Goal: Task Accomplishment & Management: Manage account settings

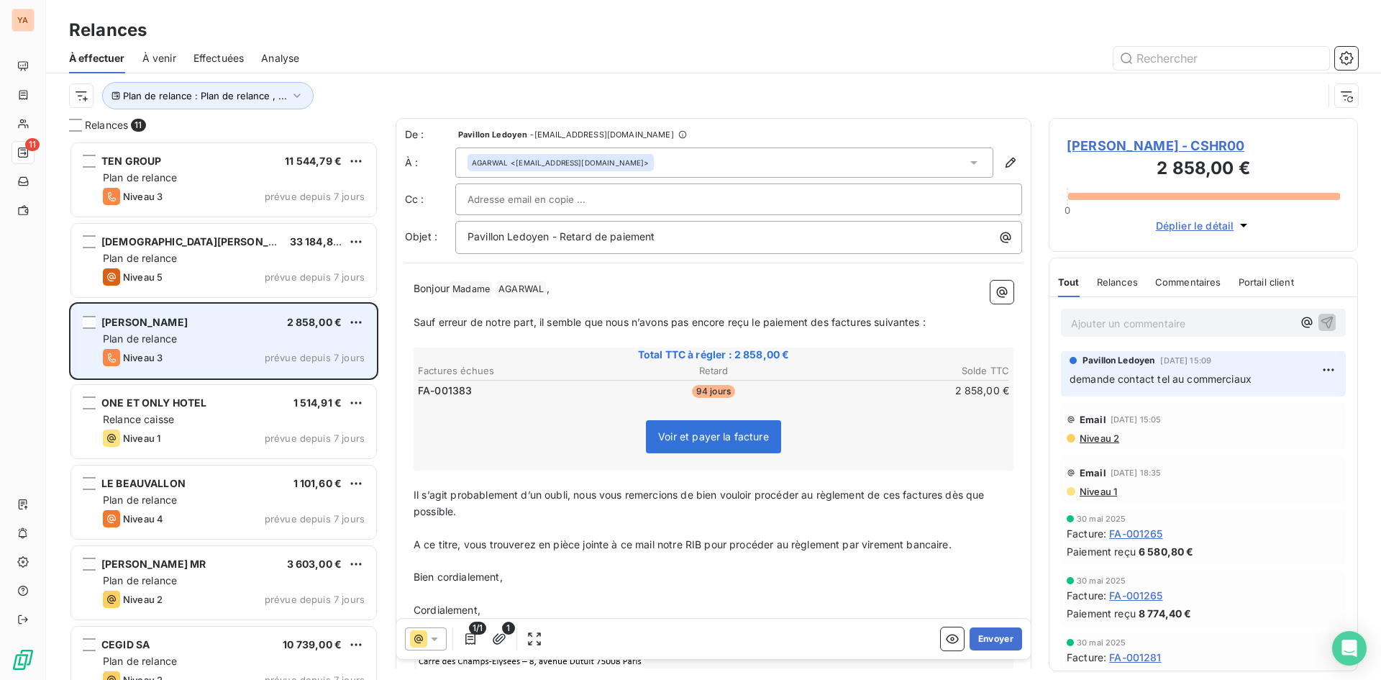
scroll to position [528, 299]
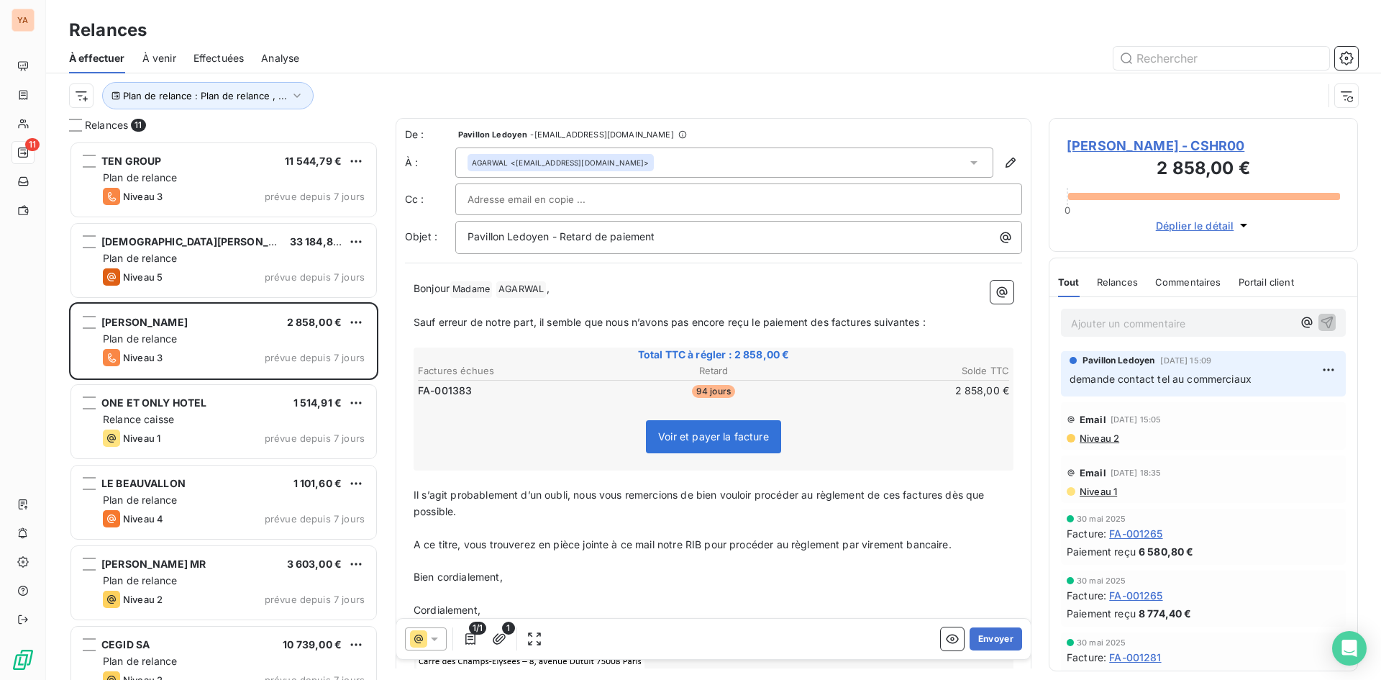
click at [1170, 329] on p "Ajouter un commentaire ﻿" at bounding box center [1182, 323] width 222 height 18
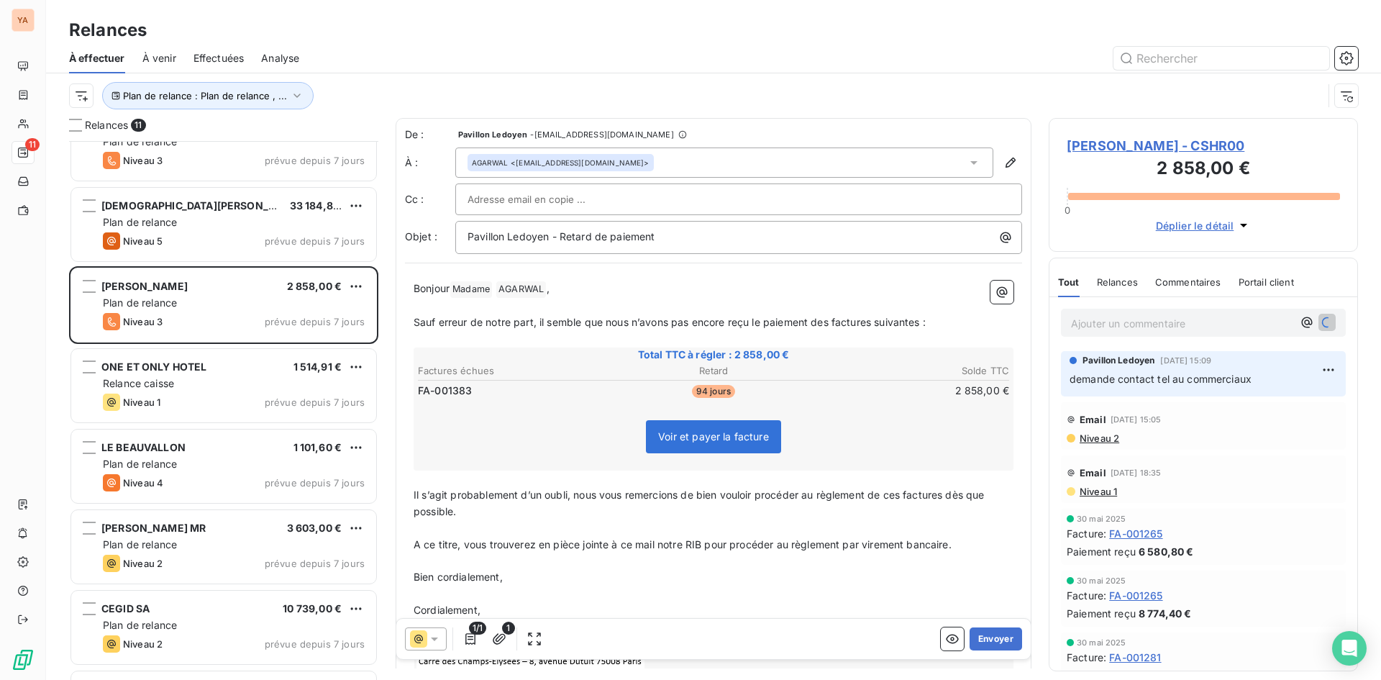
scroll to position [73, 0]
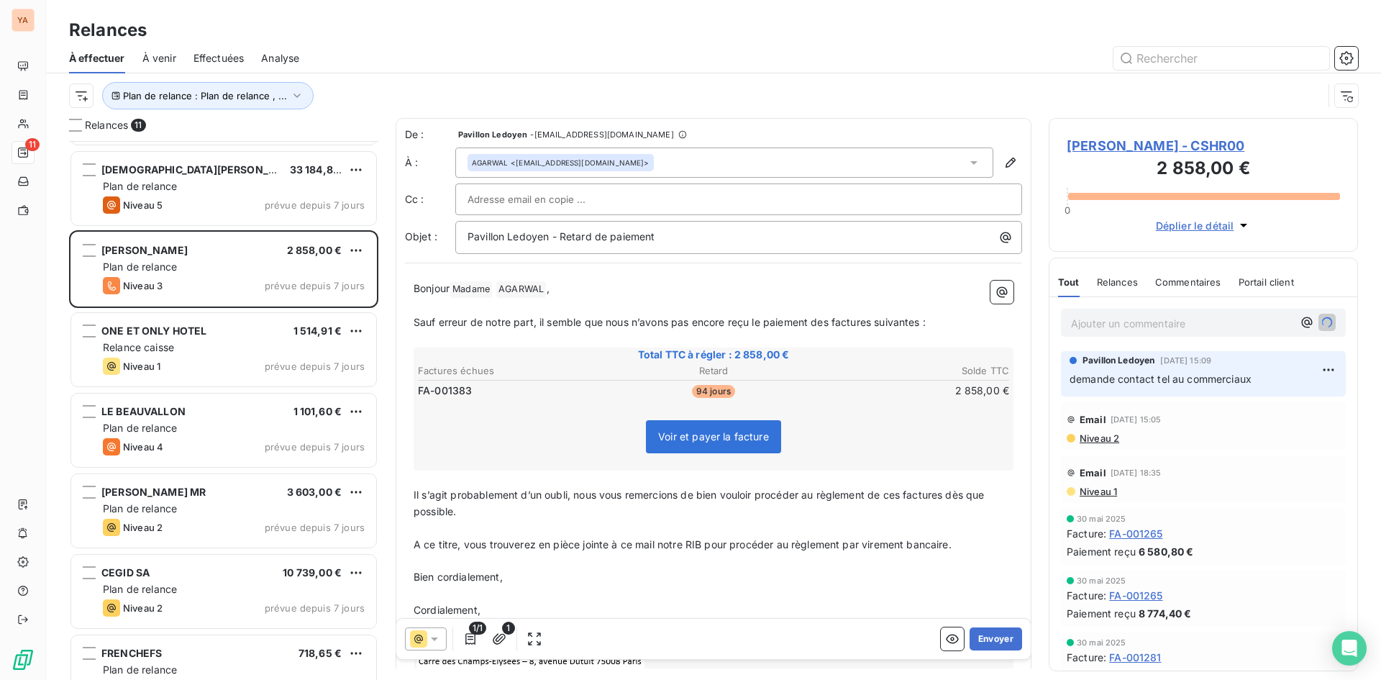
click at [171, 557] on div "TEN GROUP 11 544,79 € Plan de relance Niveau 3 prévue depuis 7 jours [PERSON_NA…" at bounding box center [223, 410] width 309 height 539
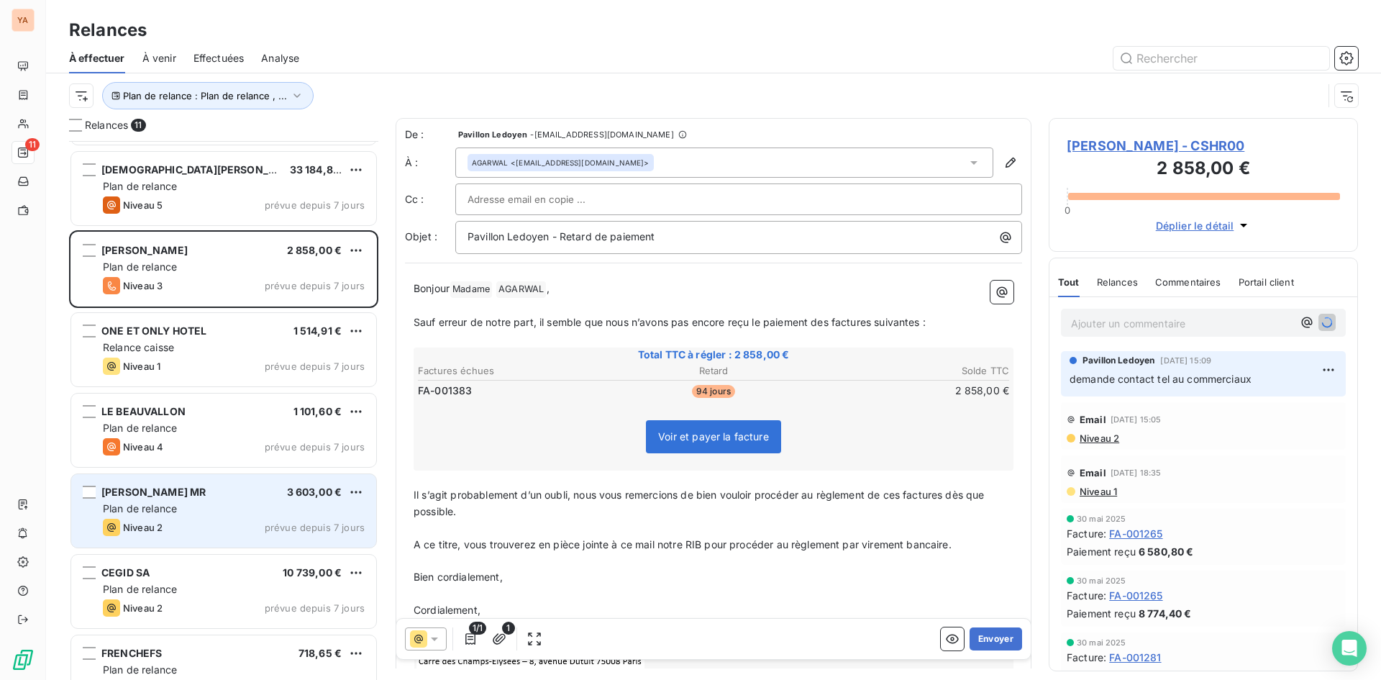
click at [179, 512] on div "Plan de relance" at bounding box center [234, 508] width 262 height 14
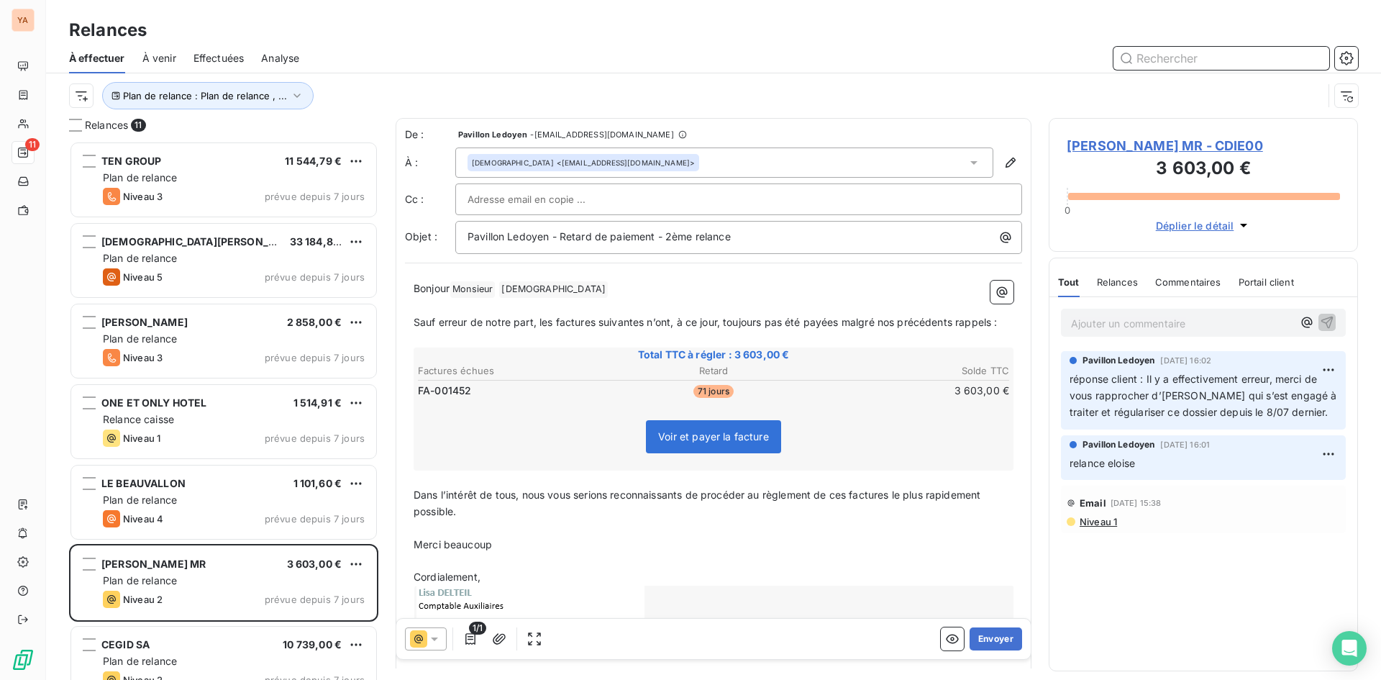
click at [1193, 55] on input "text" at bounding box center [1221, 58] width 216 height 23
type input "MAR"
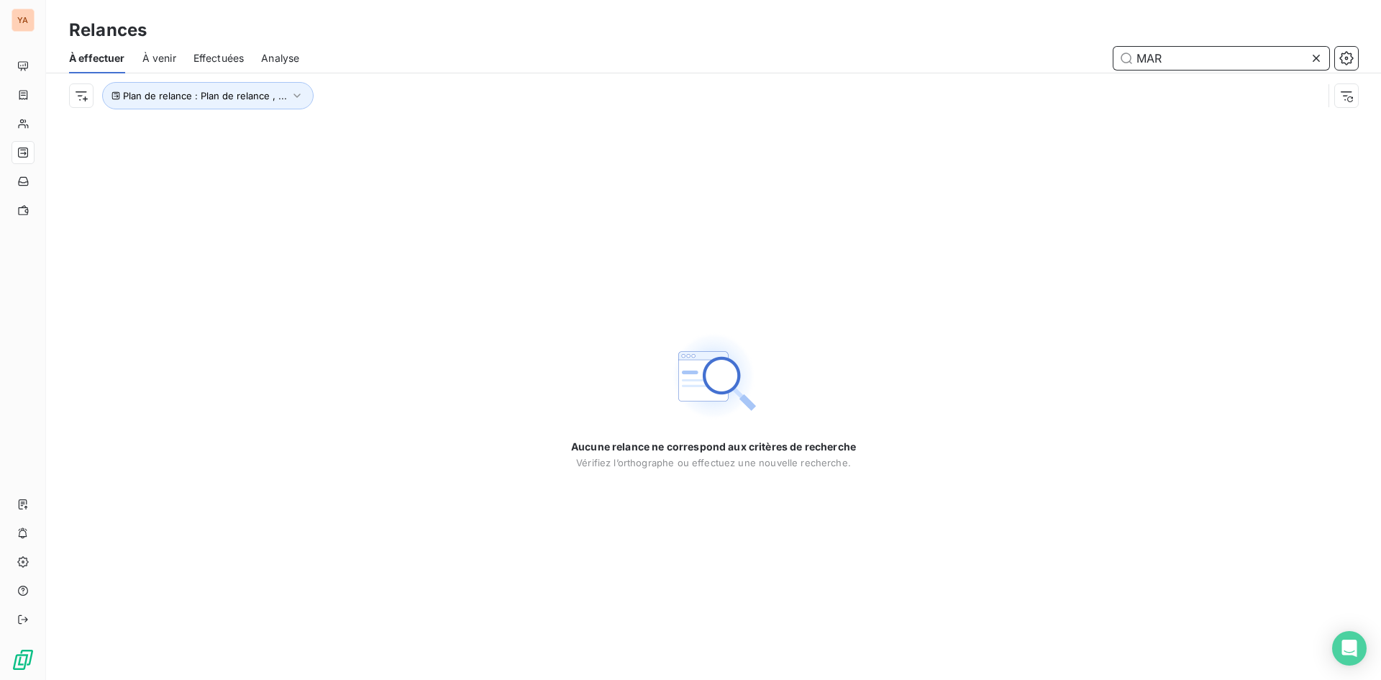
click at [165, 63] on span "À venir" at bounding box center [159, 58] width 34 height 14
click at [1317, 58] on icon at bounding box center [1316, 58] width 7 height 7
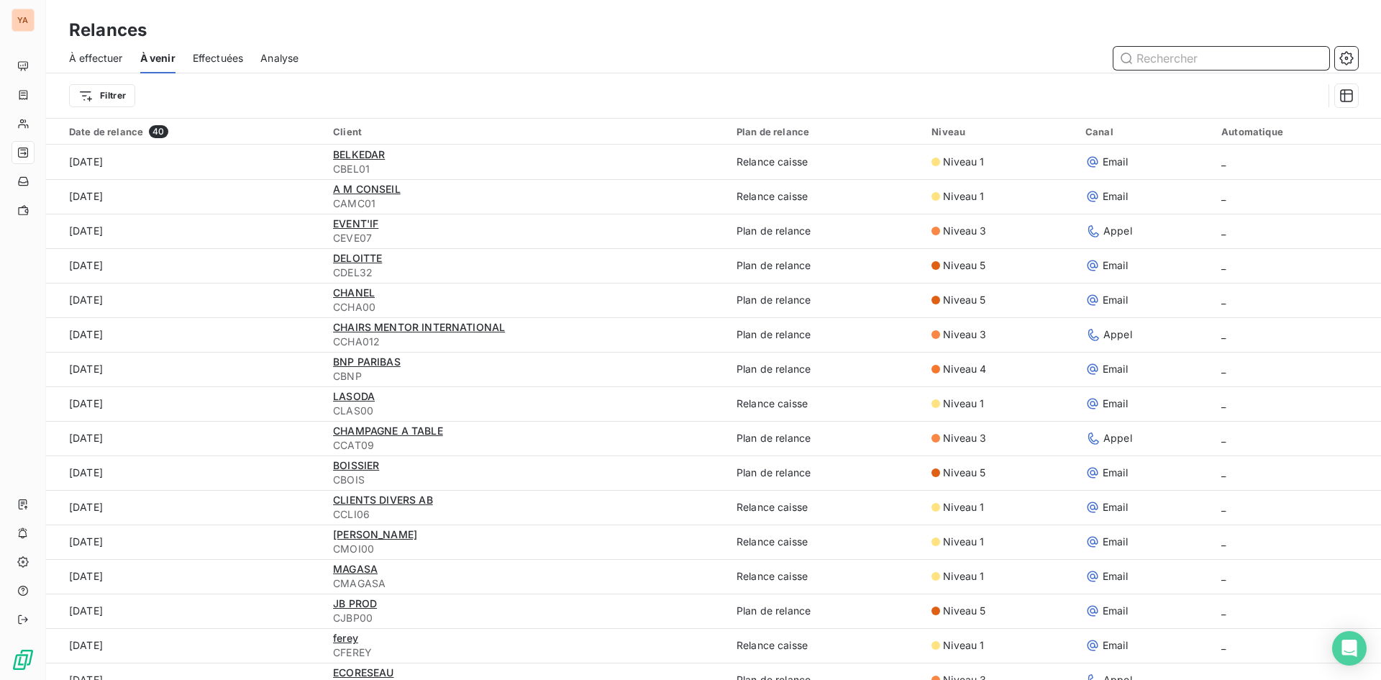
click at [1197, 60] on input "text" at bounding box center [1221, 58] width 216 height 23
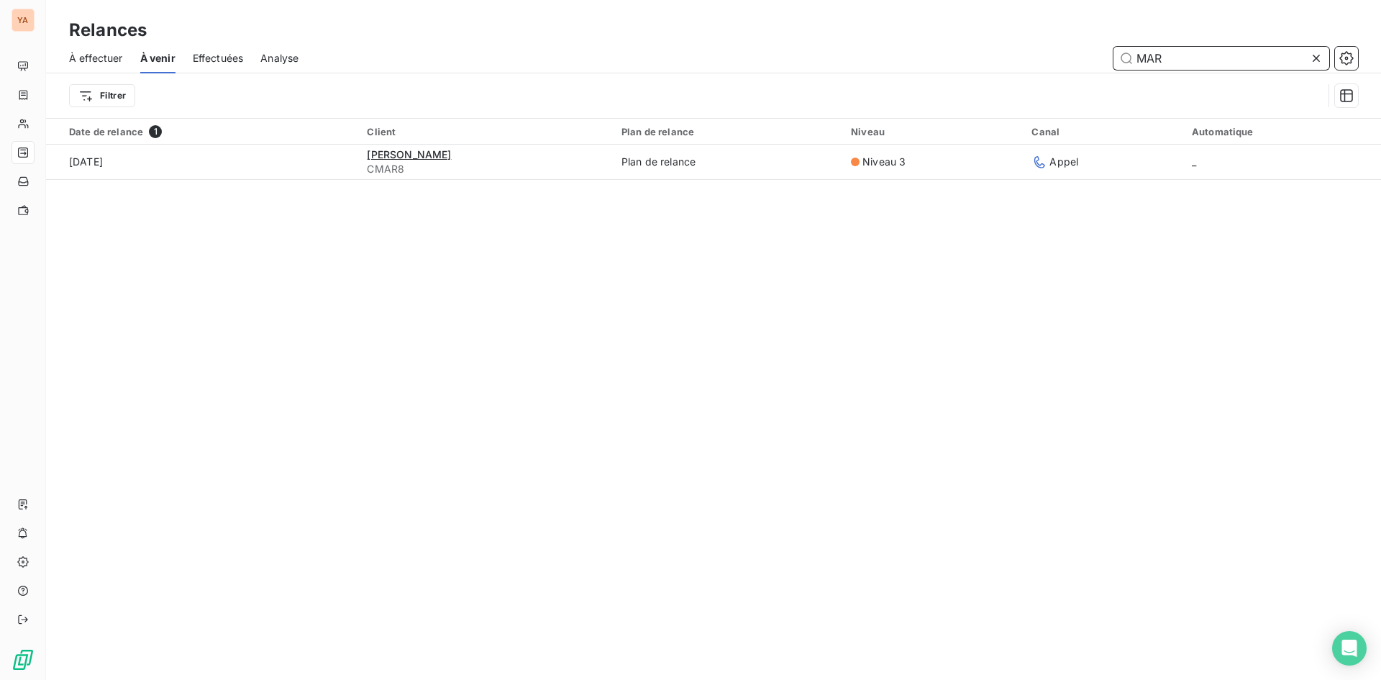
type input "MAR"
click at [102, 65] on span "À effectuer" at bounding box center [96, 58] width 54 height 14
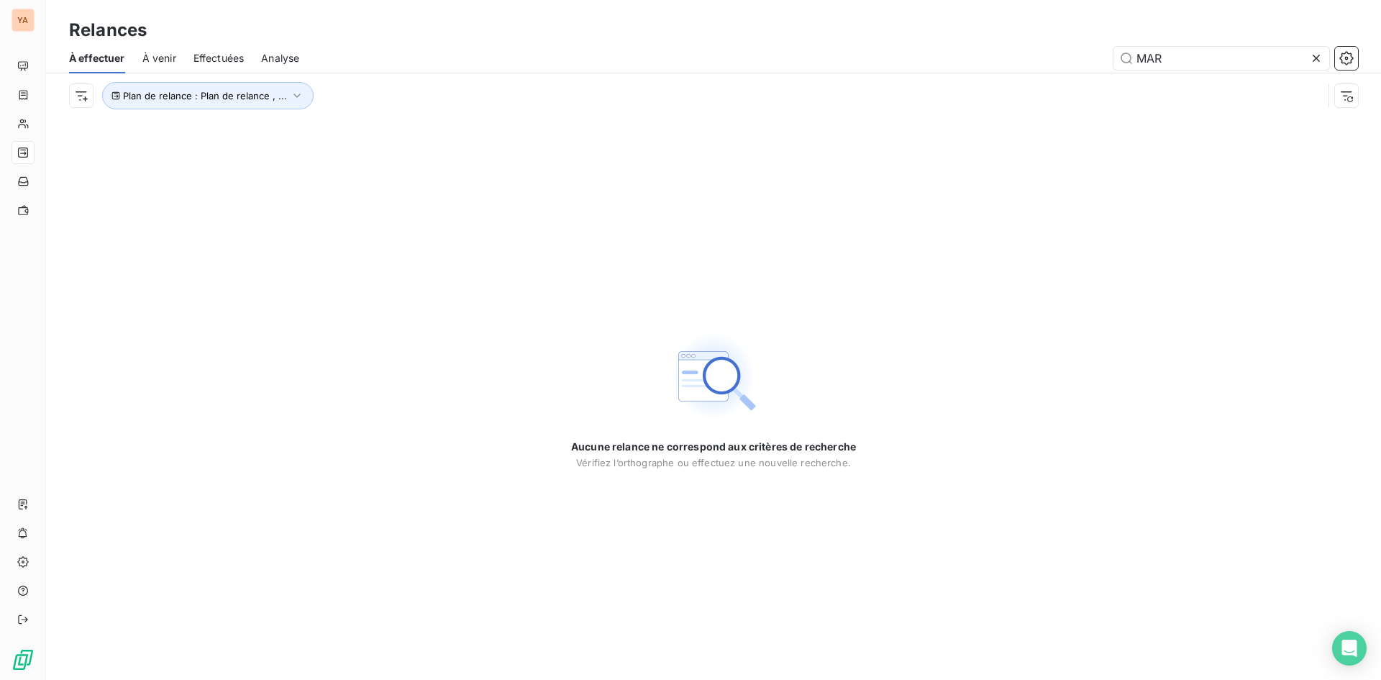
click at [1321, 55] on icon at bounding box center [1316, 58] width 14 height 14
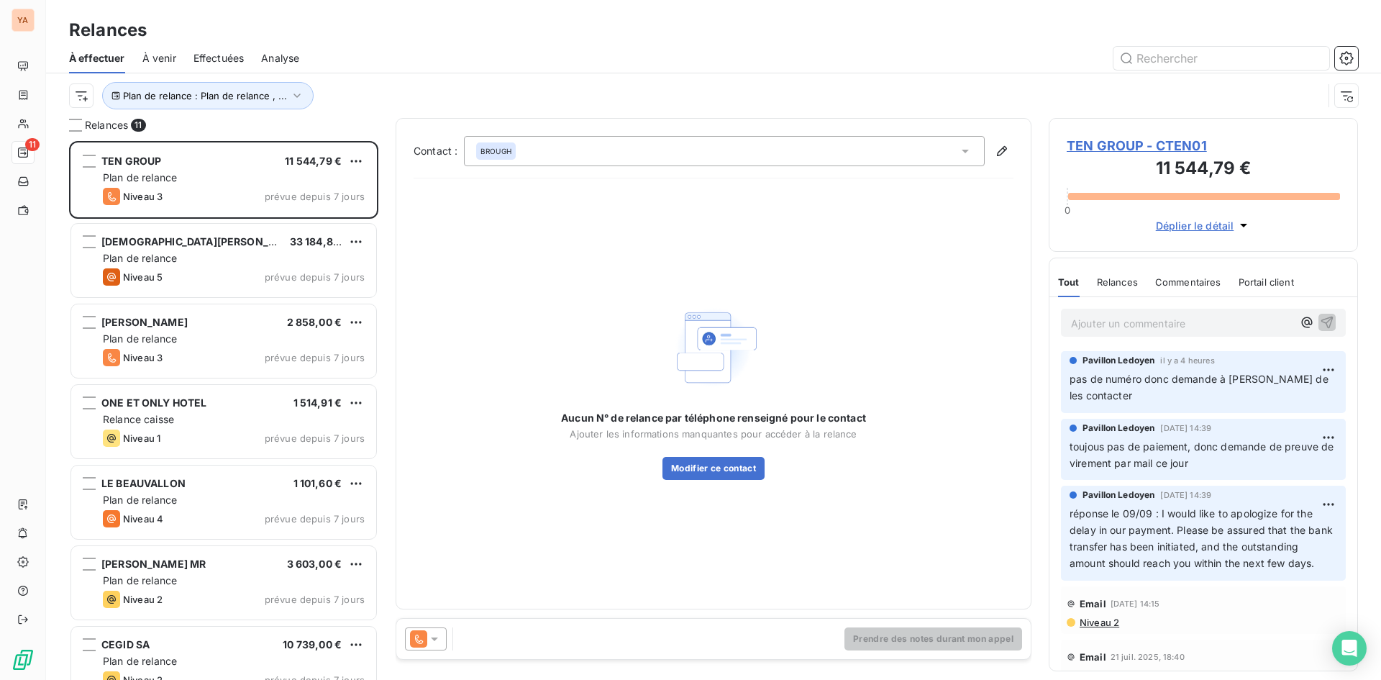
click at [168, 55] on span "À venir" at bounding box center [159, 58] width 34 height 14
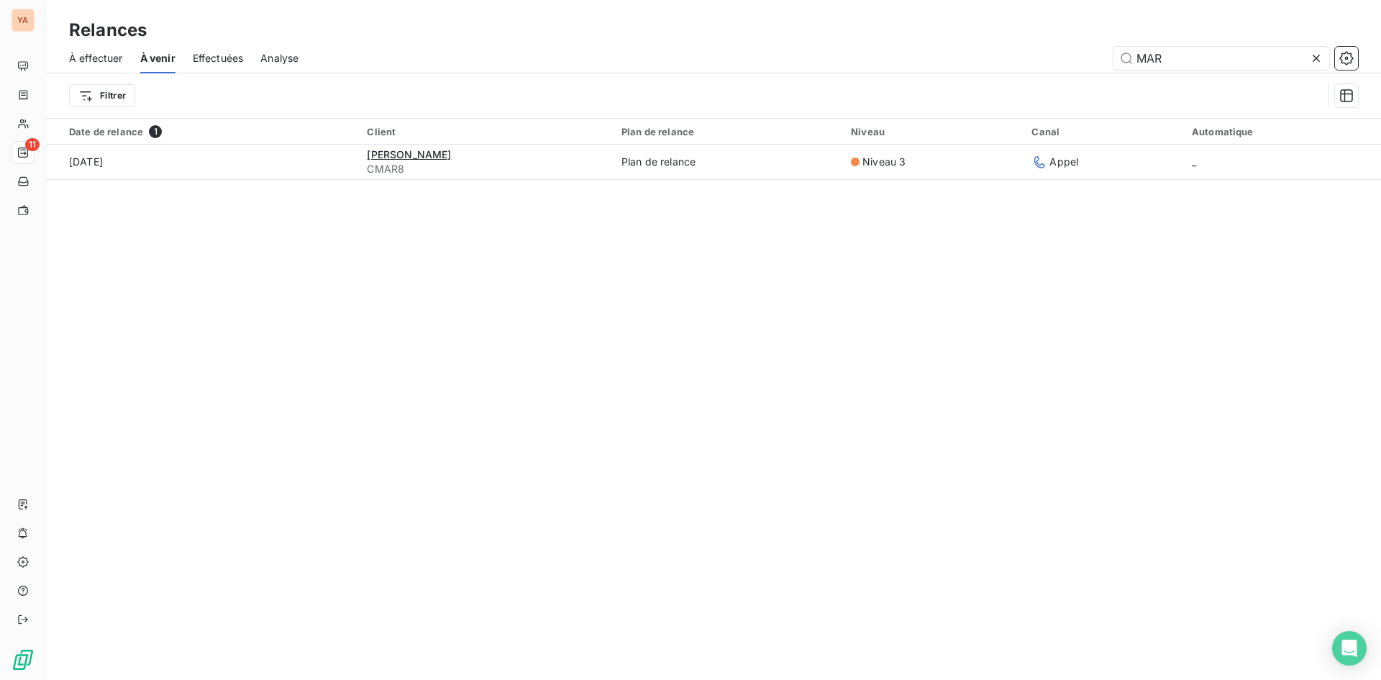
click at [1318, 57] on icon at bounding box center [1316, 58] width 7 height 7
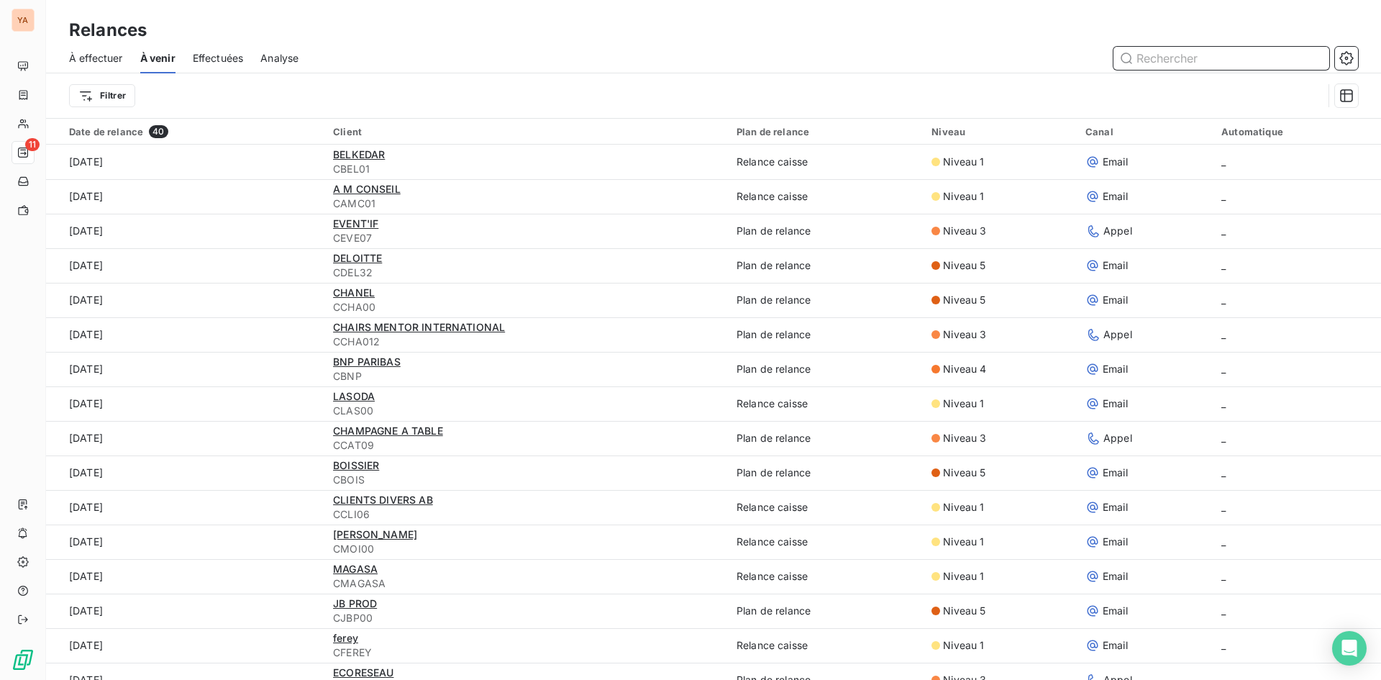
click at [1160, 57] on input "text" at bounding box center [1221, 58] width 216 height 23
click at [1190, 62] on input "text" at bounding box center [1221, 58] width 216 height 23
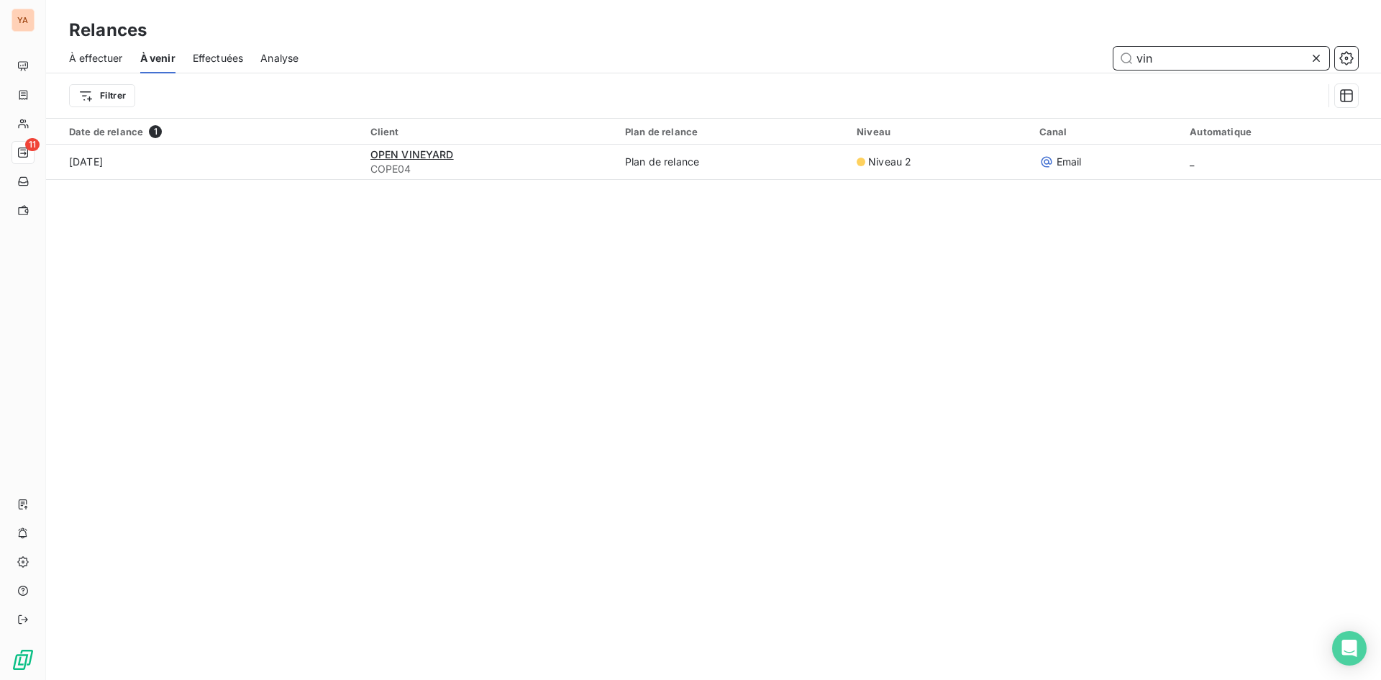
click at [114, 58] on span "À effectuer" at bounding box center [96, 58] width 54 height 14
type input "vin"
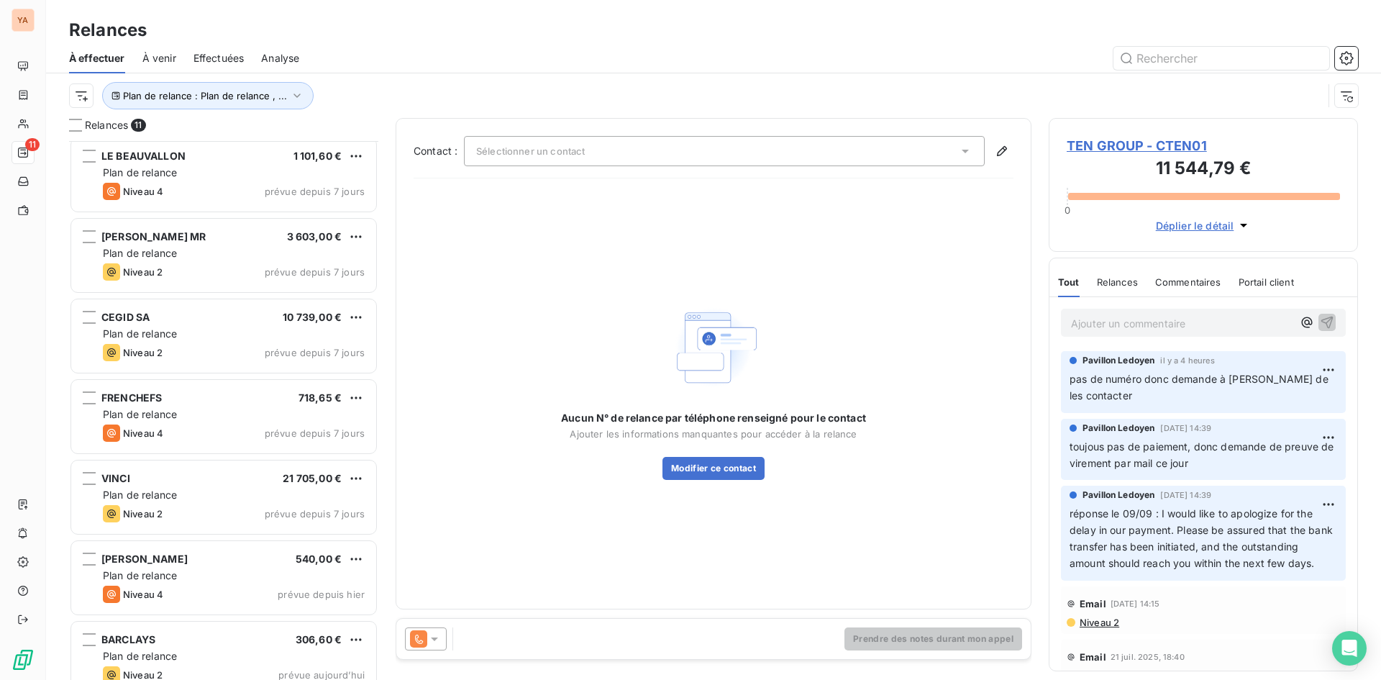
scroll to position [348, 0]
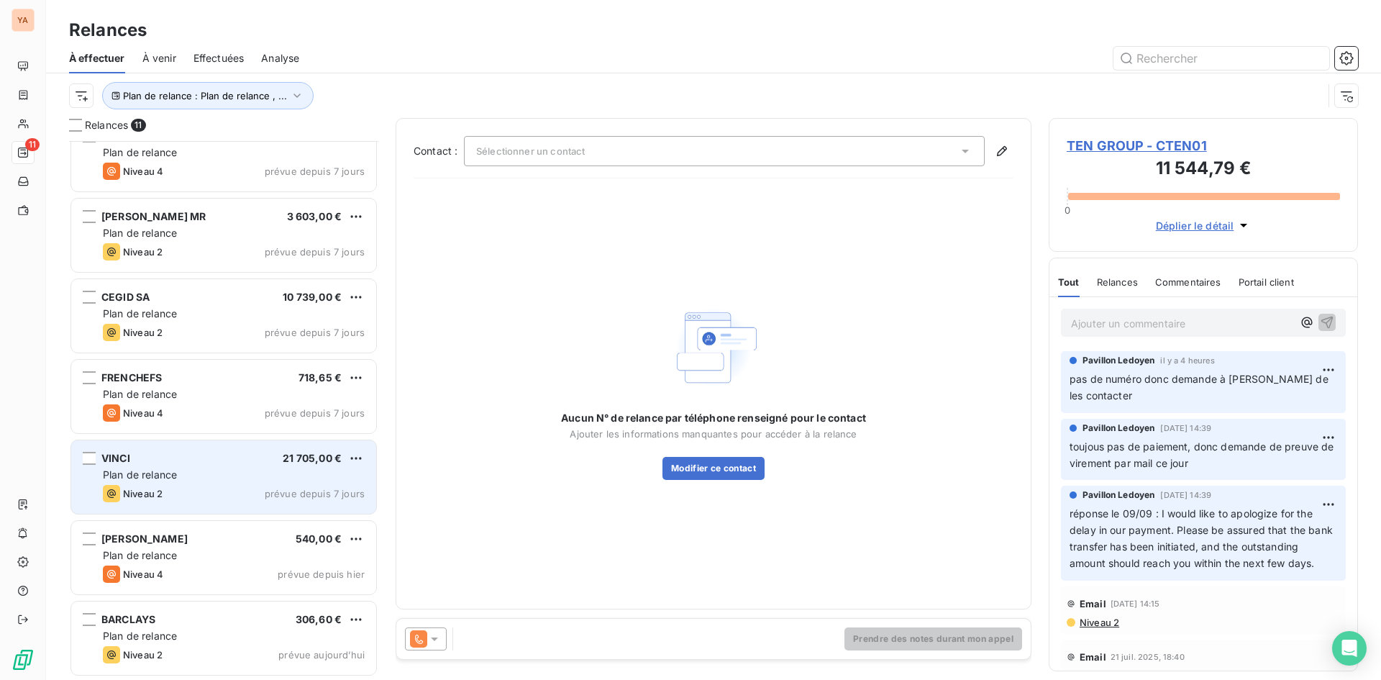
click at [246, 473] on div "Plan de relance" at bounding box center [234, 475] width 262 height 14
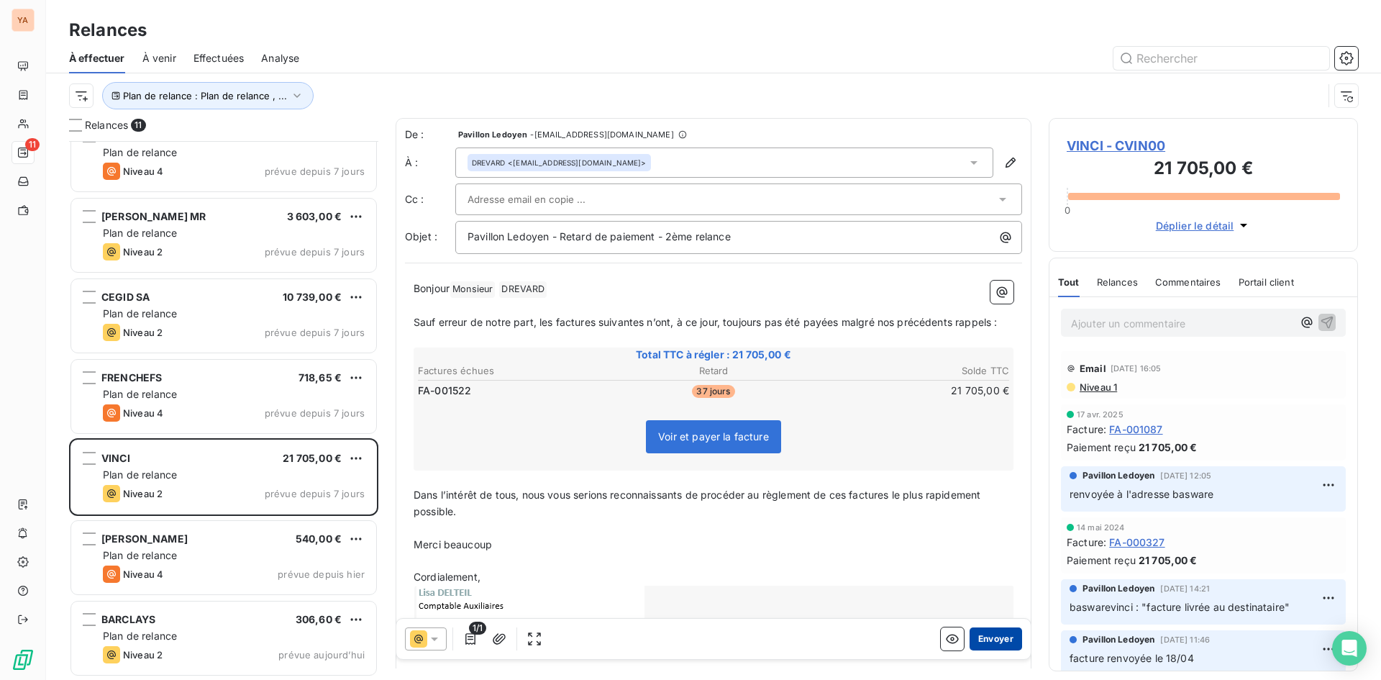
click at [993, 639] on button "Envoyer" at bounding box center [996, 638] width 53 height 23
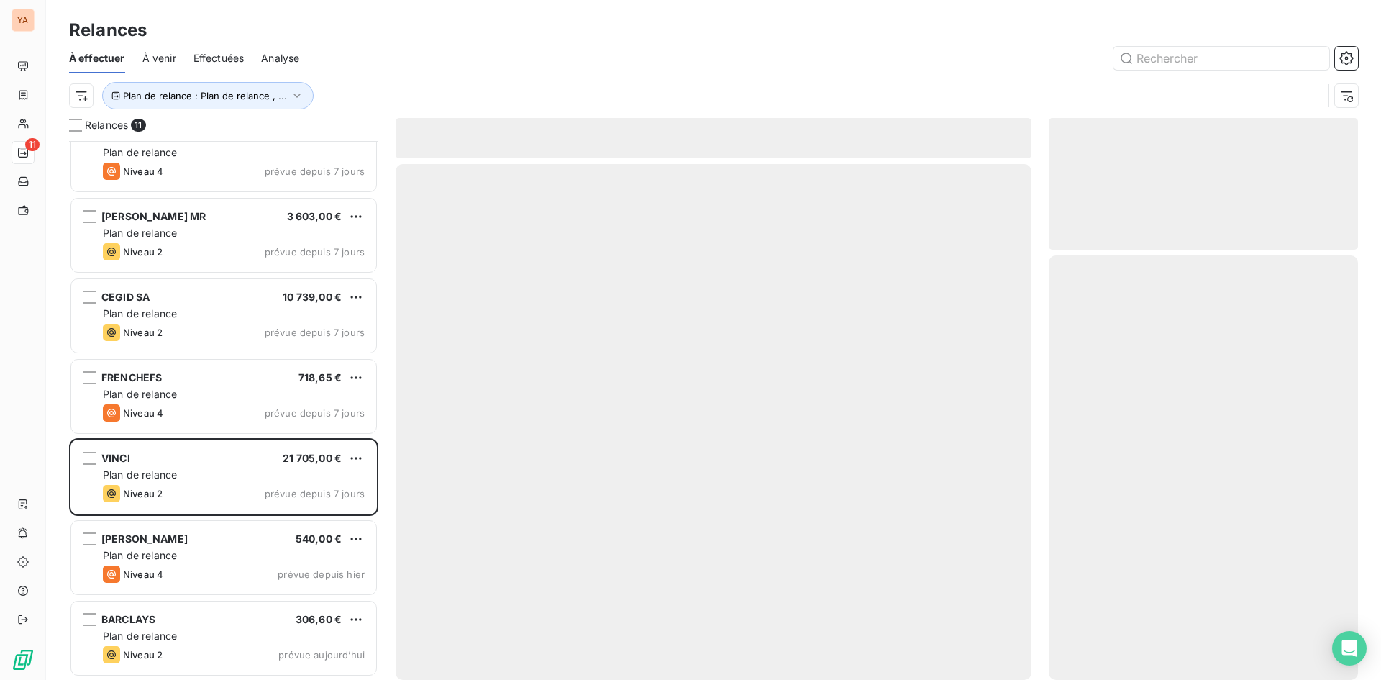
scroll to position [267, 0]
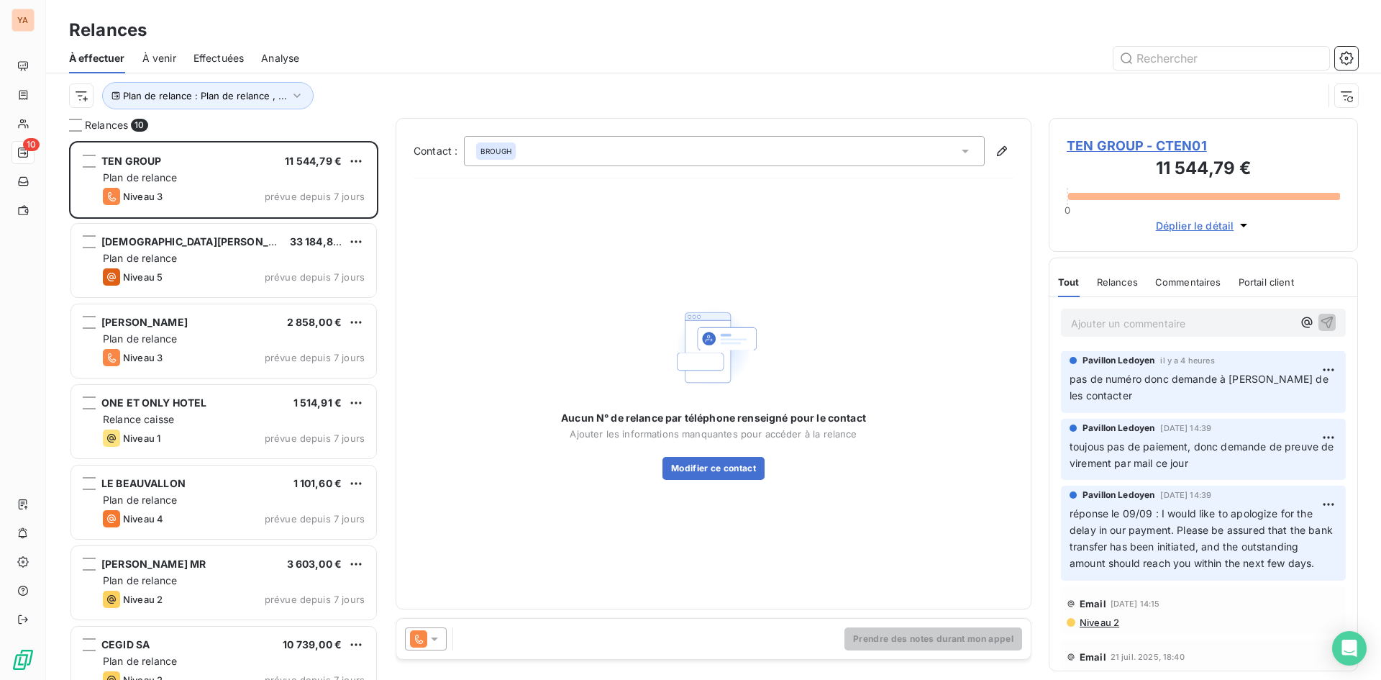
click at [169, 54] on span "À venir" at bounding box center [159, 58] width 34 height 14
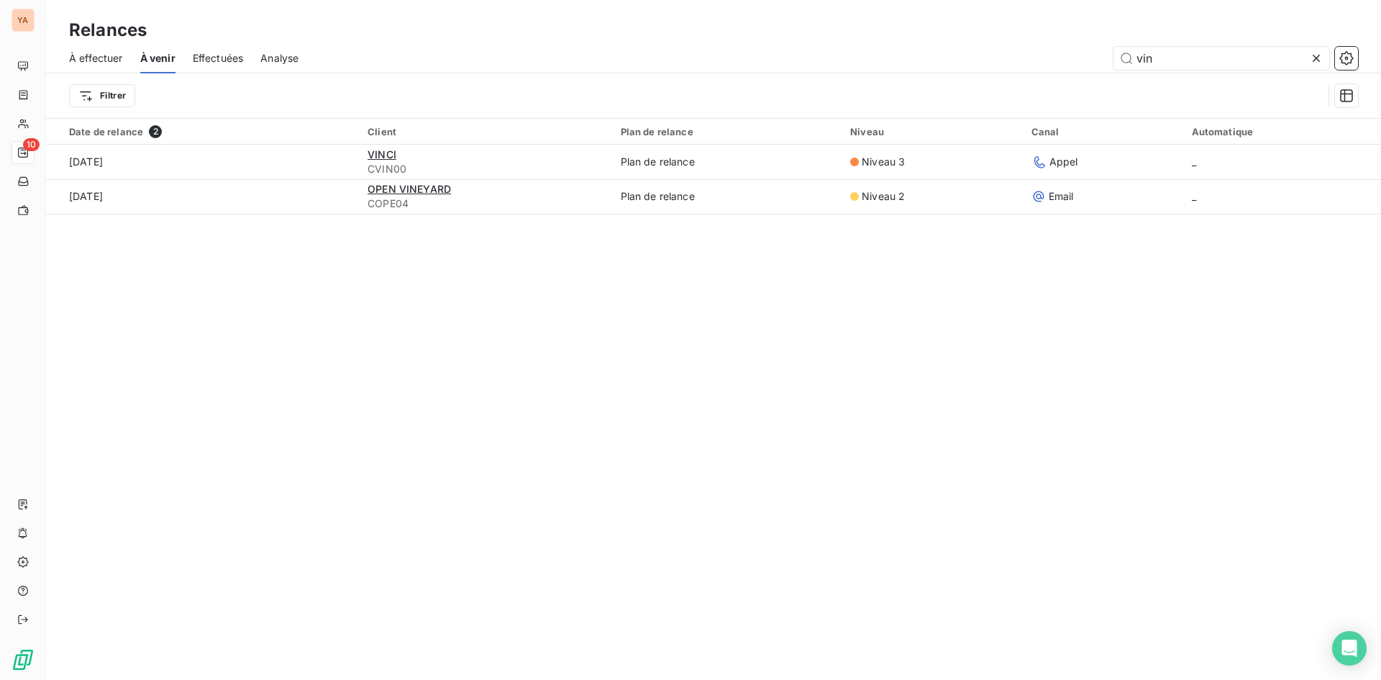
drag, startPoint x: 1153, startPoint y: 59, endPoint x: 1096, endPoint y: 63, distance: 57.7
click at [1096, 63] on div "vin" at bounding box center [837, 58] width 1042 height 23
click at [1318, 61] on icon at bounding box center [1316, 58] width 14 height 14
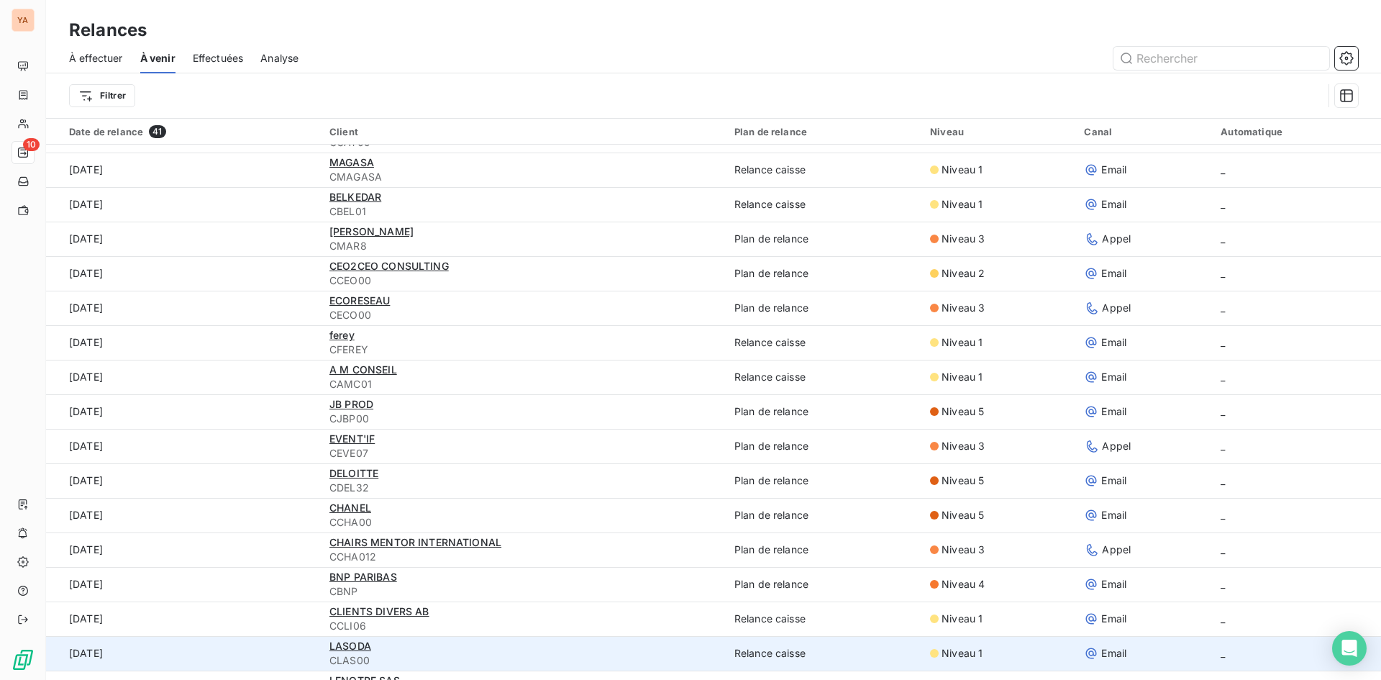
scroll to position [72, 0]
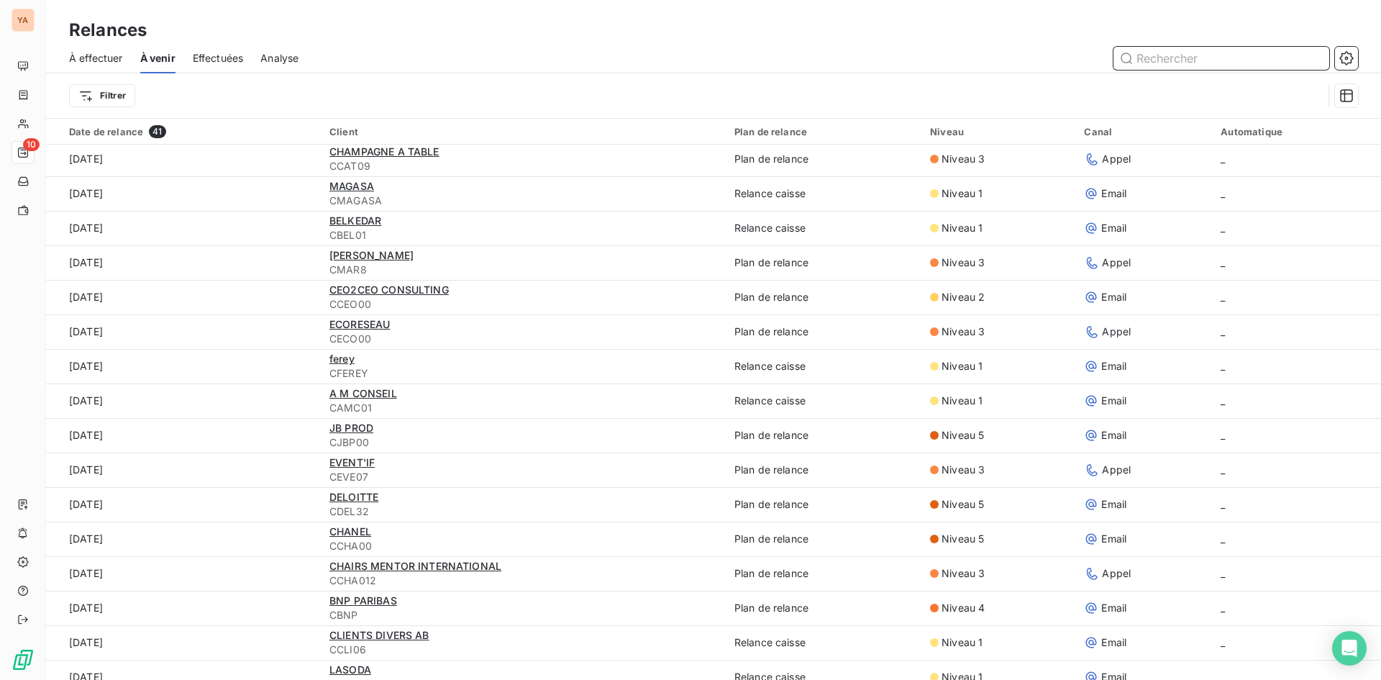
click at [1206, 59] on input "text" at bounding box center [1221, 58] width 216 height 23
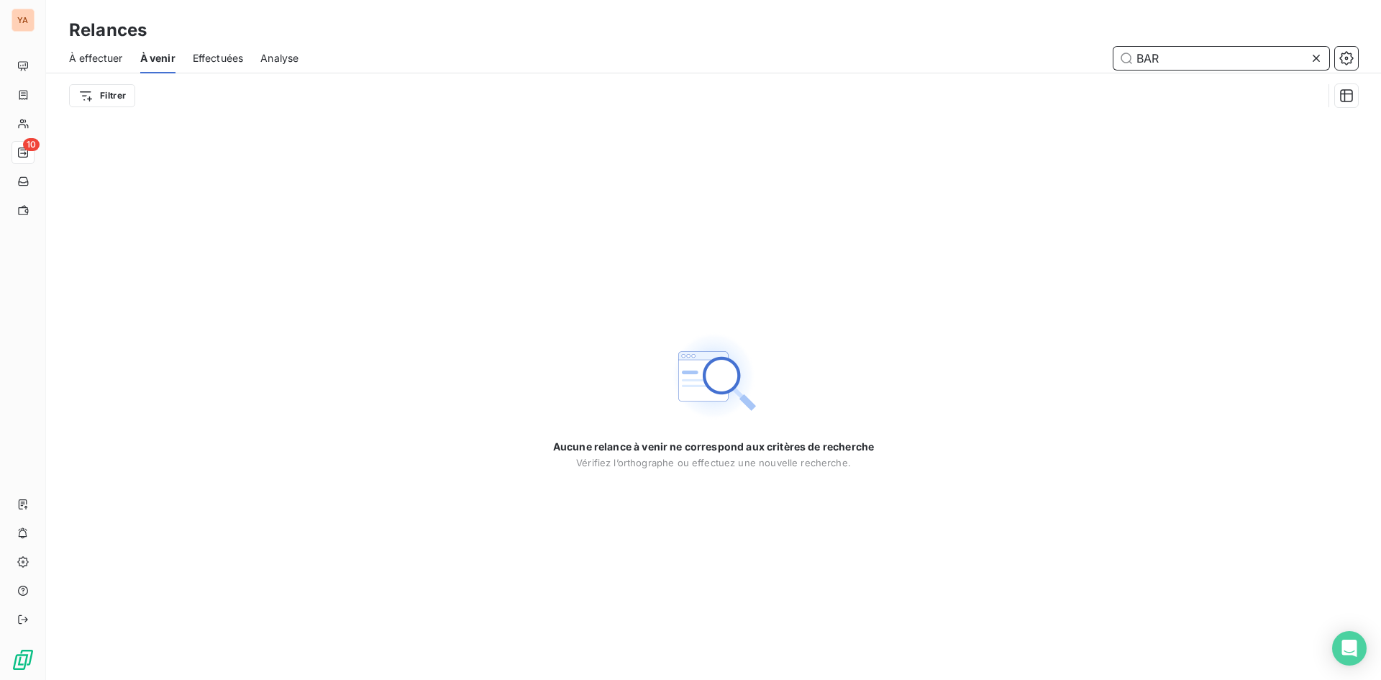
click at [101, 69] on div "À effectuer" at bounding box center [96, 58] width 54 height 30
type input "BAR"
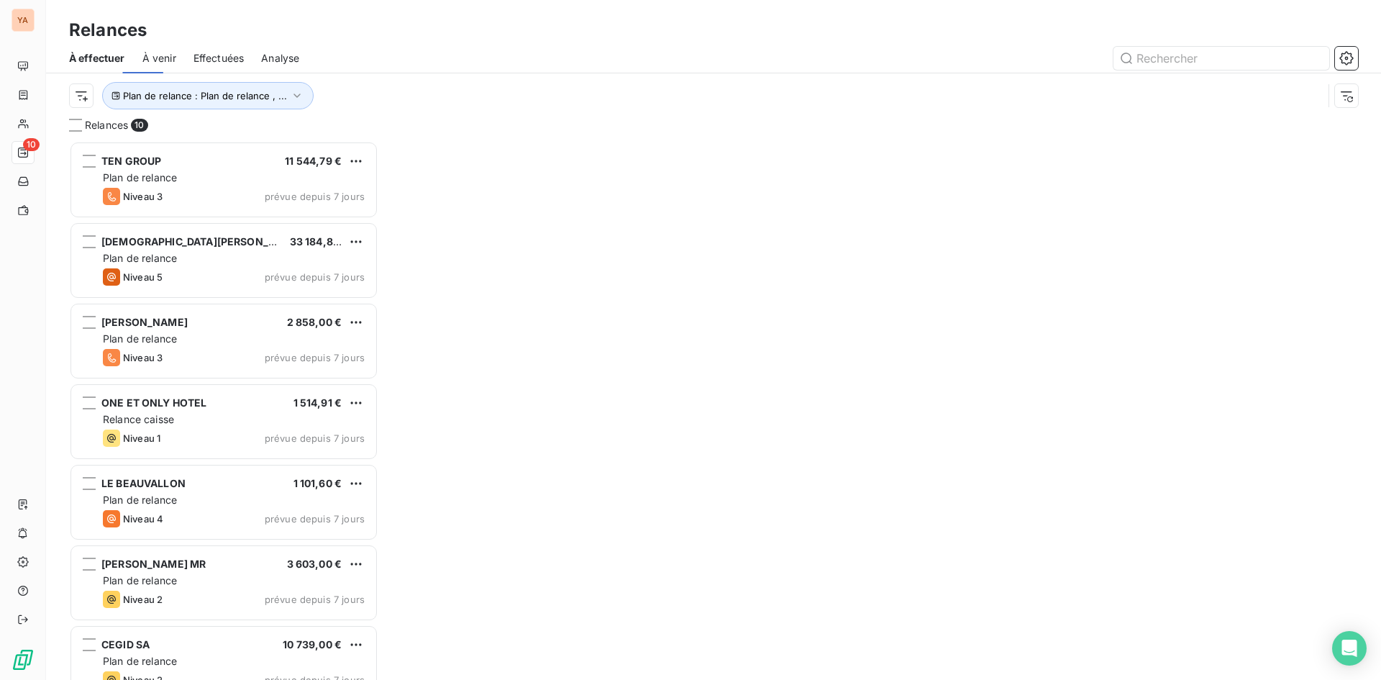
scroll to position [528, 299]
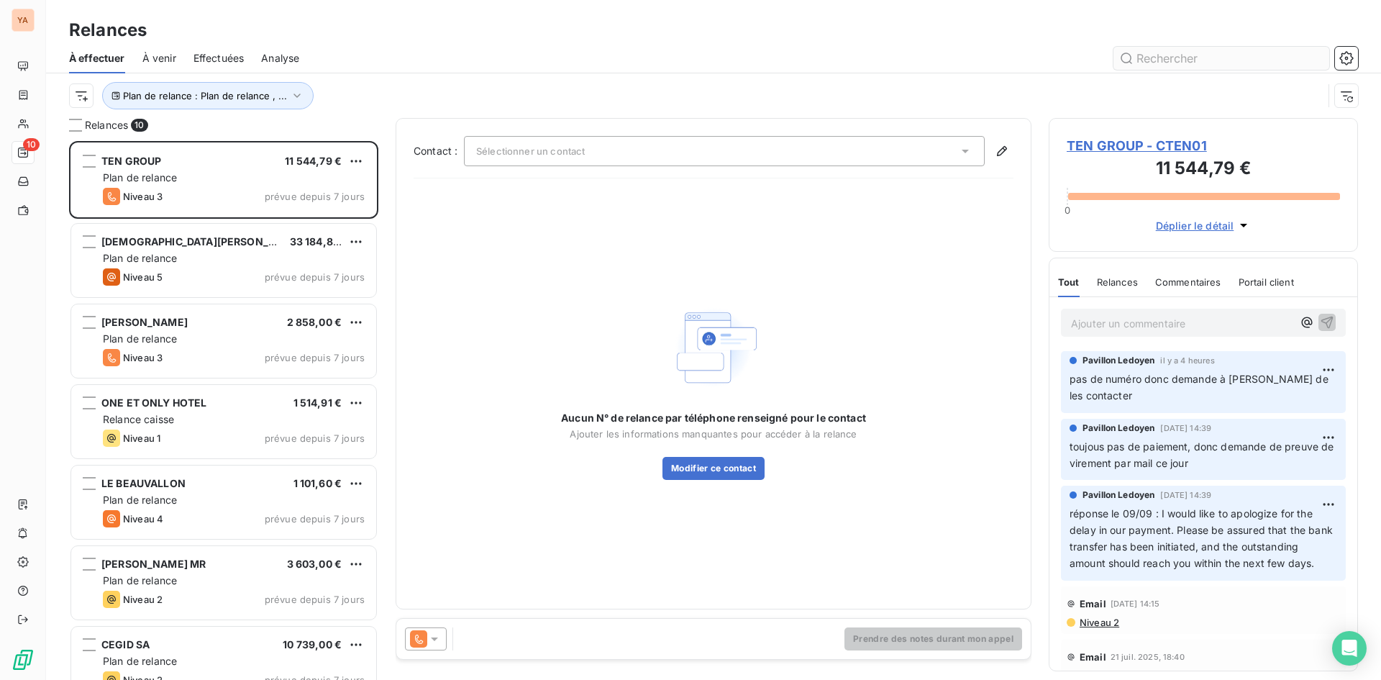
click at [1217, 60] on input "text" at bounding box center [1221, 58] width 216 height 23
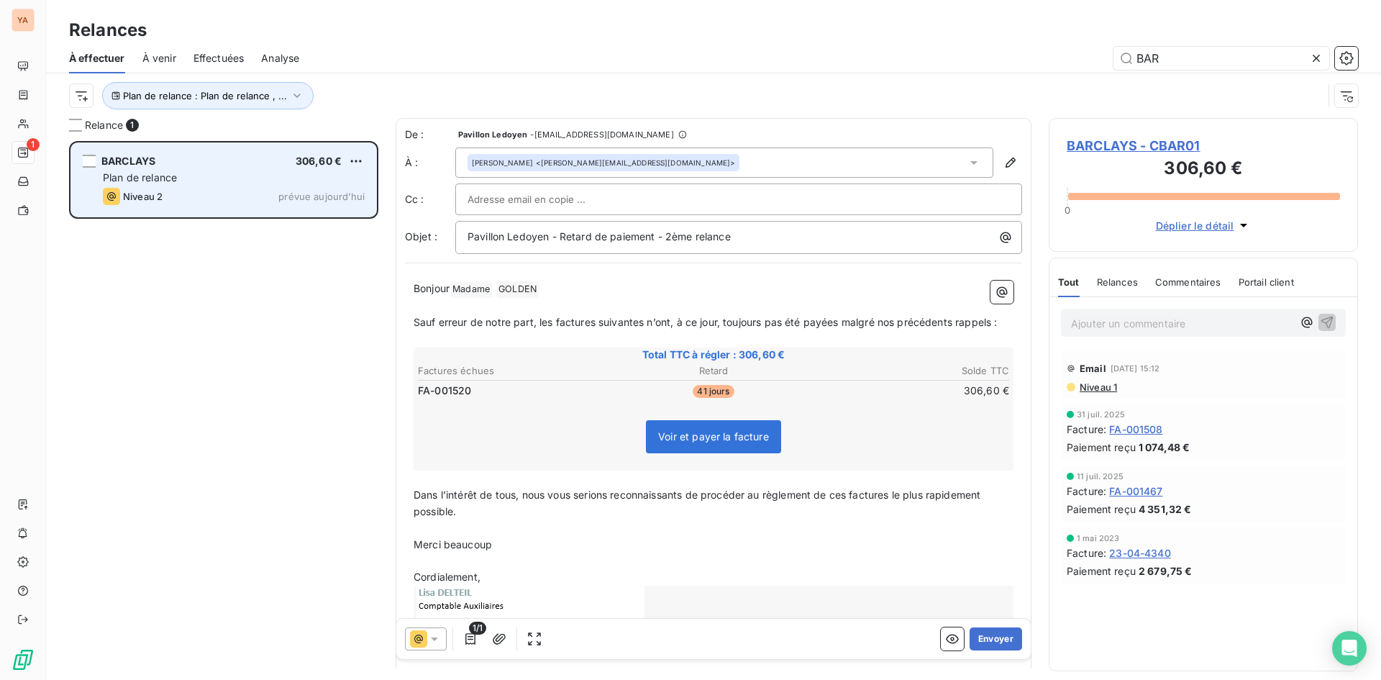
scroll to position [528, 299]
type input "BAR"
click at [223, 163] on div "BARCLAYS 306,60 €" at bounding box center [234, 161] width 262 height 13
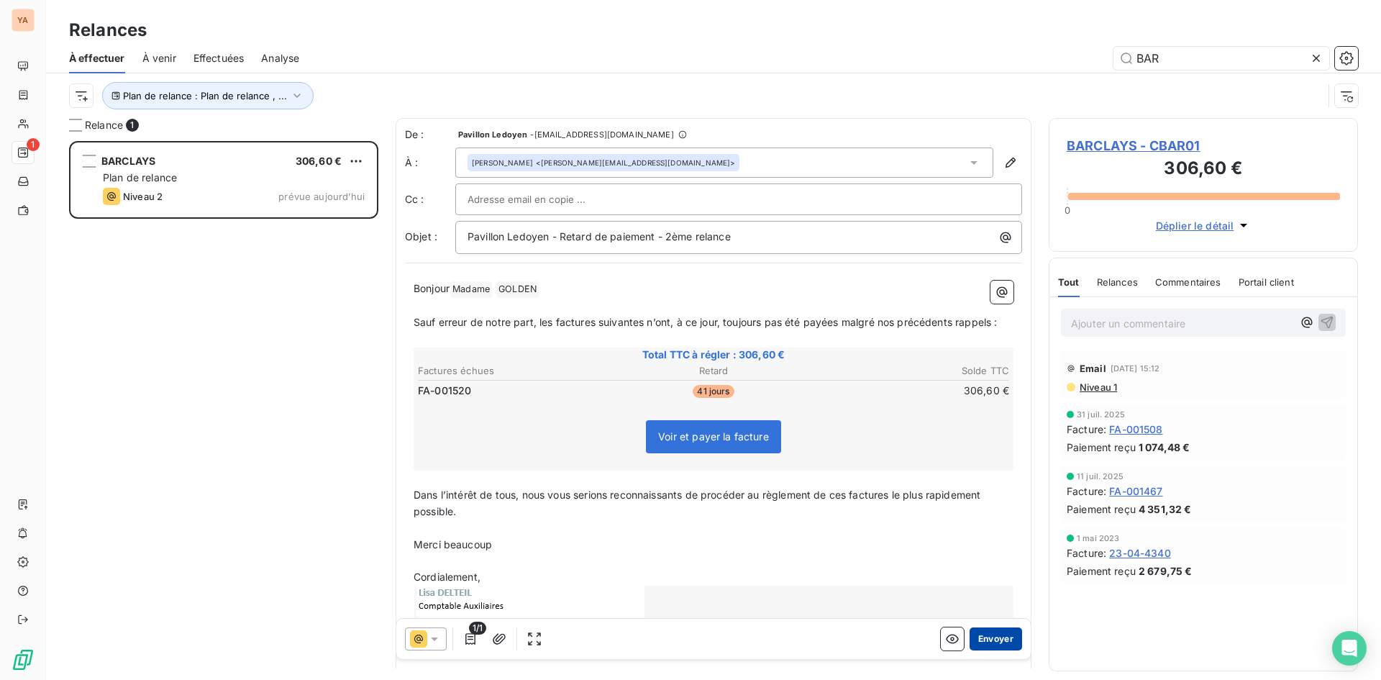
click at [990, 639] on button "Envoyer" at bounding box center [996, 638] width 53 height 23
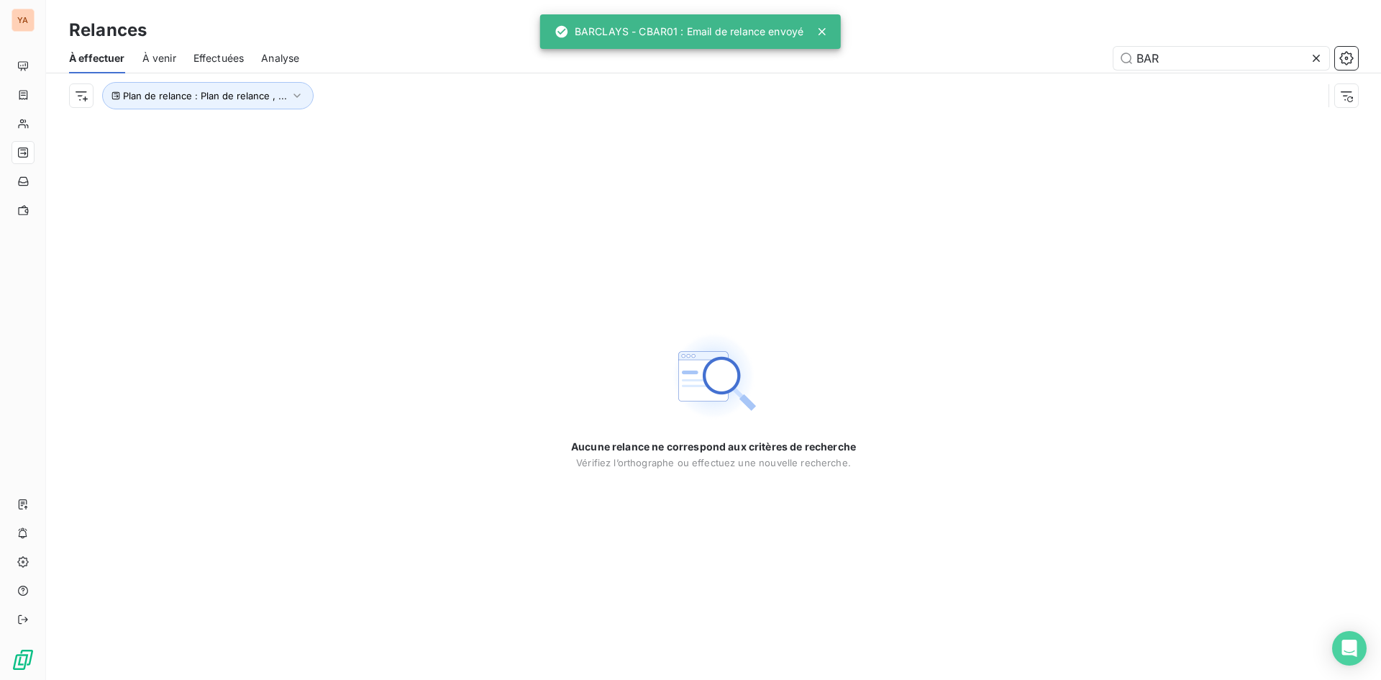
click at [234, 52] on span "Effectuées" at bounding box center [218, 58] width 51 height 14
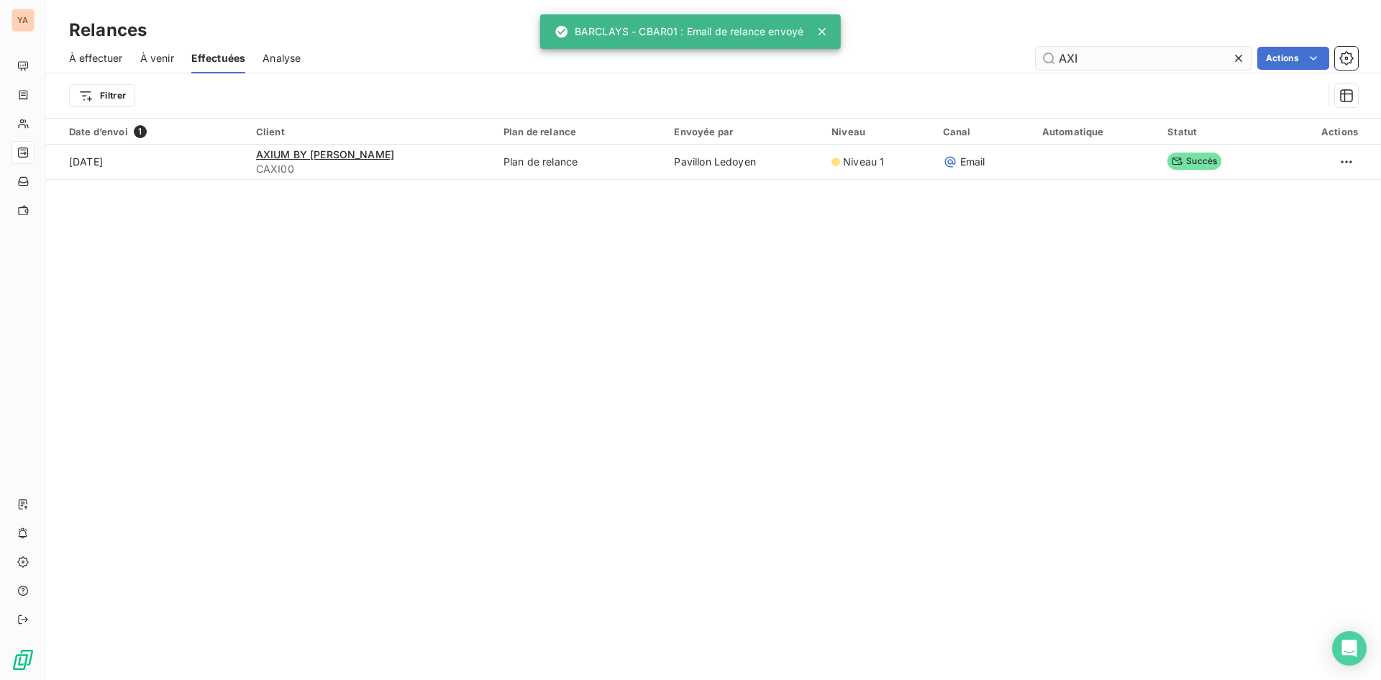
click at [1109, 62] on input "AXI" at bounding box center [1144, 58] width 216 height 23
type input "A"
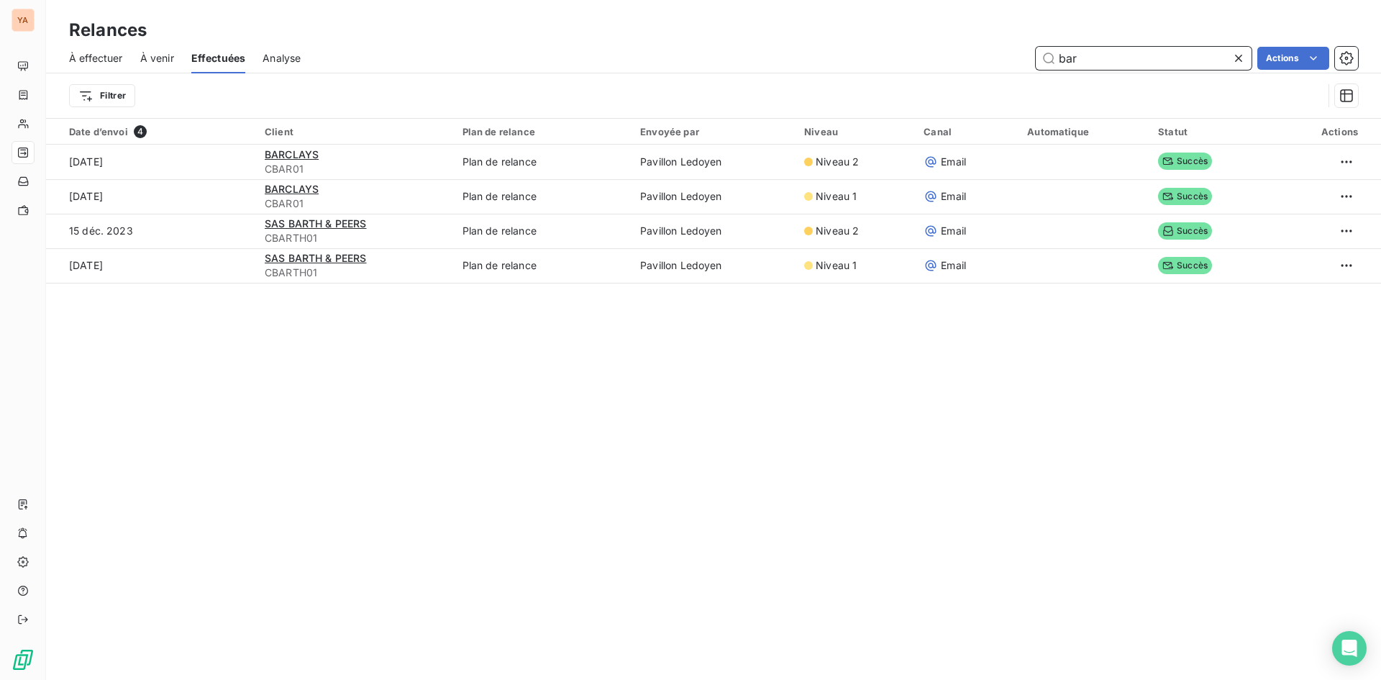
click at [1117, 62] on input "bar" at bounding box center [1144, 58] width 216 height 23
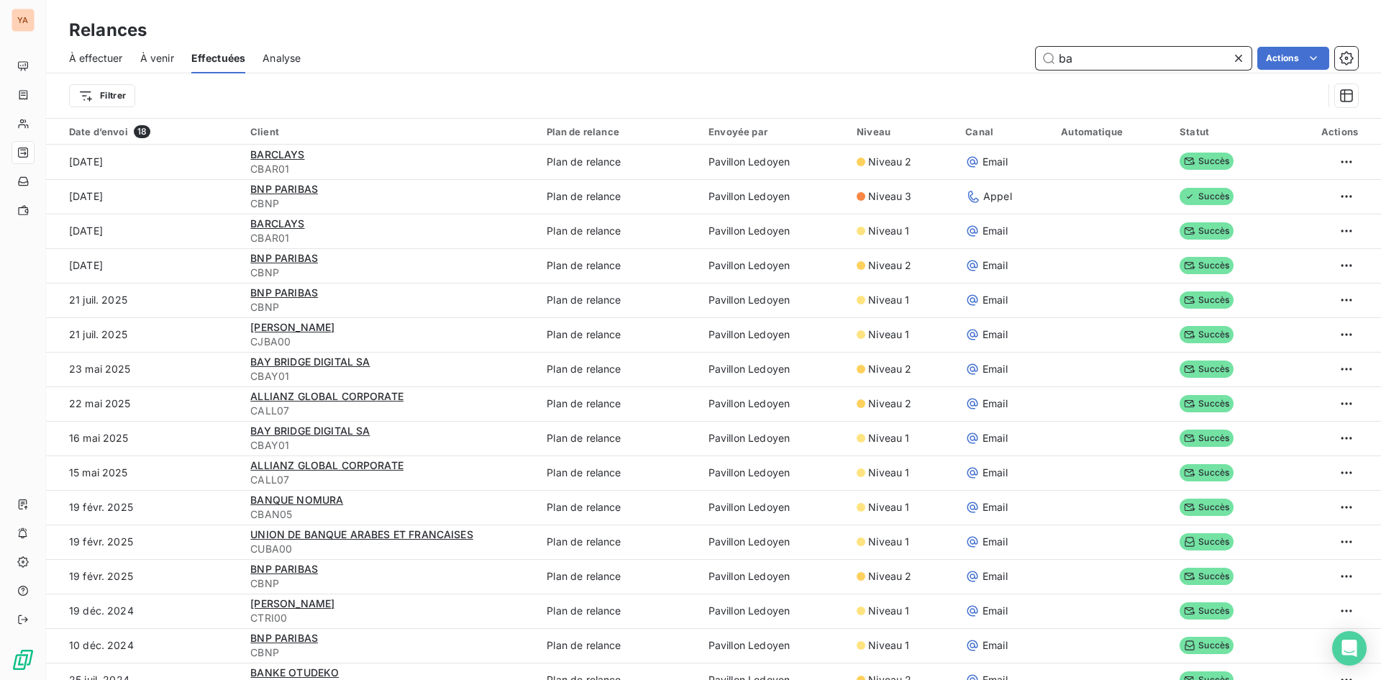
type input "b"
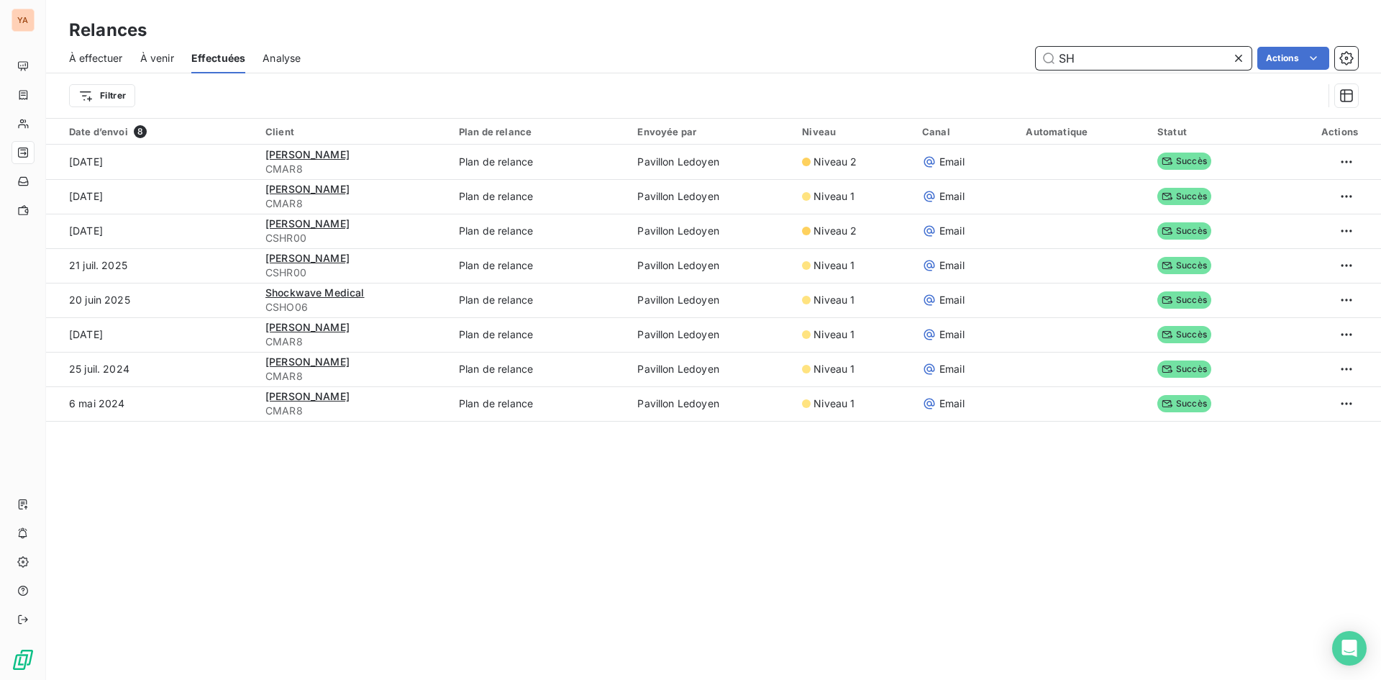
type input "SH"
click at [155, 60] on span "À venir" at bounding box center [157, 58] width 34 height 14
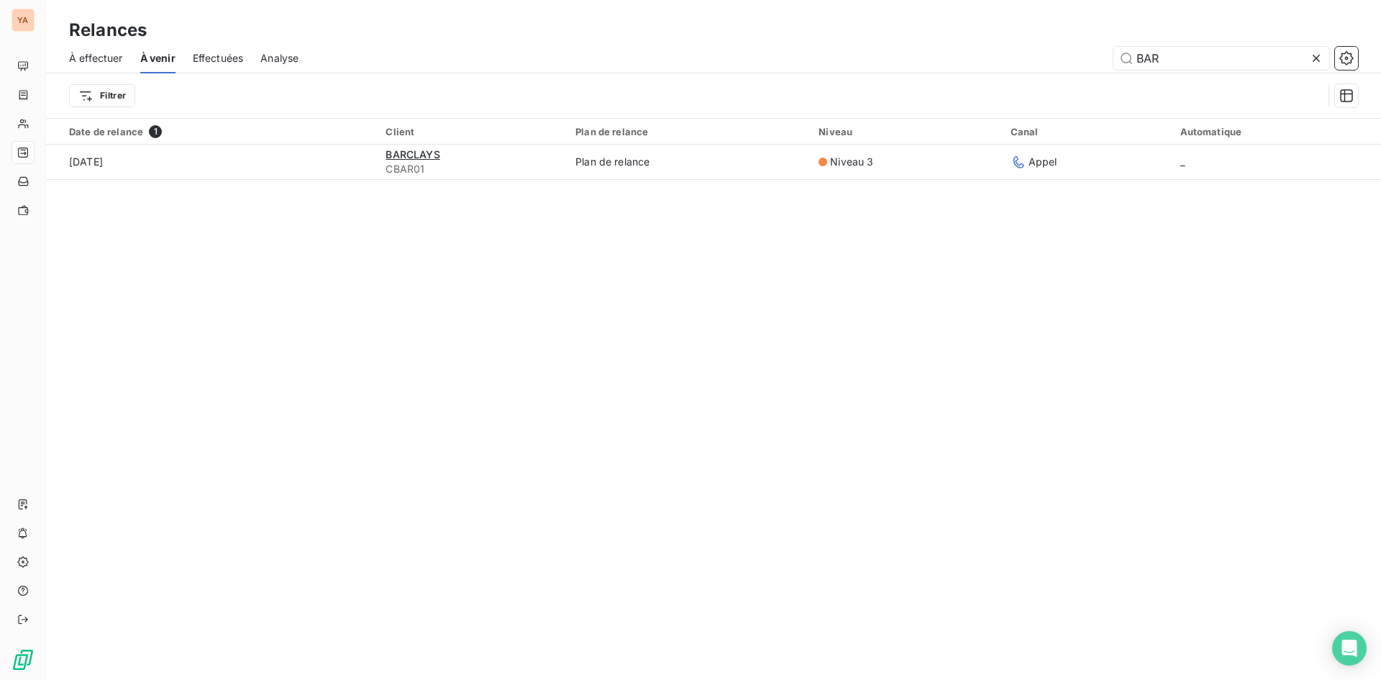
click at [1322, 52] on icon at bounding box center [1316, 58] width 14 height 14
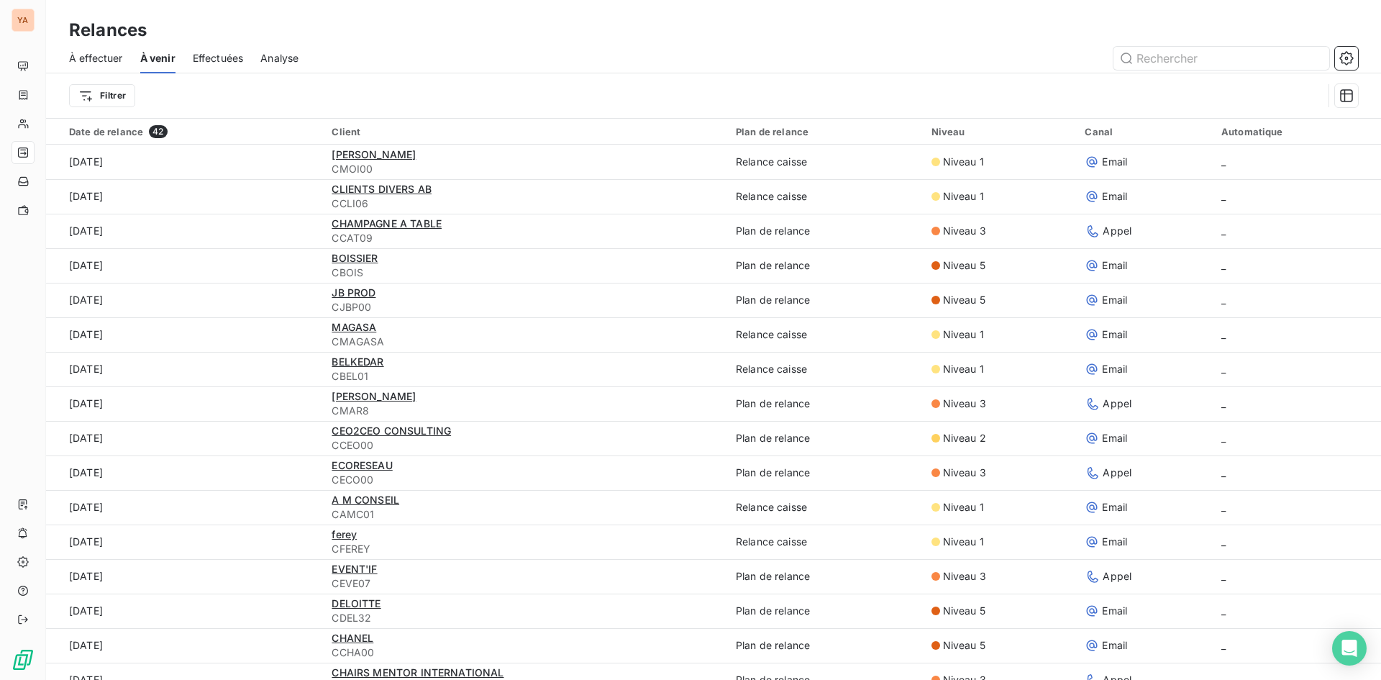
click at [99, 61] on span "À effectuer" at bounding box center [96, 58] width 54 height 14
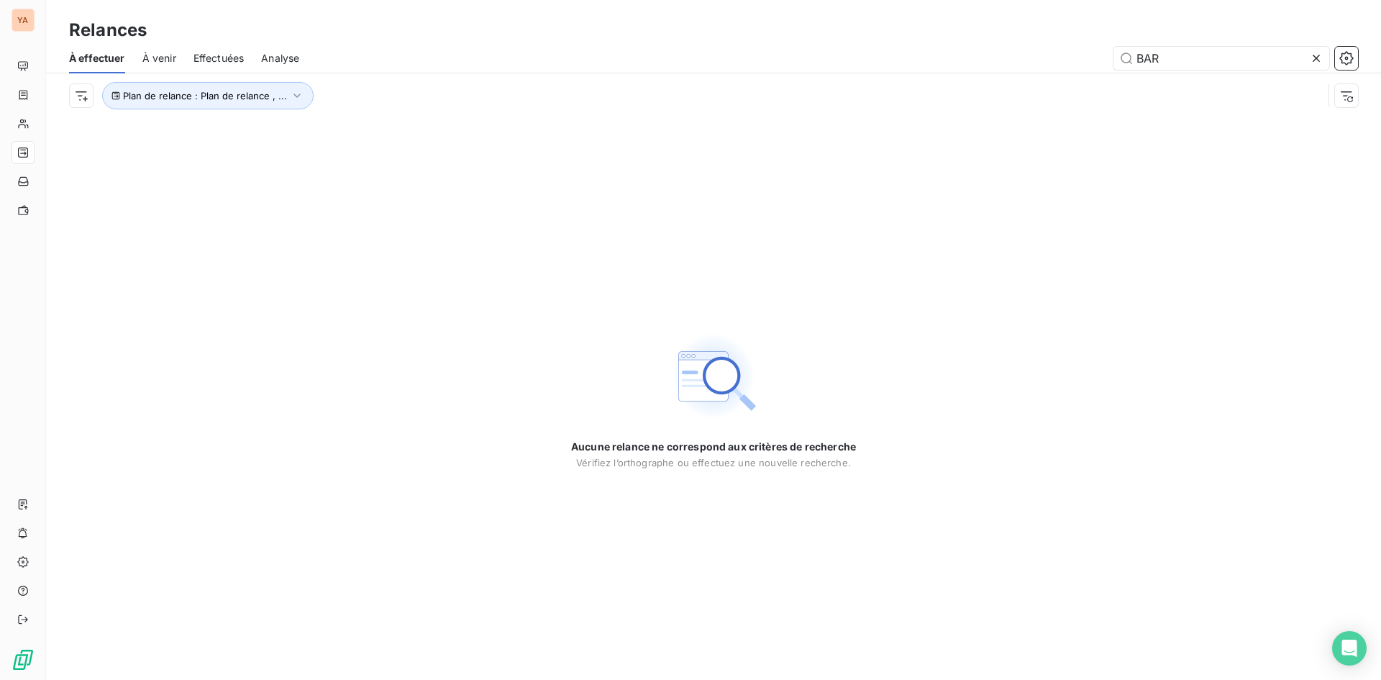
click at [1316, 58] on icon at bounding box center [1316, 58] width 7 height 7
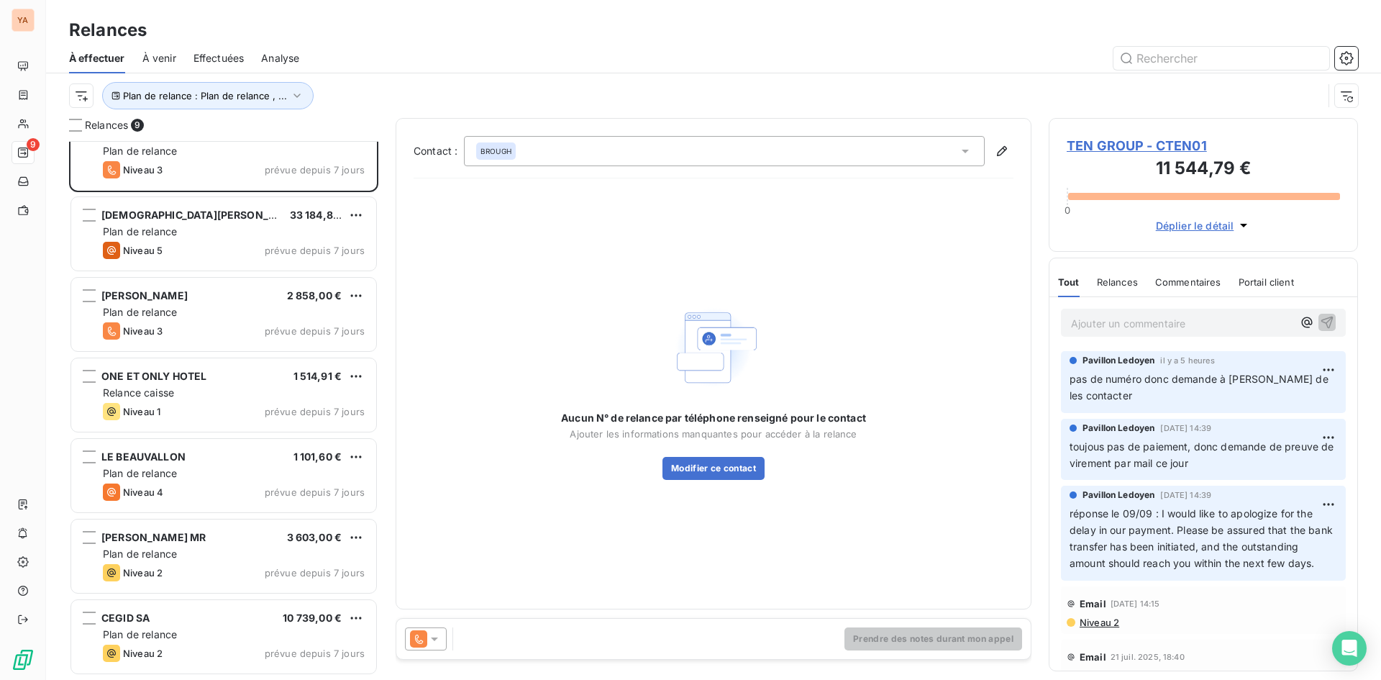
scroll to position [187, 0]
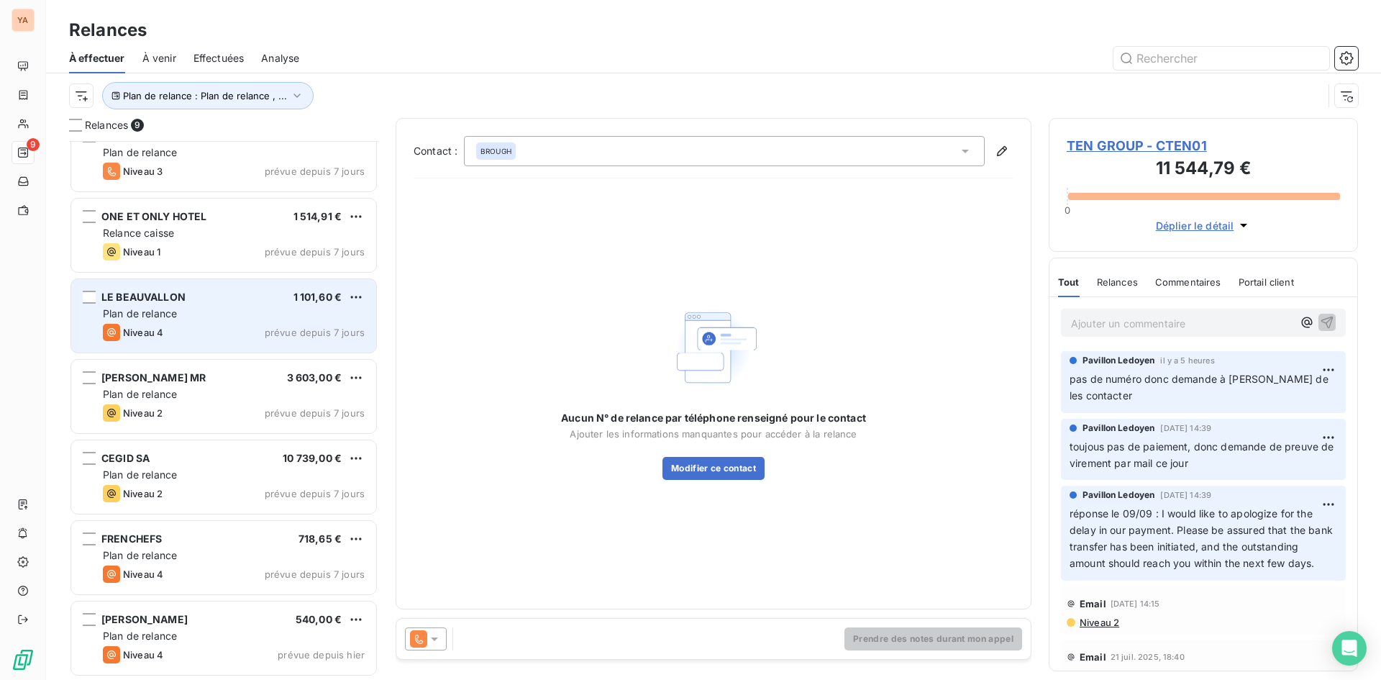
click at [193, 311] on div "Plan de relance" at bounding box center [234, 313] width 262 height 14
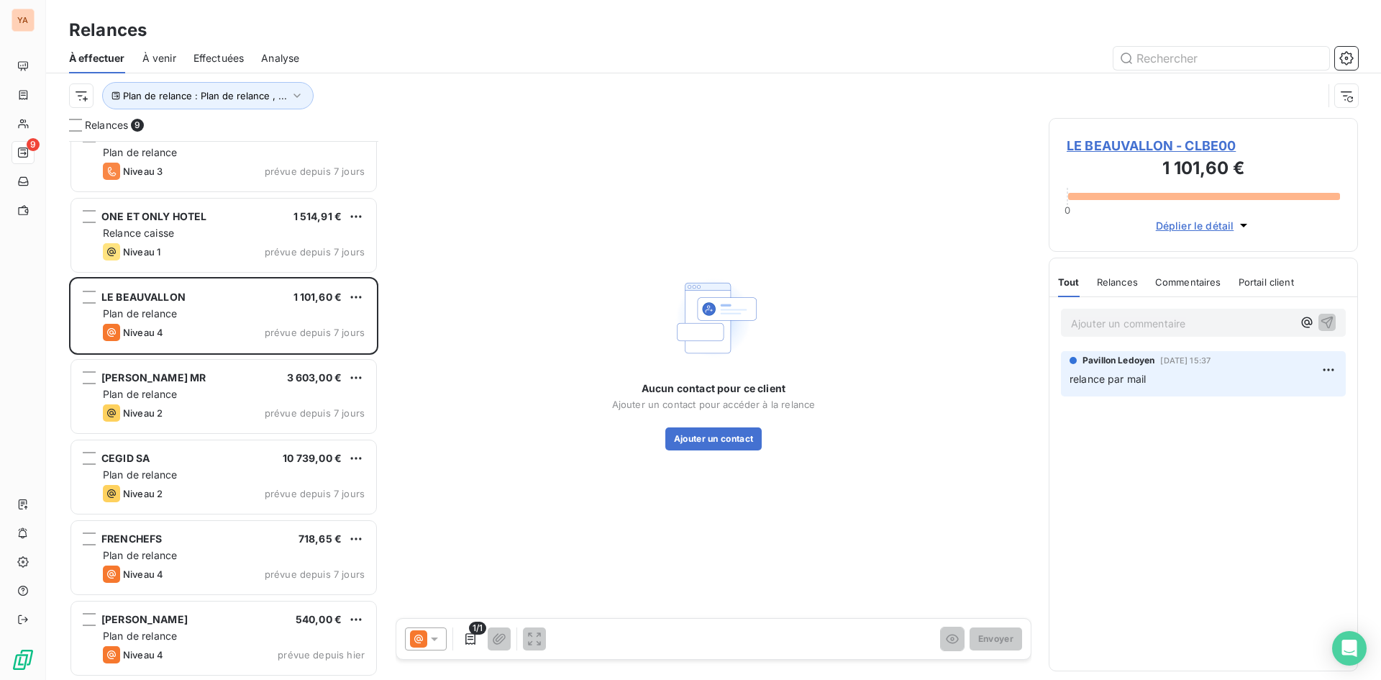
click at [1139, 317] on p "Ajouter un commentaire ﻿" at bounding box center [1182, 323] width 222 height 18
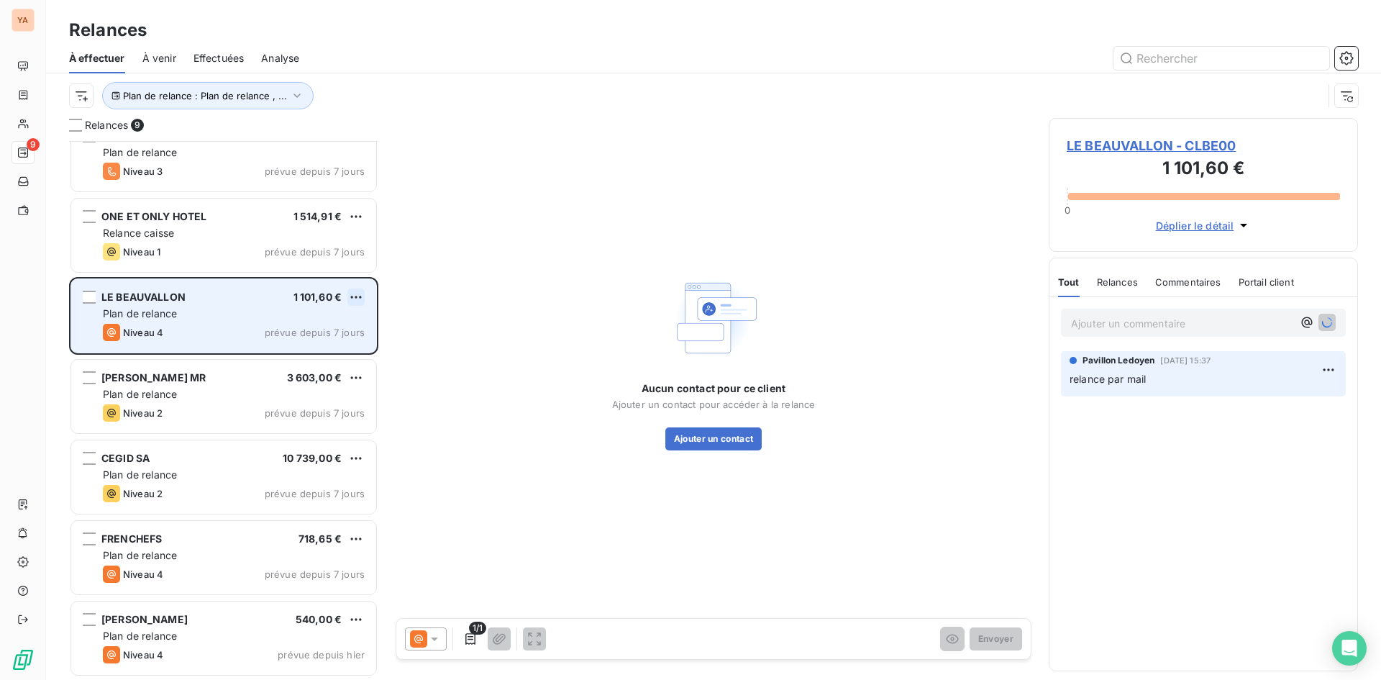
click at [354, 295] on html "YA 9 Relances À effectuer À venir Effectuées Analyse Plan de relance : Plan de …" at bounding box center [690, 340] width 1381 height 680
click at [321, 347] on div "Passer cette action" at bounding box center [293, 351] width 129 height 23
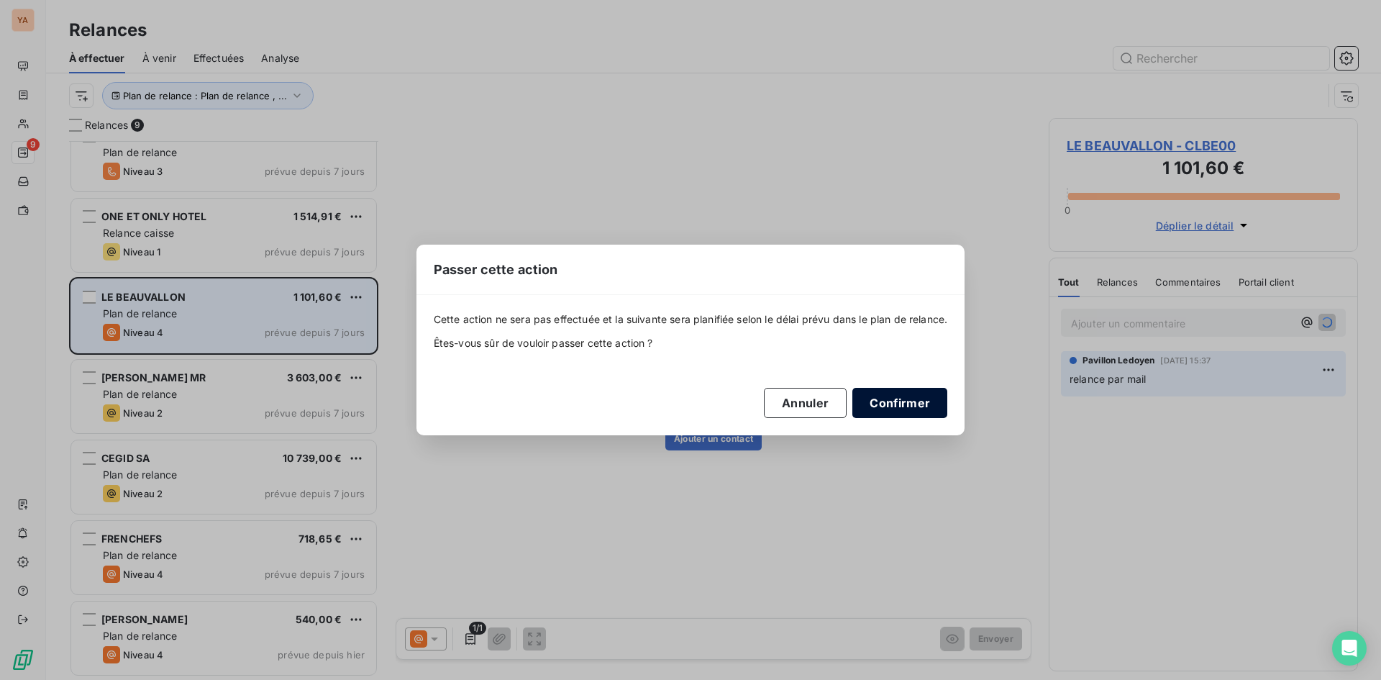
click at [929, 412] on button "Confirmer" at bounding box center [899, 403] width 95 height 30
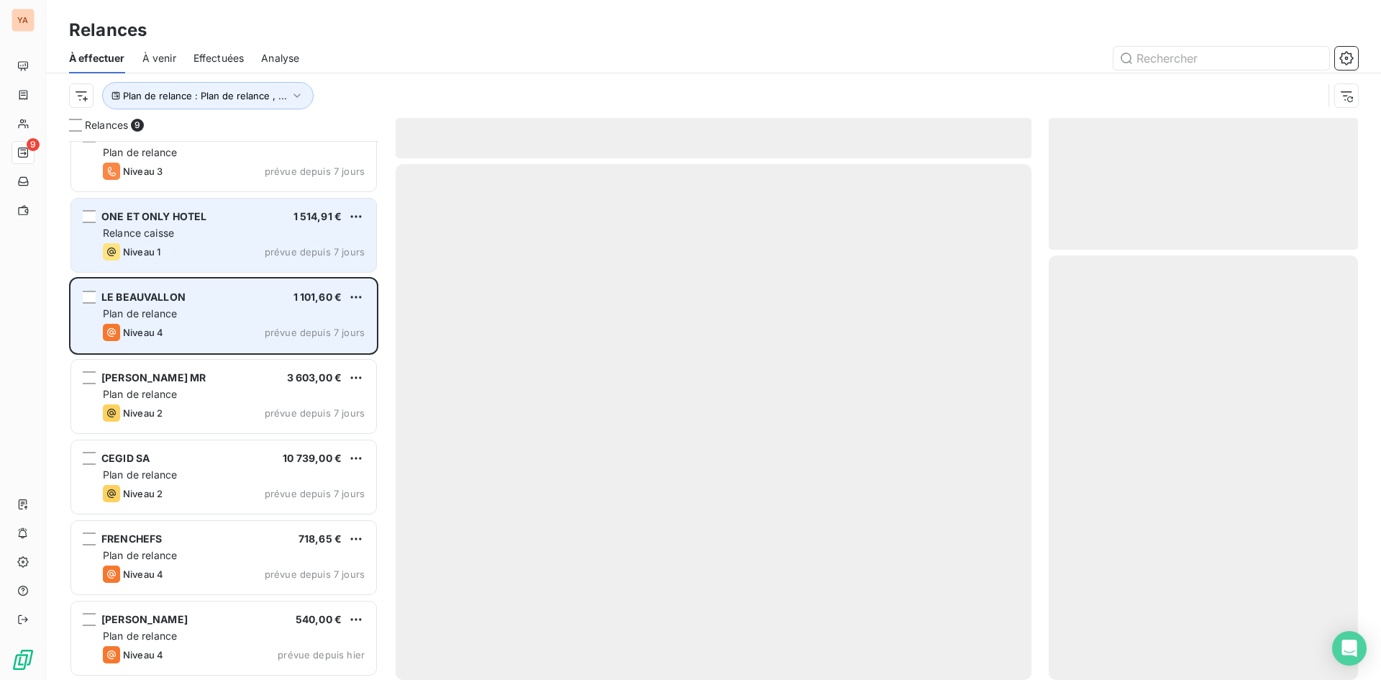
scroll to position [106, 0]
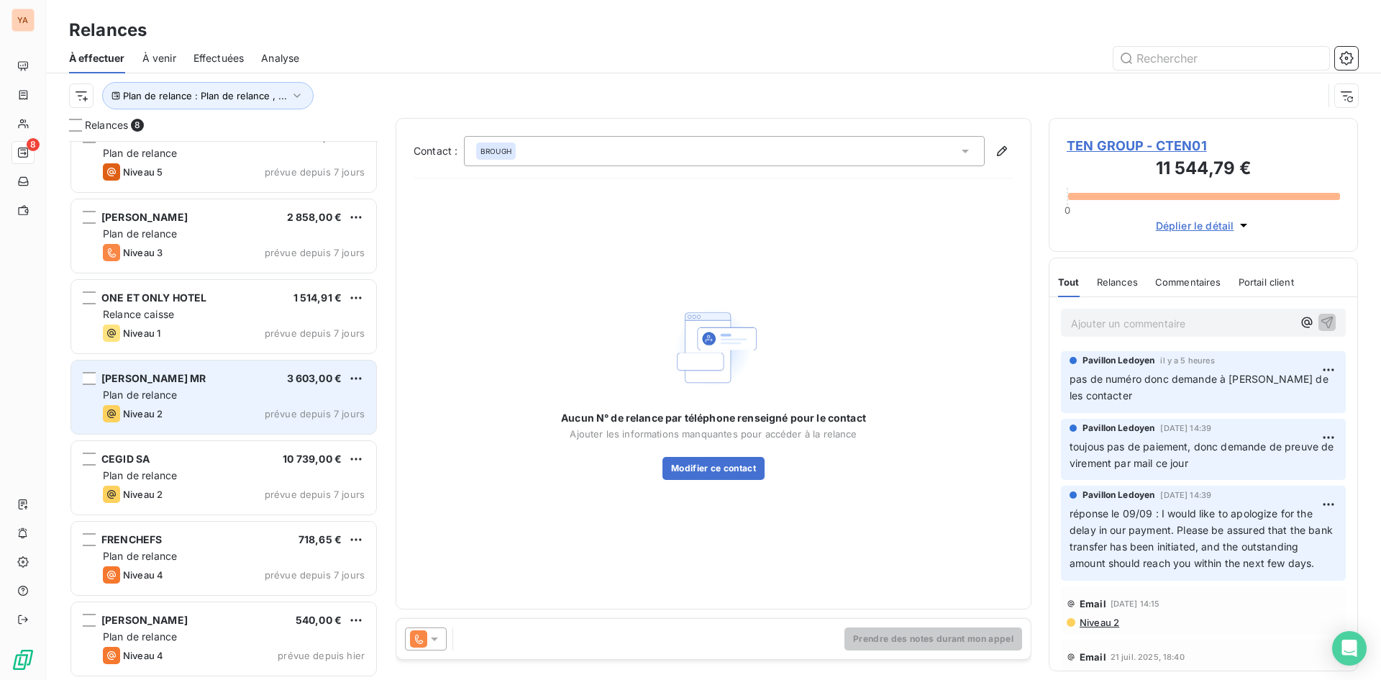
click at [206, 373] on span "[PERSON_NAME] MR" at bounding box center [153, 378] width 104 height 12
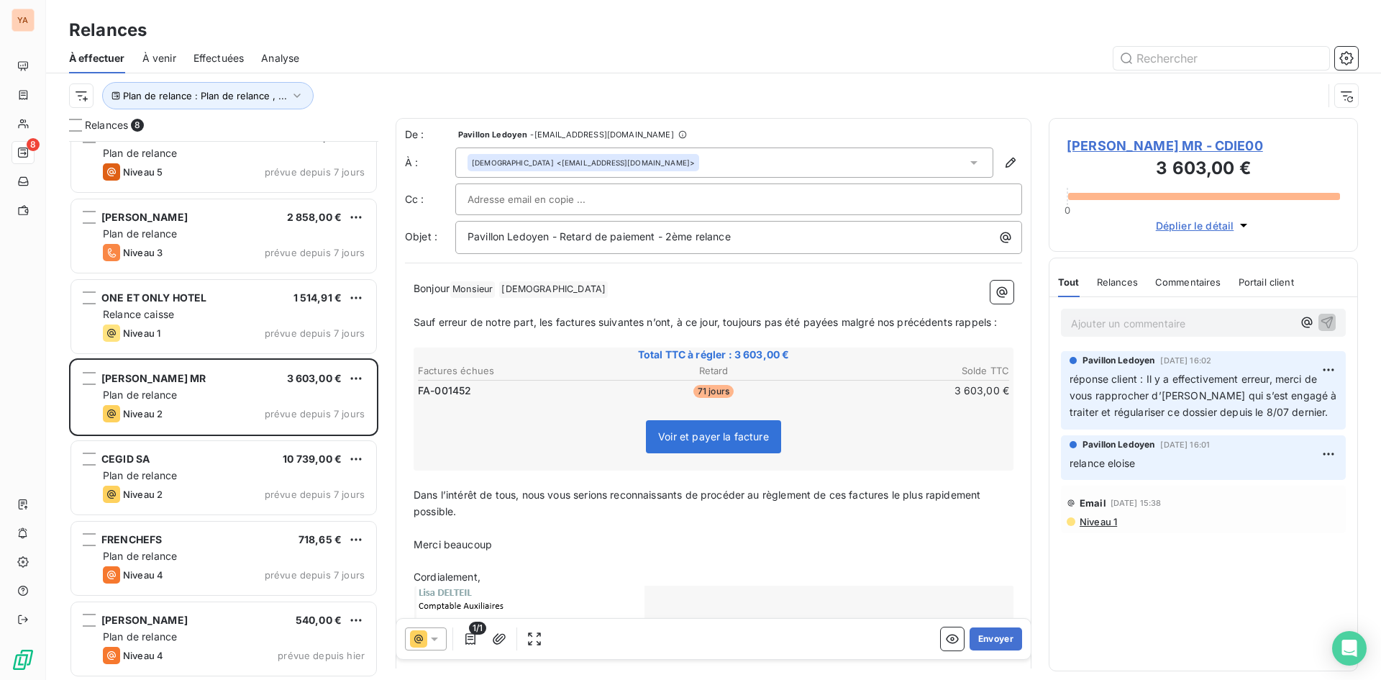
click at [1140, 317] on p "Ajouter un commentaire ﻿" at bounding box center [1182, 323] width 222 height 18
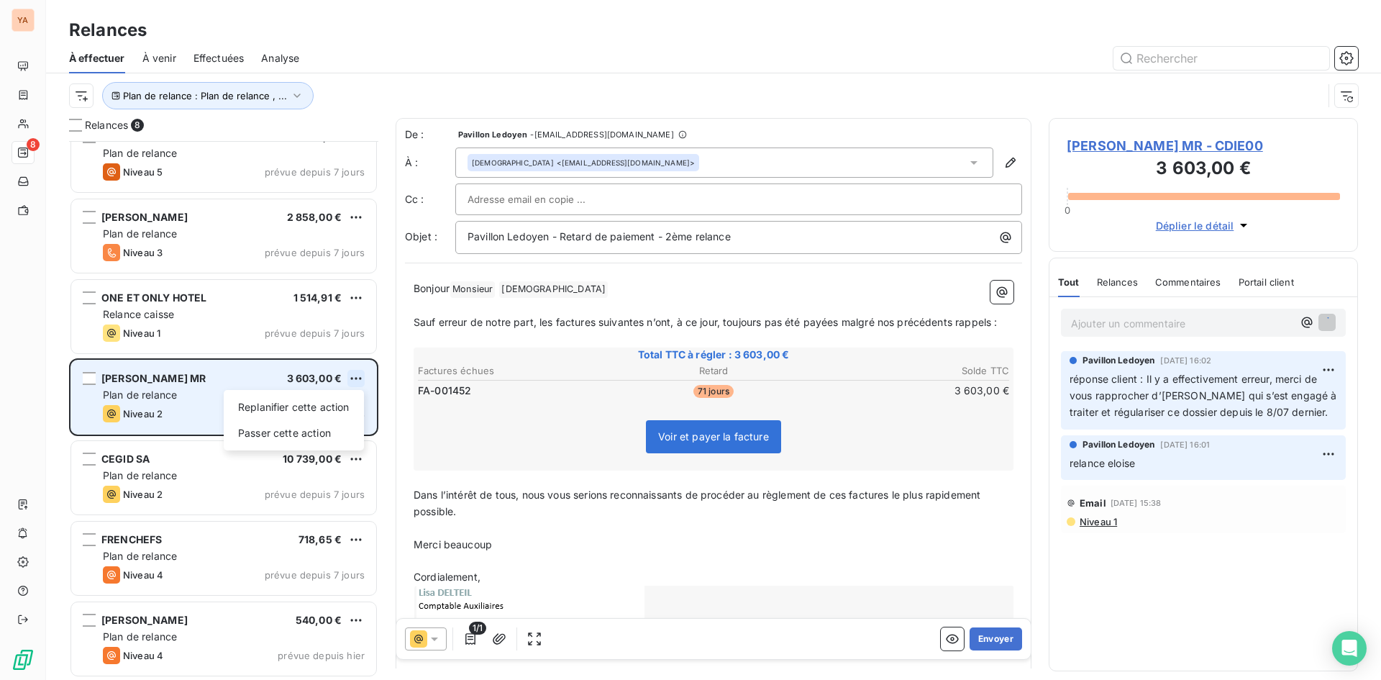
click at [355, 378] on html "YA 8 Relances À effectuer À venir Effectuées Analyse Plan de relance : Plan de …" at bounding box center [690, 340] width 1381 height 680
click at [300, 432] on div "Passer cette action" at bounding box center [293, 433] width 129 height 23
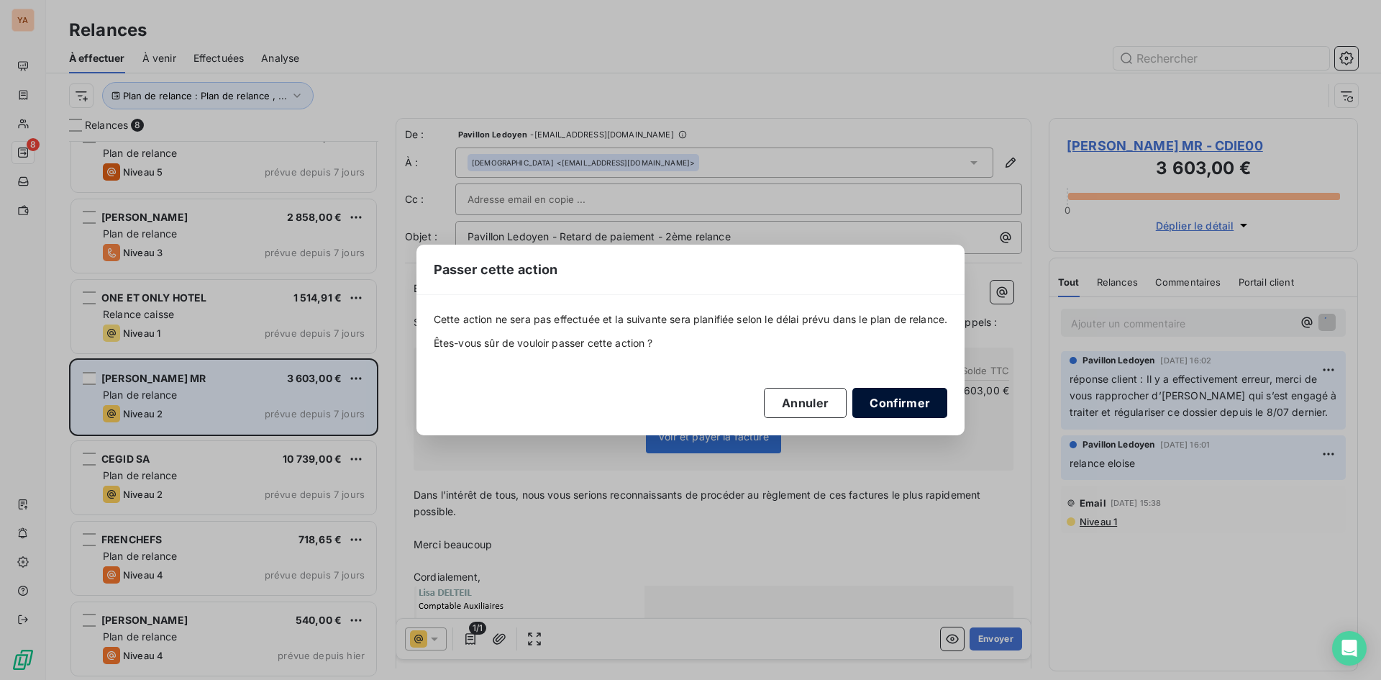
click at [915, 402] on button "Confirmer" at bounding box center [899, 403] width 95 height 30
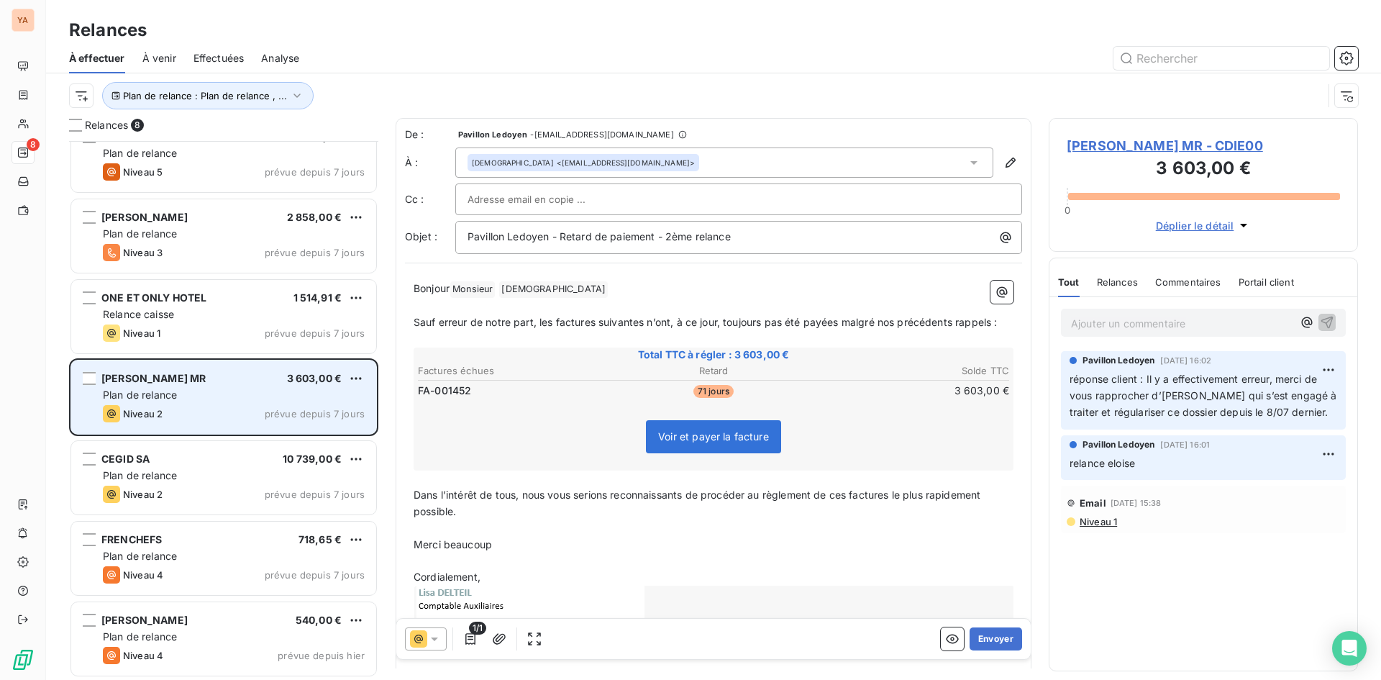
scroll to position [25, 0]
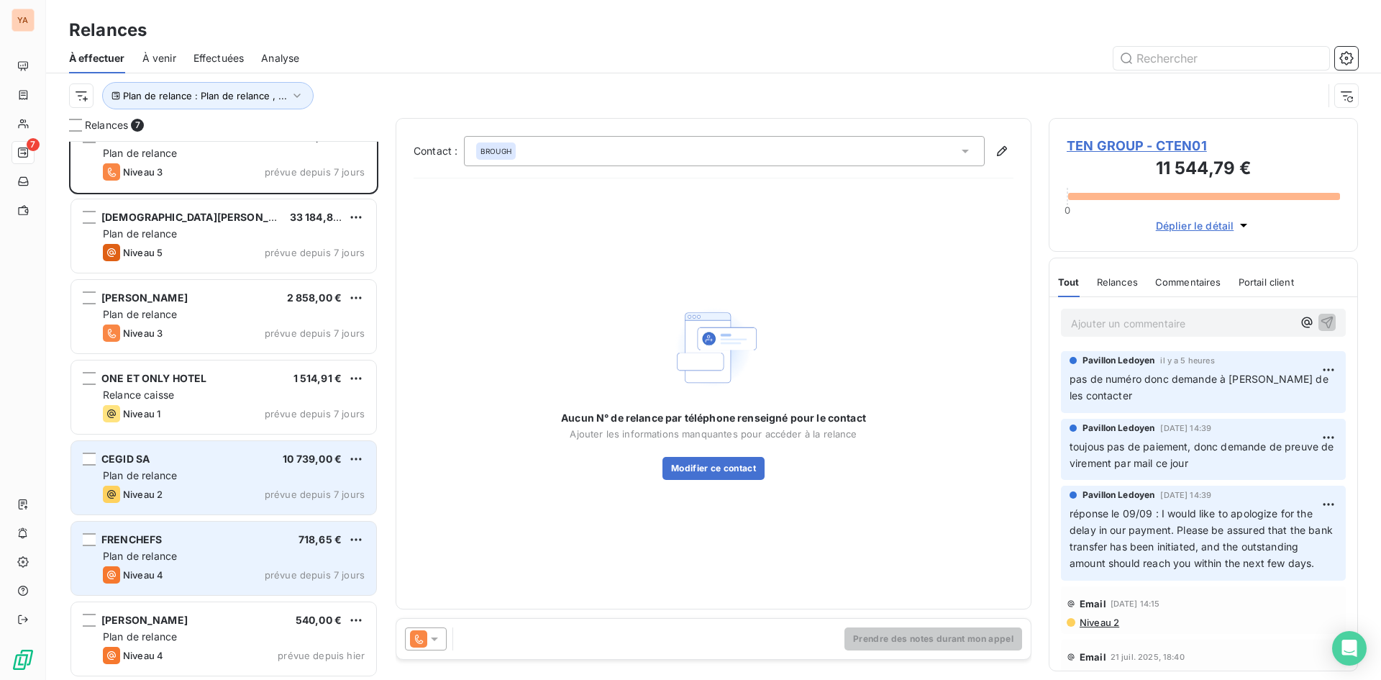
click at [173, 563] on div "FRENCHEFS 718,65 € Plan de relance Niveau 4 prévue depuis 7 jours" at bounding box center [223, 558] width 305 height 73
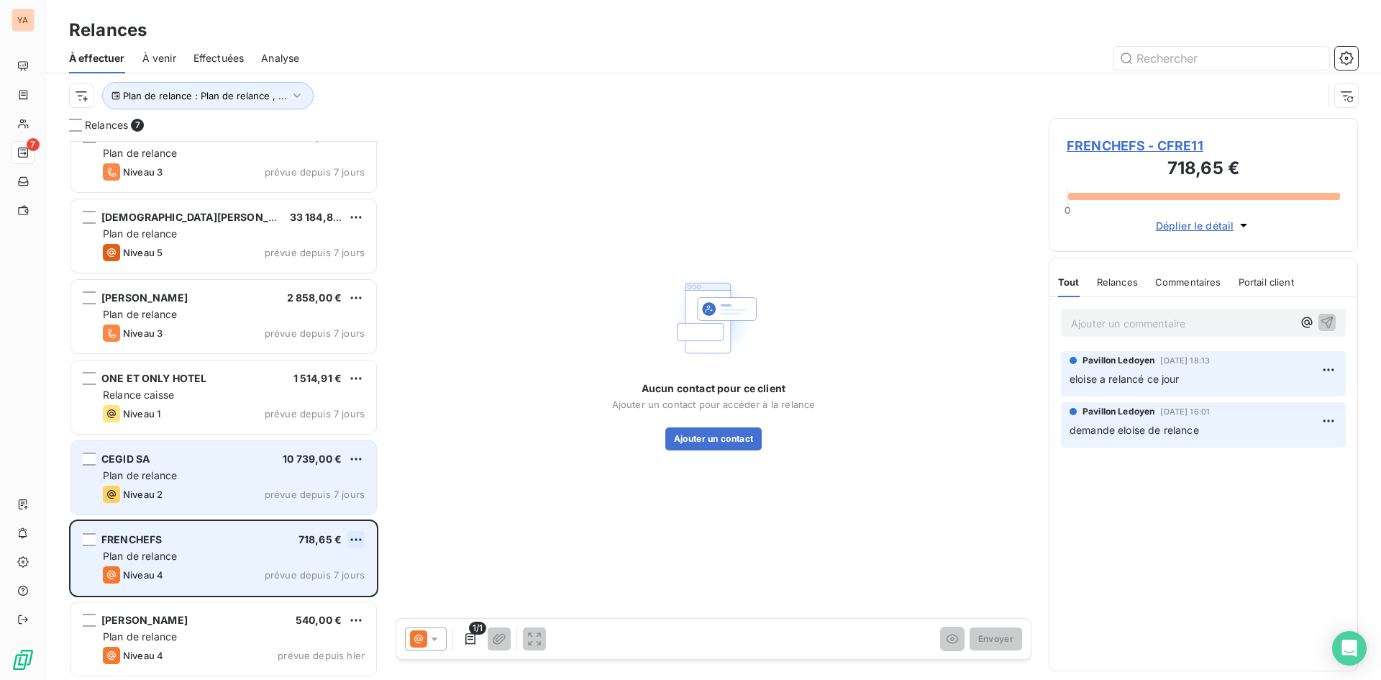
click at [357, 545] on html "YA 7 Relances À effectuer À venir Effectuées Analyse Plan de relance : Plan de …" at bounding box center [690, 340] width 1381 height 680
click at [309, 572] on div "Replanifier cette action" at bounding box center [293, 568] width 129 height 23
select select "8"
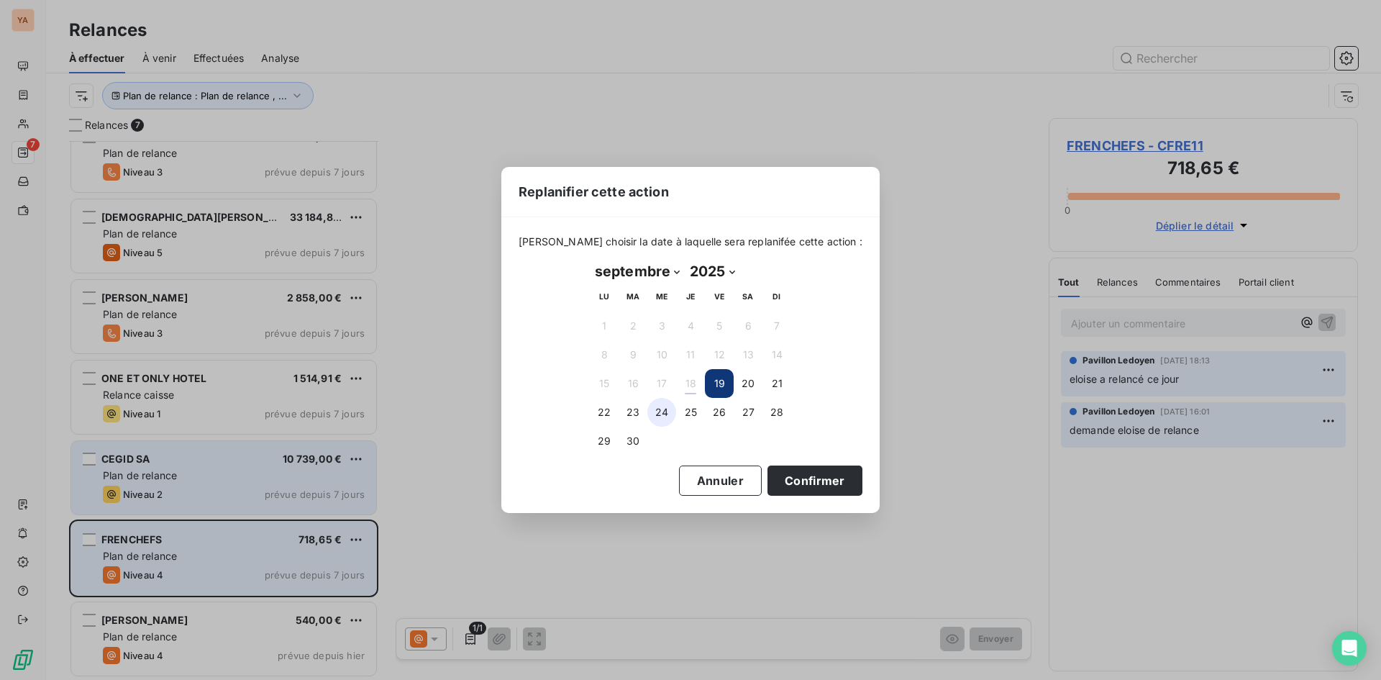
click at [651, 413] on button "24" at bounding box center [661, 412] width 29 height 29
click at [601, 408] on button "22" at bounding box center [604, 412] width 29 height 29
click at [780, 481] on button "Confirmer" at bounding box center [815, 480] width 95 height 30
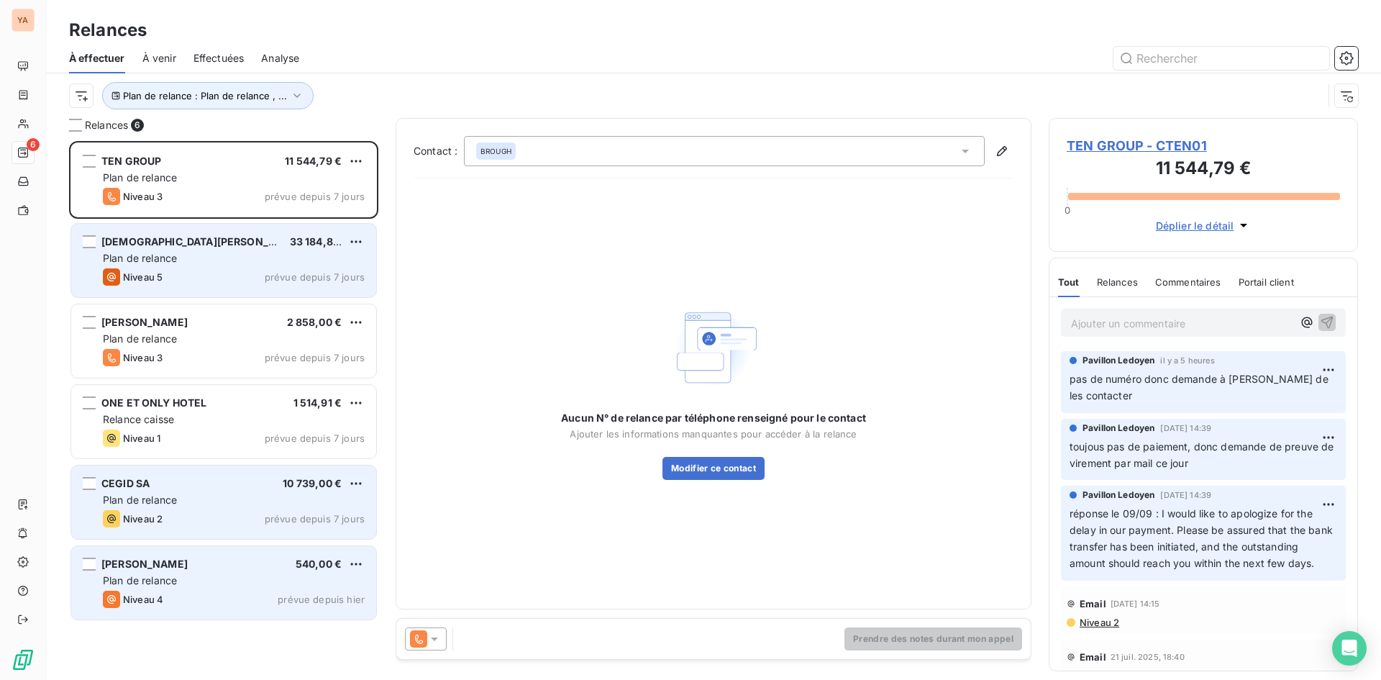
click at [204, 271] on div "Niveau 5 prévue depuis 7 jours" at bounding box center [234, 276] width 262 height 17
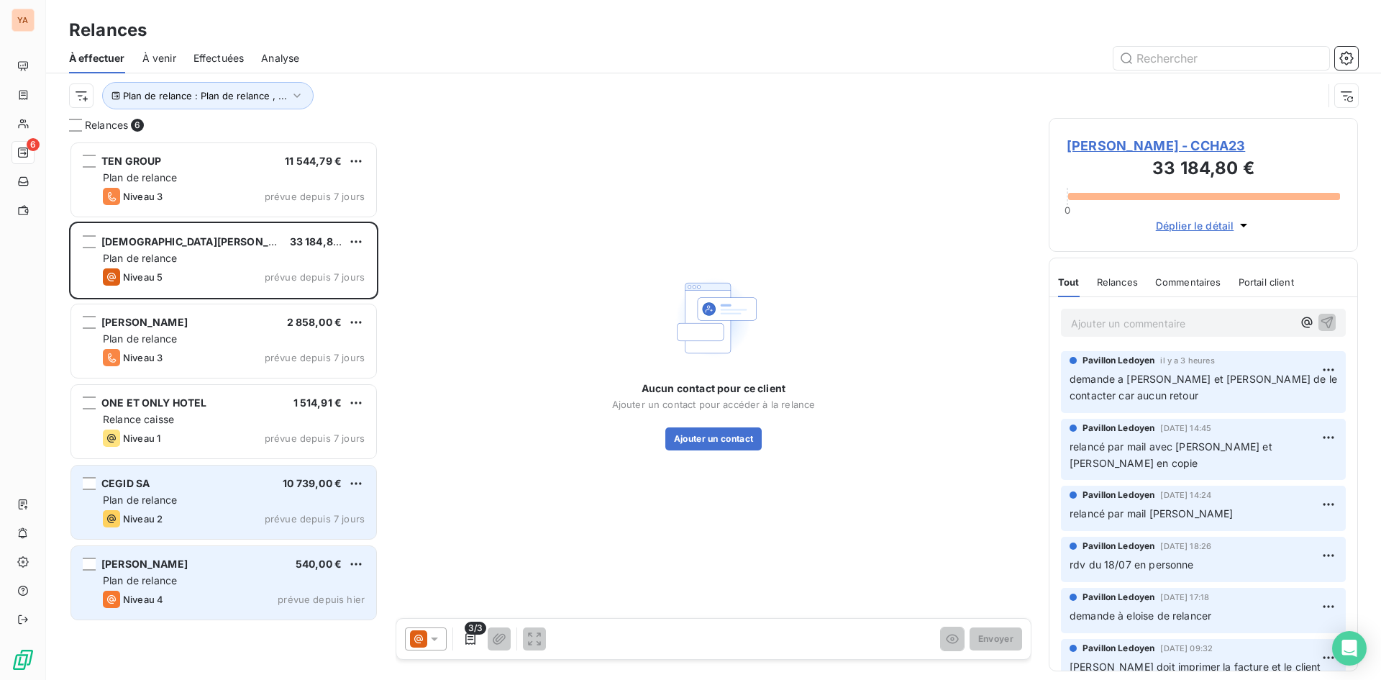
click at [1144, 324] on p "Ajouter un commentaire ﻿" at bounding box center [1182, 323] width 222 height 18
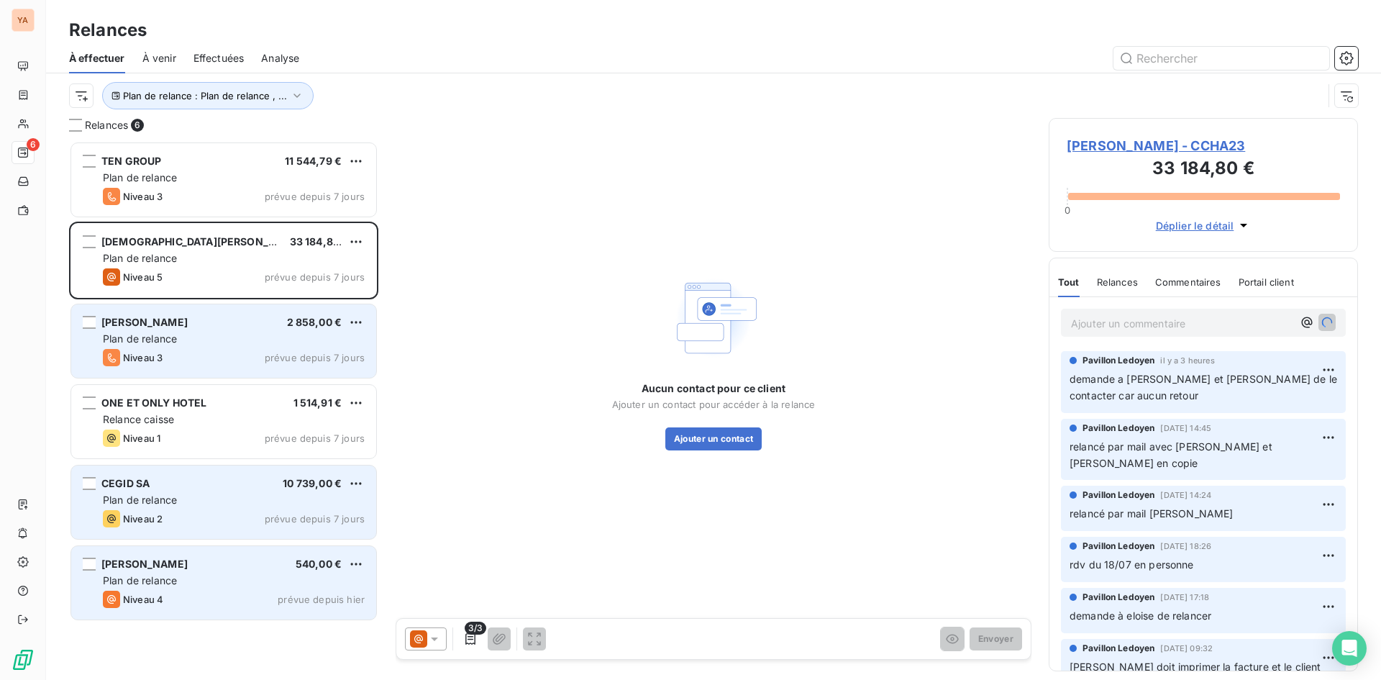
click at [216, 354] on div "Niveau 3 prévue depuis 7 jours" at bounding box center [234, 357] width 262 height 17
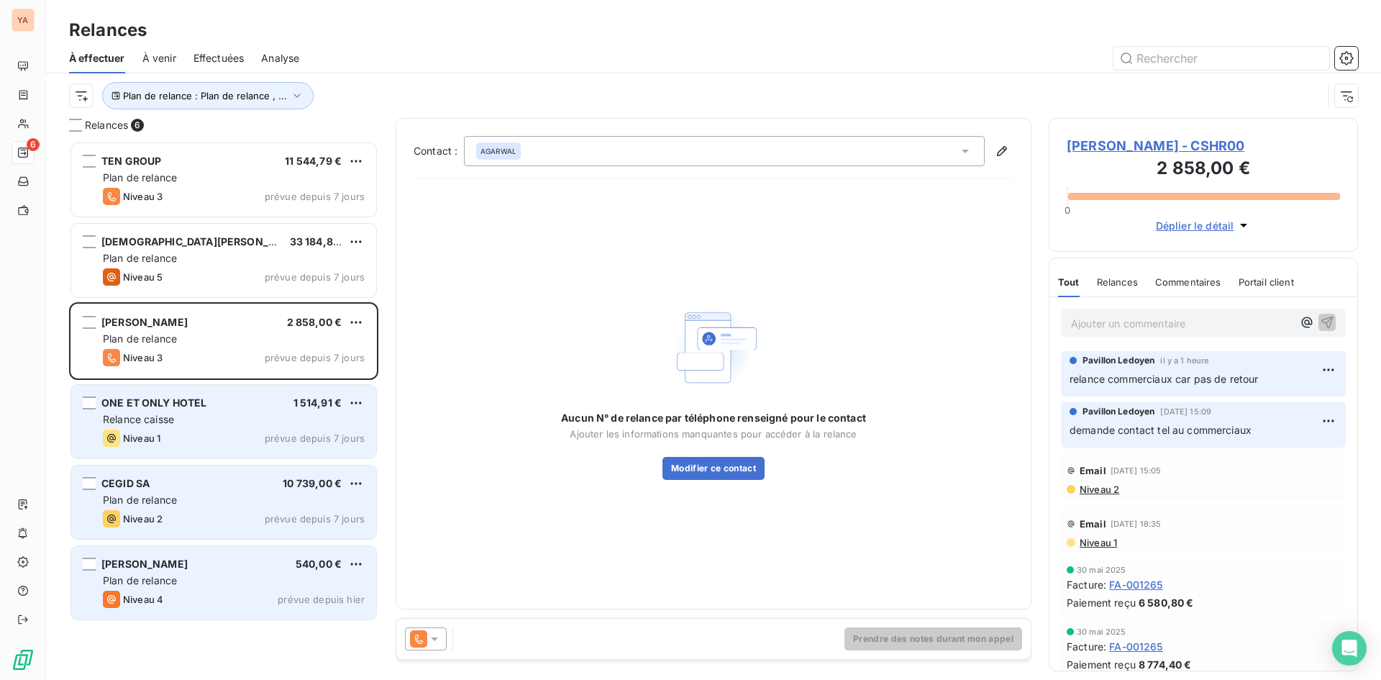
click at [222, 422] on div "Relance caisse" at bounding box center [234, 419] width 262 height 14
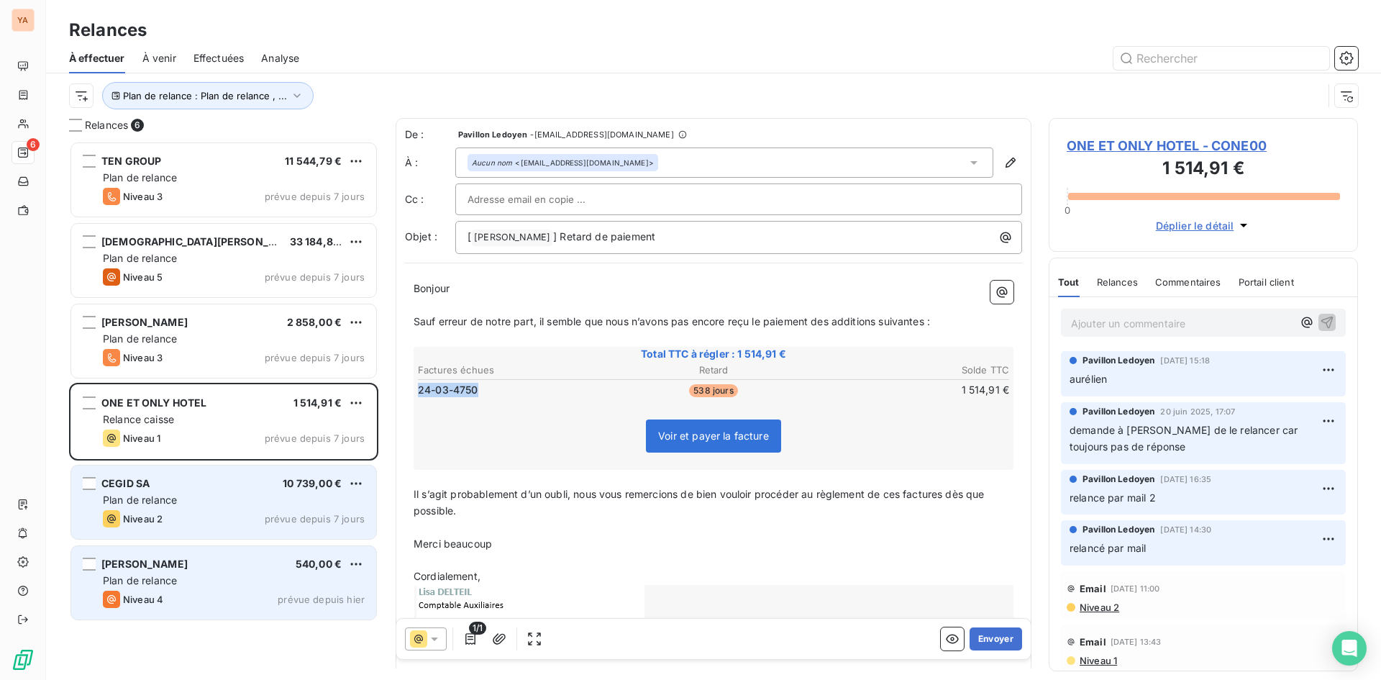
drag, startPoint x: 474, startPoint y: 389, endPoint x: 416, endPoint y: 395, distance: 58.5
click at [416, 395] on table "Factures échues Retard Solde TTC 24-03-4750 538 jours 1 514,91 €" at bounding box center [714, 380] width 596 height 39
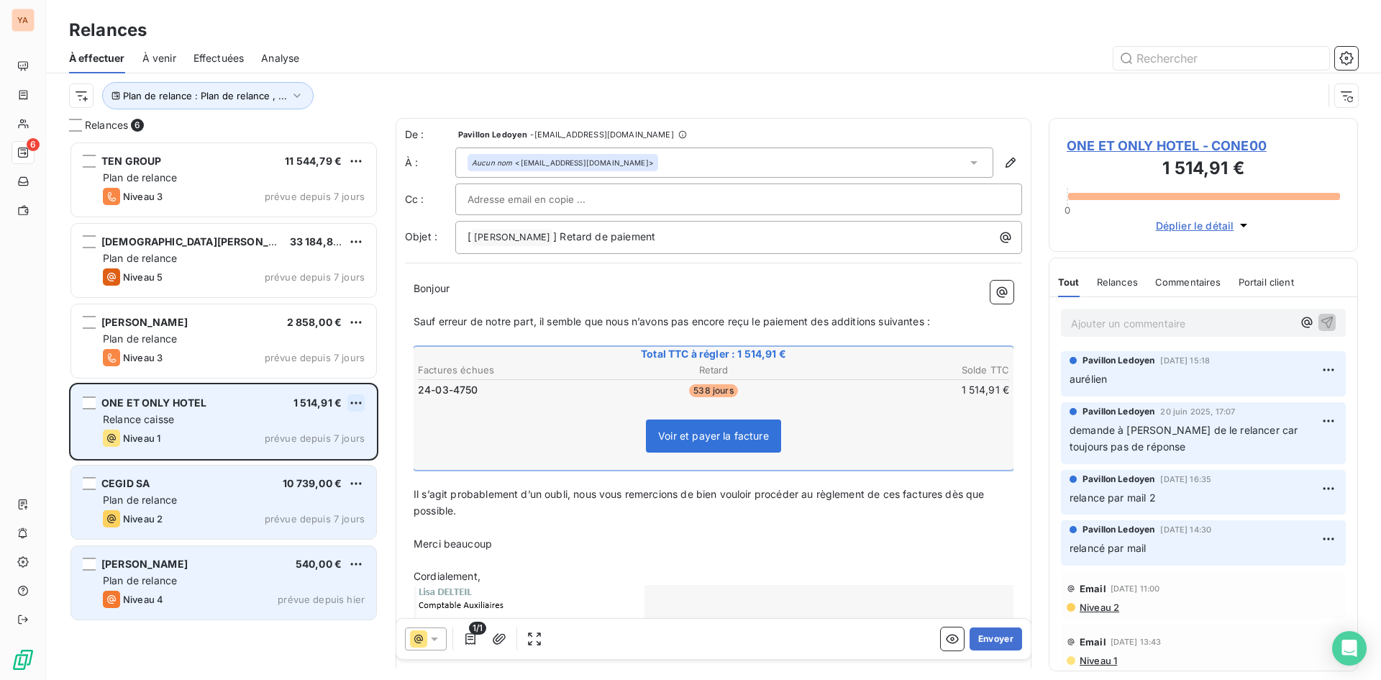
click at [357, 398] on html "YA 6 Relances À effectuer À venir Effectuées Analyse Plan de relance : Plan de …" at bounding box center [690, 340] width 1381 height 680
click at [306, 432] on div "Replanifier cette action" at bounding box center [293, 431] width 129 height 23
select select "8"
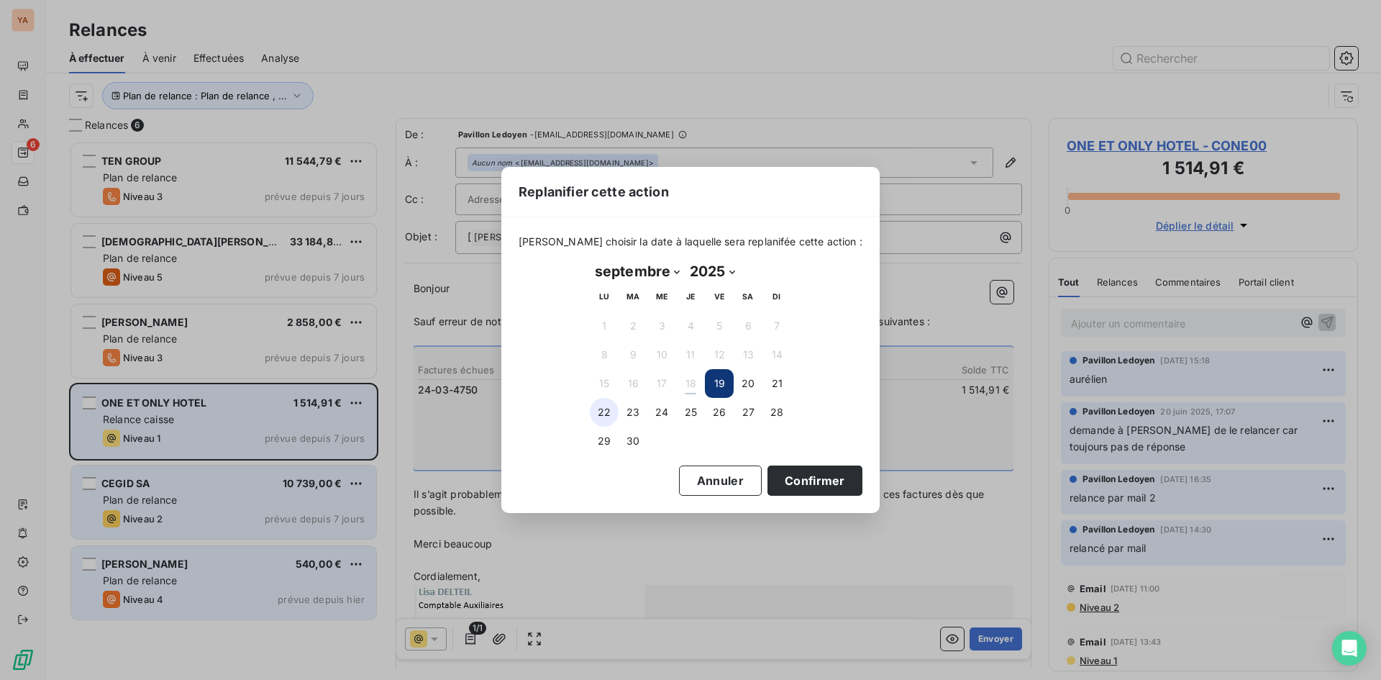
click at [606, 416] on button "22" at bounding box center [604, 412] width 29 height 29
click at [821, 486] on button "Confirmer" at bounding box center [815, 480] width 95 height 30
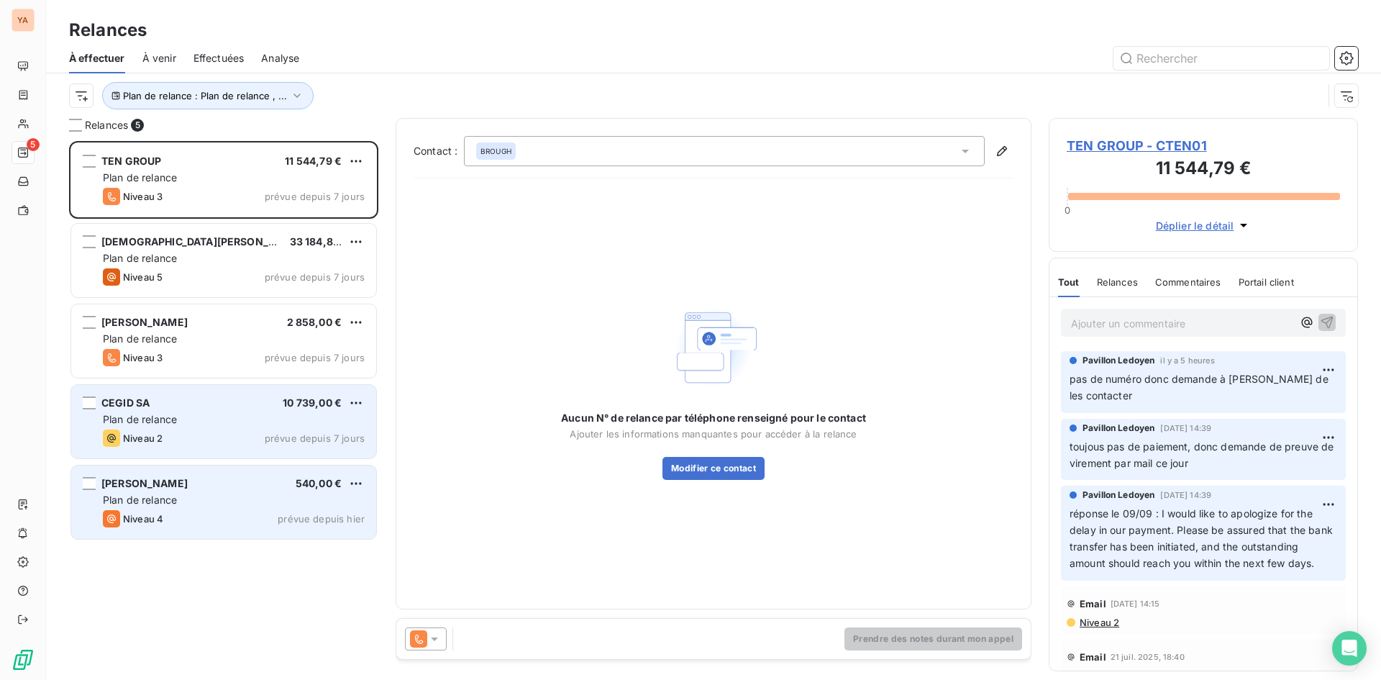
click at [296, 424] on div "Plan de relance" at bounding box center [234, 419] width 262 height 14
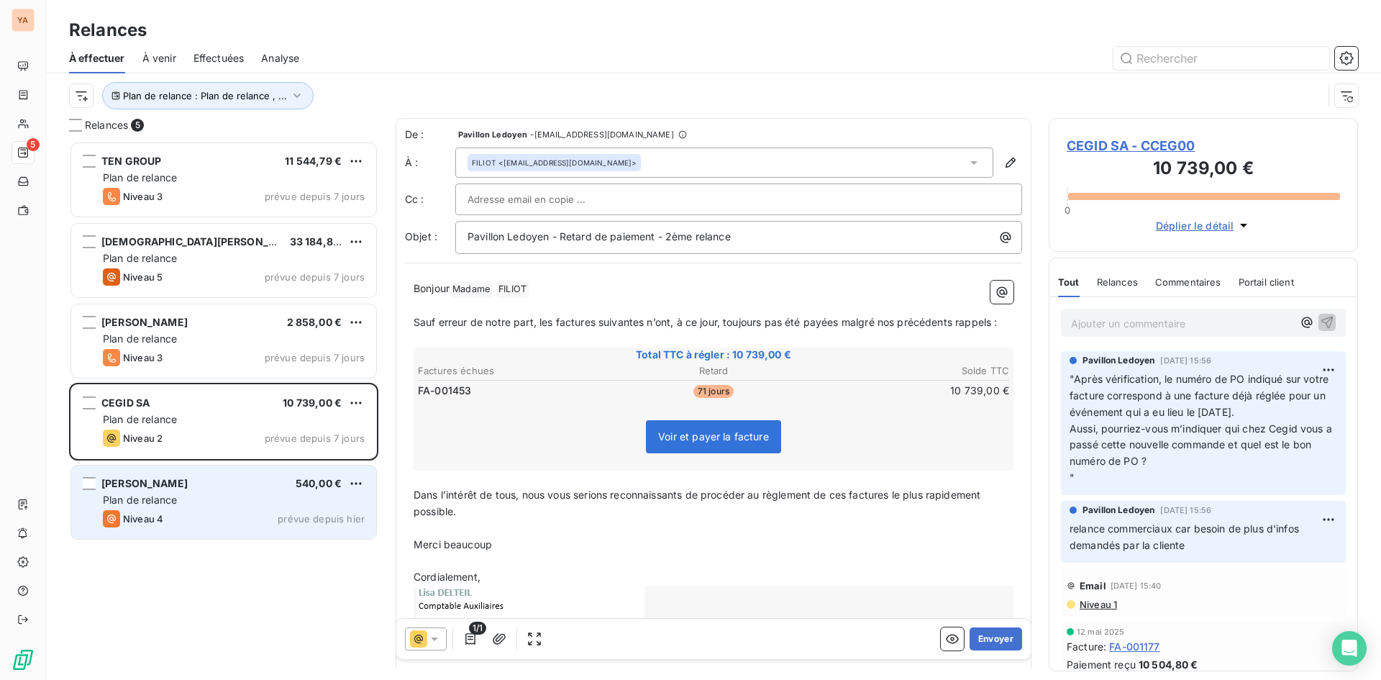
click at [1115, 309] on div "Ajouter un commentaire ﻿" at bounding box center [1203, 323] width 285 height 28
click at [1108, 319] on p "Ajouter un commentaire ﻿" at bounding box center [1182, 323] width 222 height 18
click at [353, 404] on html "YA 5 Relances À effectuer À venir Effectuées Analyse Plan de relance : Plan de …" at bounding box center [690, 340] width 1381 height 680
click at [339, 434] on div "Replanifier cette action" at bounding box center [293, 431] width 129 height 23
select select "8"
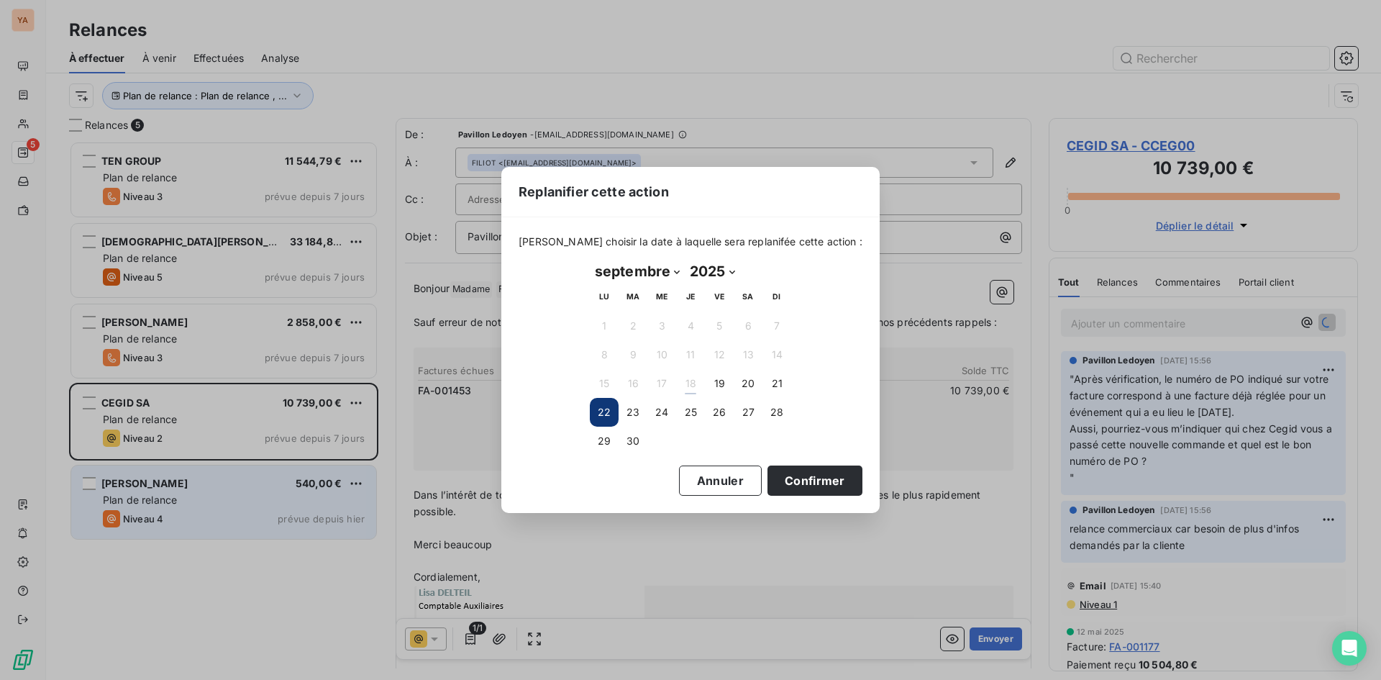
click at [605, 412] on button "22" at bounding box center [604, 412] width 29 height 29
click at [799, 478] on button "Confirmer" at bounding box center [815, 480] width 95 height 30
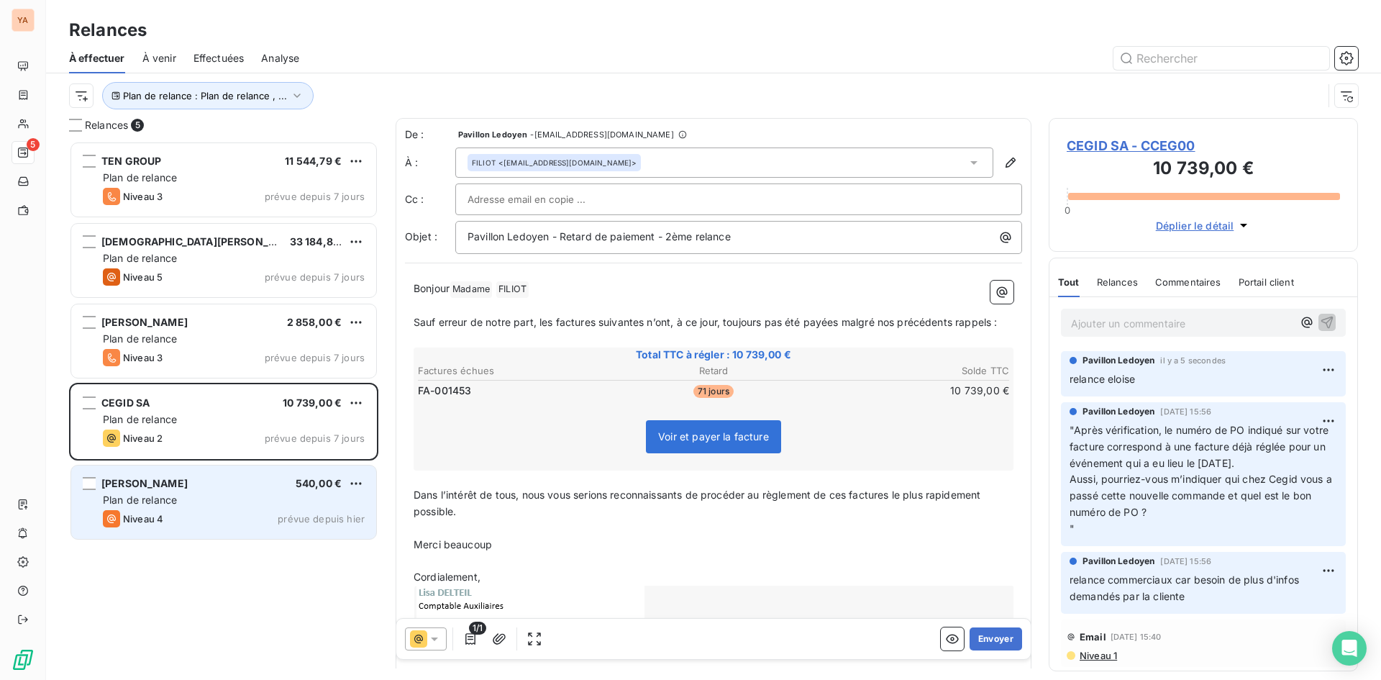
click at [217, 504] on div "Plan de relance" at bounding box center [234, 500] width 262 height 14
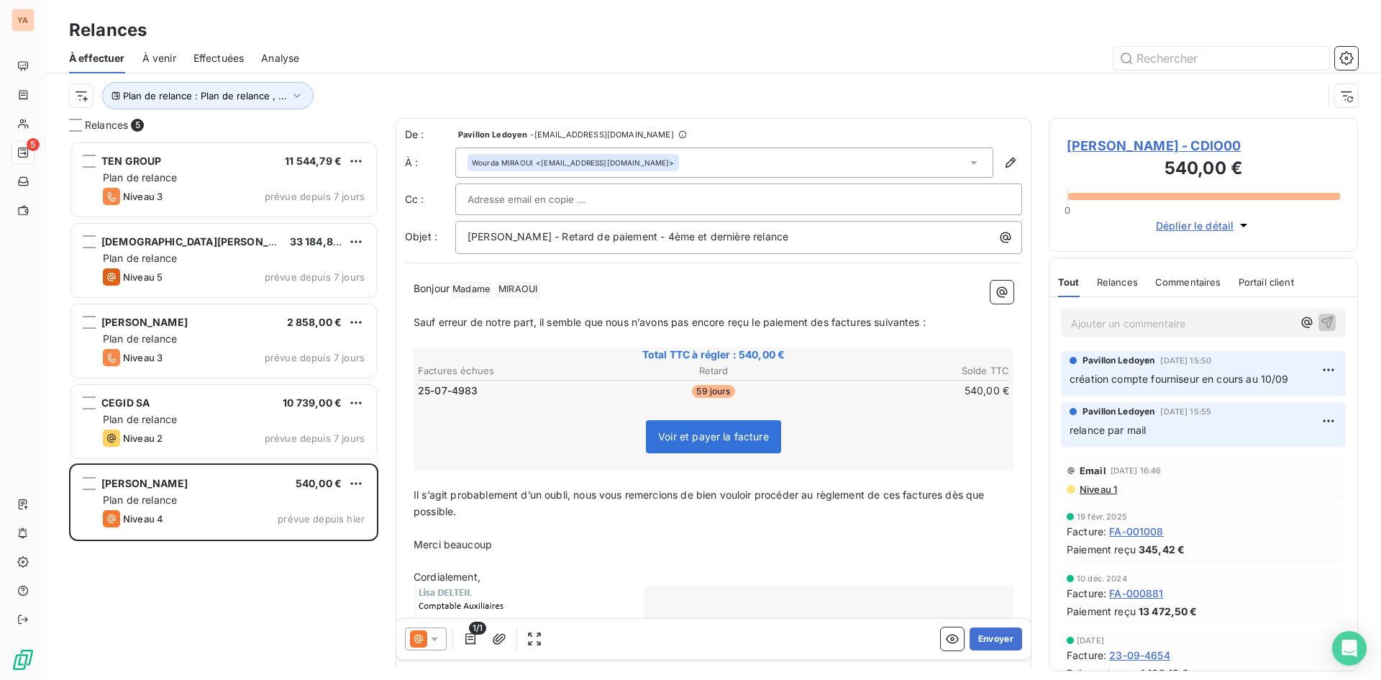
click at [1144, 329] on p "Ajouter un commentaire ﻿" at bounding box center [1182, 323] width 222 height 18
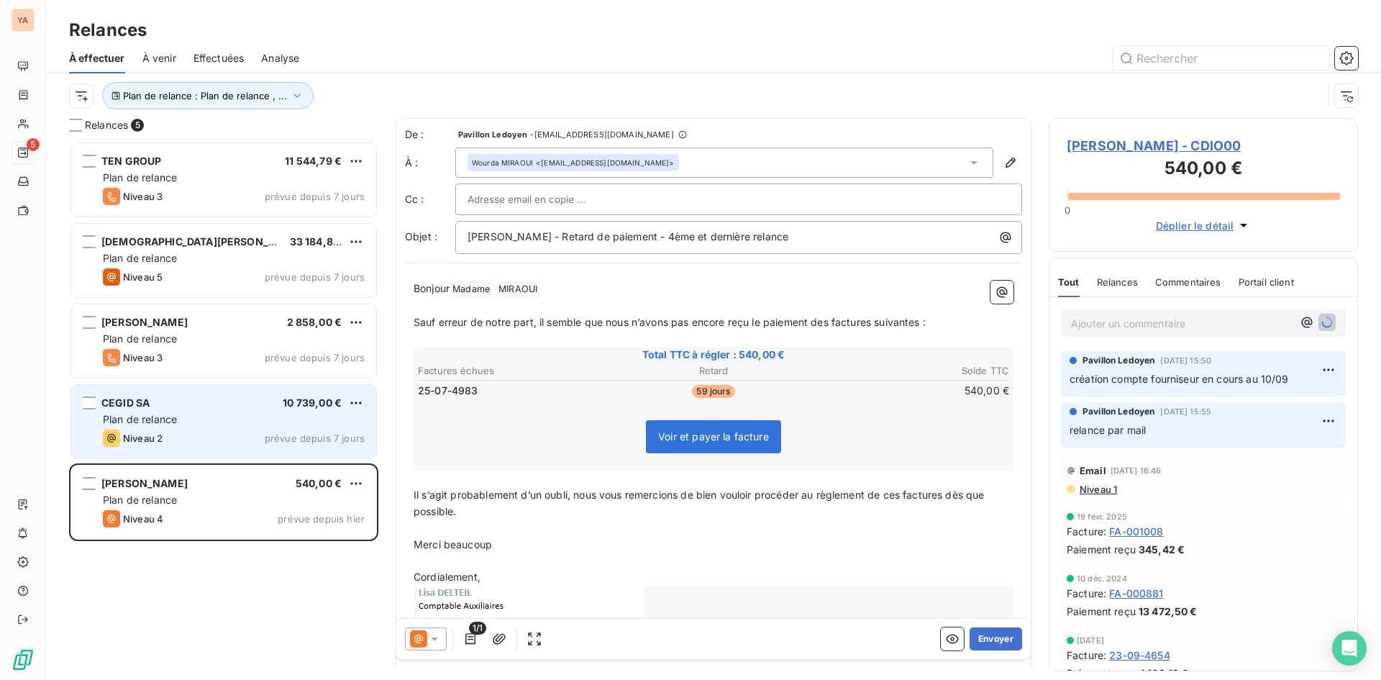
click at [202, 418] on div "Plan de relance" at bounding box center [234, 419] width 262 height 14
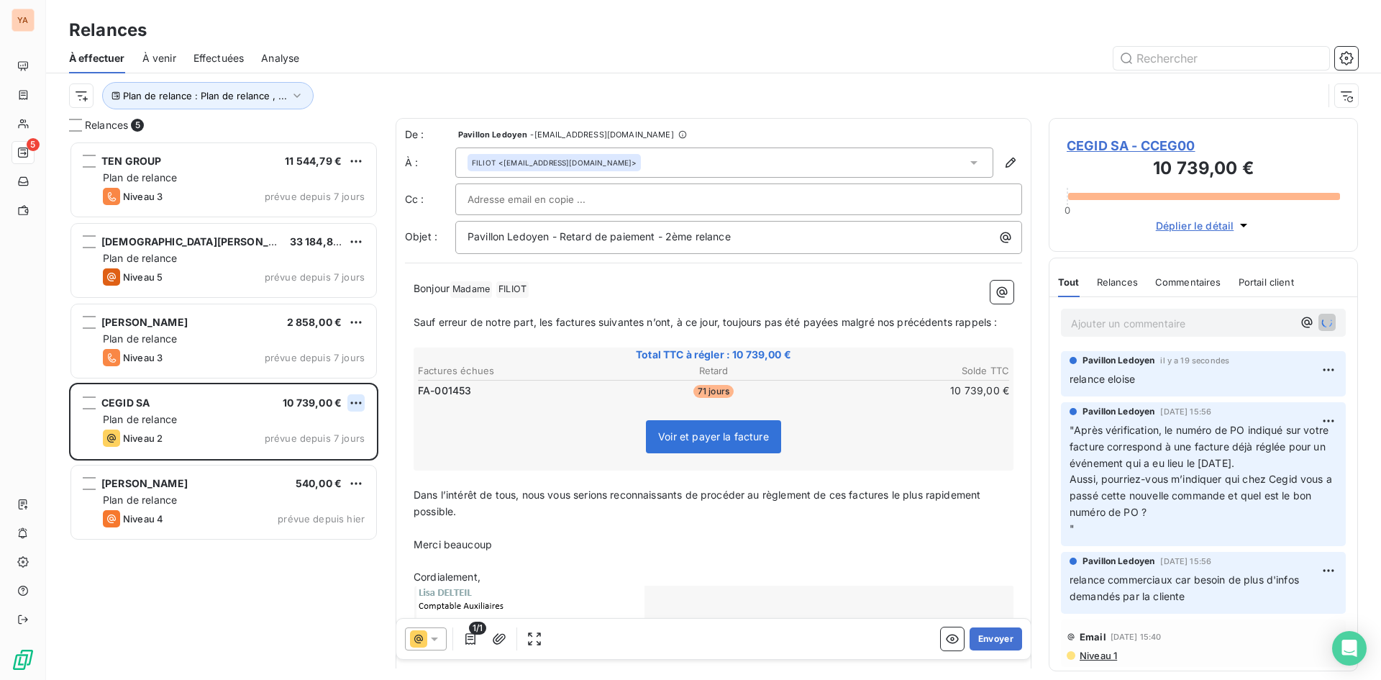
click at [359, 397] on html "YA 5 Relances À effectuer À venir Effectuées Analyse Plan de relance : Plan de …" at bounding box center [690, 340] width 1381 height 680
click at [311, 430] on div "Replanifier cette action" at bounding box center [293, 431] width 129 height 23
select select "8"
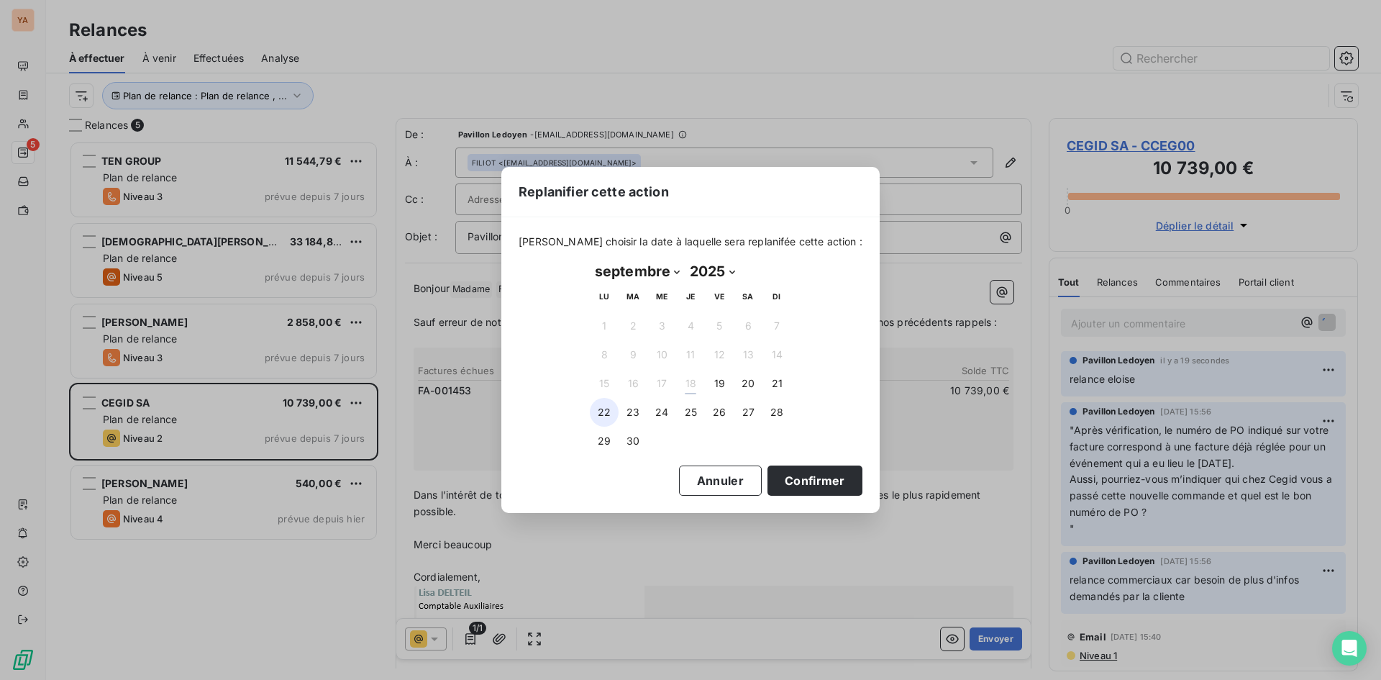
click at [608, 416] on button "22" at bounding box center [604, 412] width 29 height 29
click at [773, 474] on button "Confirmer" at bounding box center [815, 480] width 95 height 30
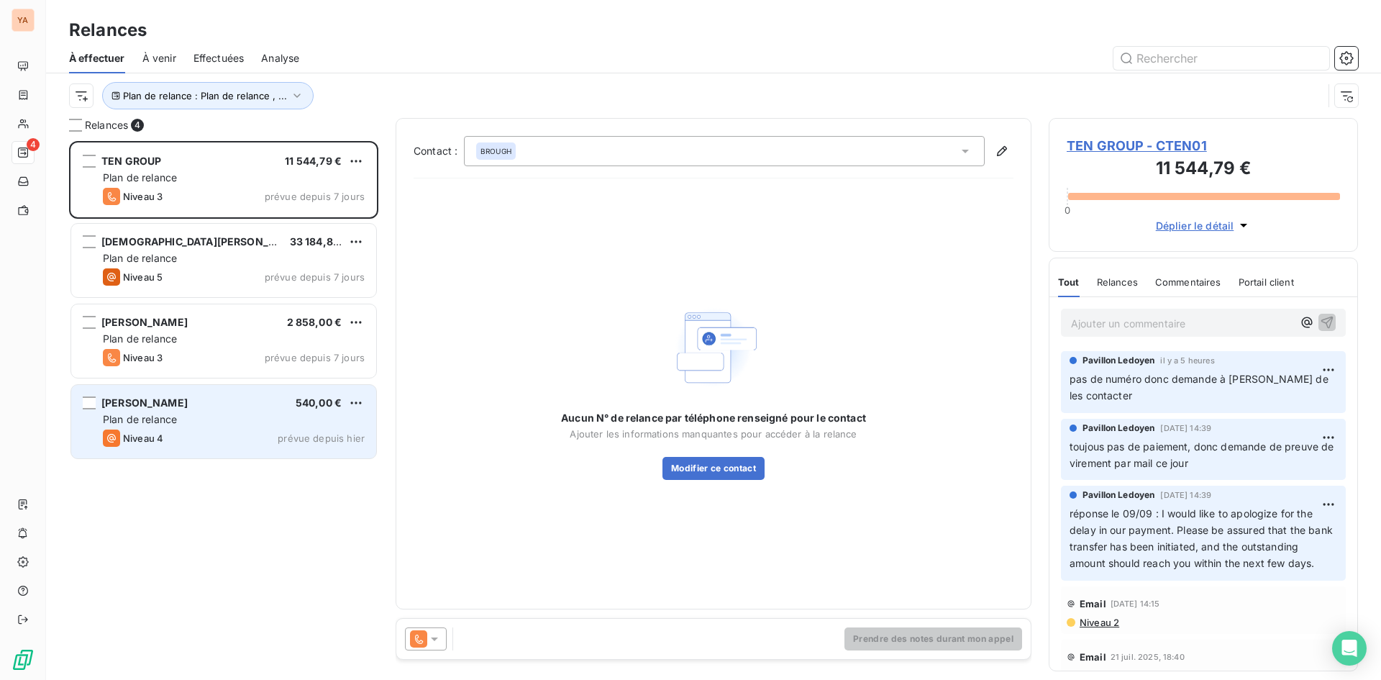
click at [177, 416] on span "Plan de relance" at bounding box center [140, 419] width 74 height 12
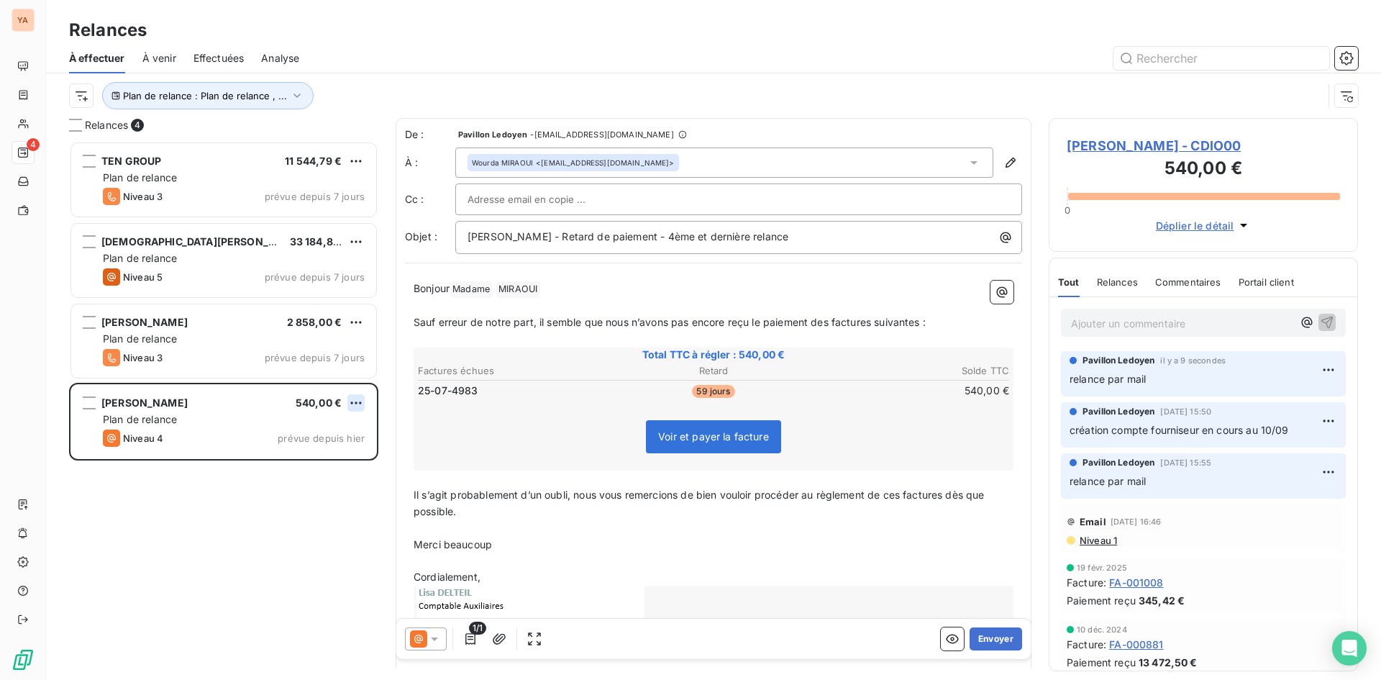
click at [351, 401] on html "YA 4 Relances À effectuer À venir Effectuées Analyse Plan de relance : Plan de …" at bounding box center [690, 340] width 1381 height 680
click at [322, 434] on div "Replanifier cette action" at bounding box center [293, 431] width 129 height 23
select select "8"
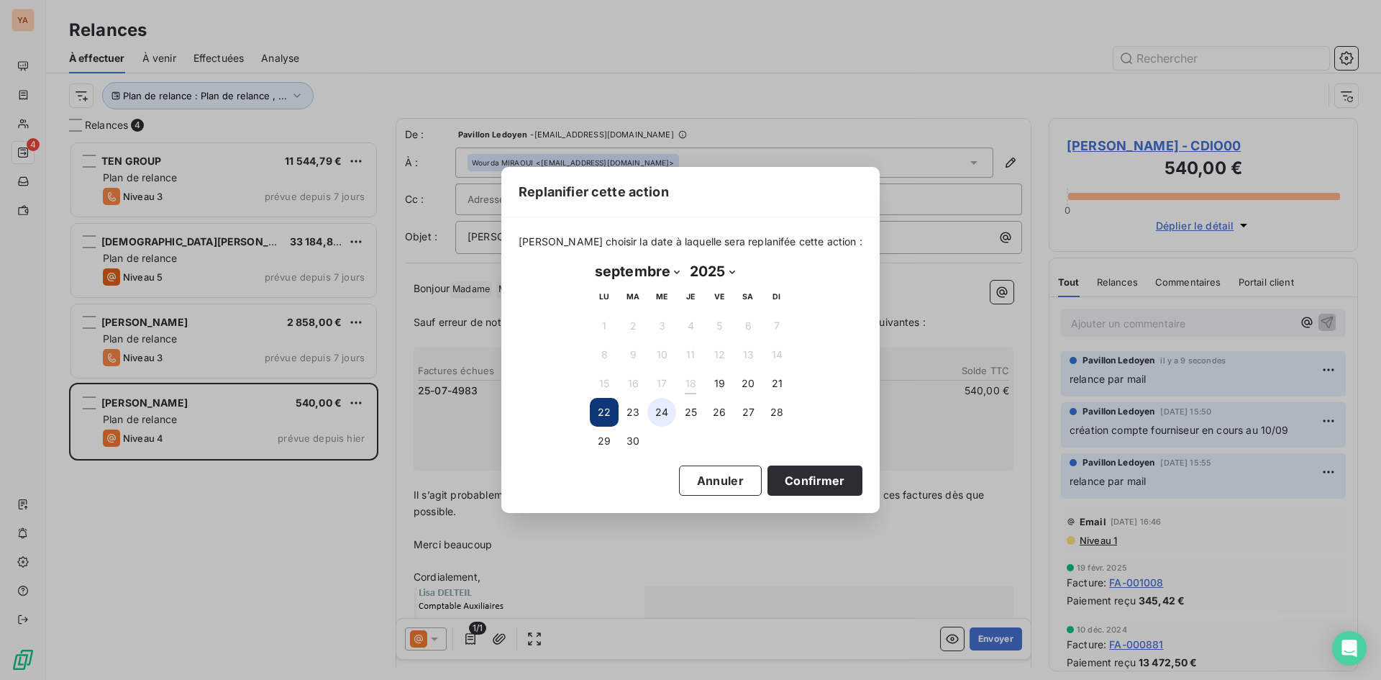
click at [658, 416] on button "24" at bounding box center [661, 412] width 29 height 29
click at [806, 483] on button "Confirmer" at bounding box center [815, 480] width 95 height 30
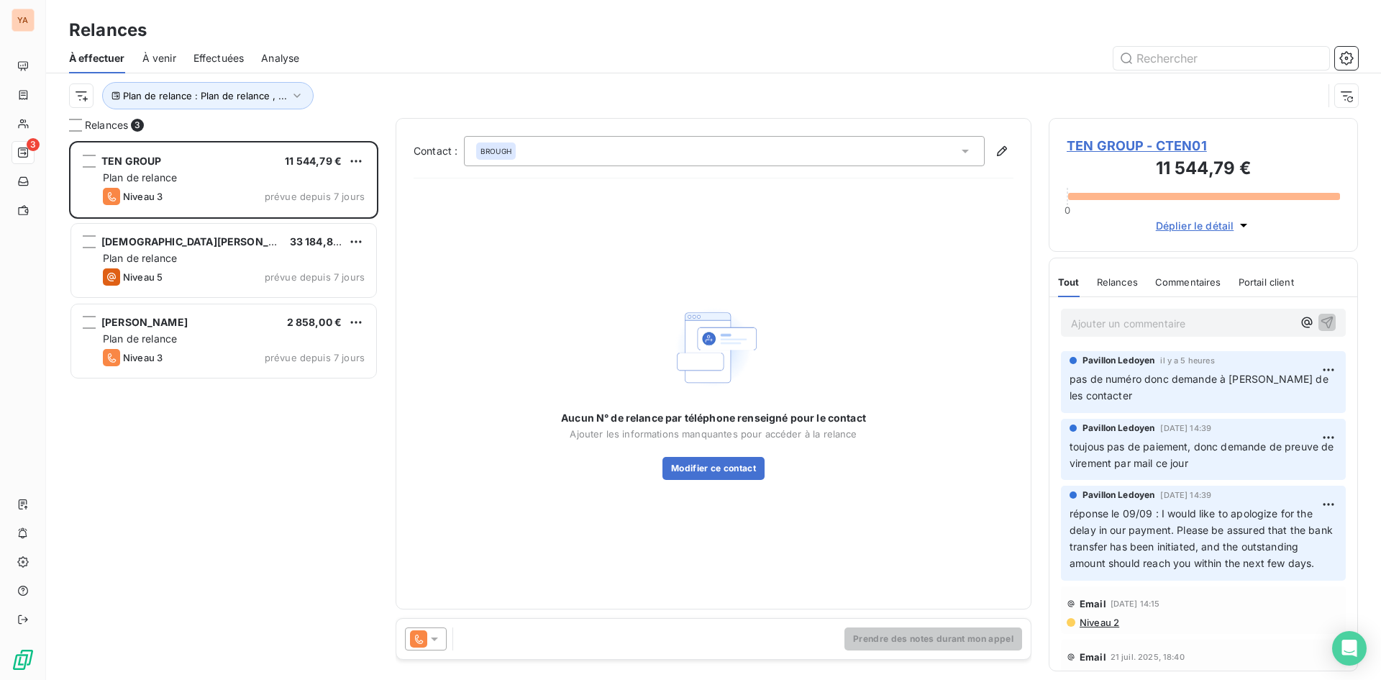
click at [1172, 322] on p "Ajouter un commentaire ﻿" at bounding box center [1182, 323] width 222 height 18
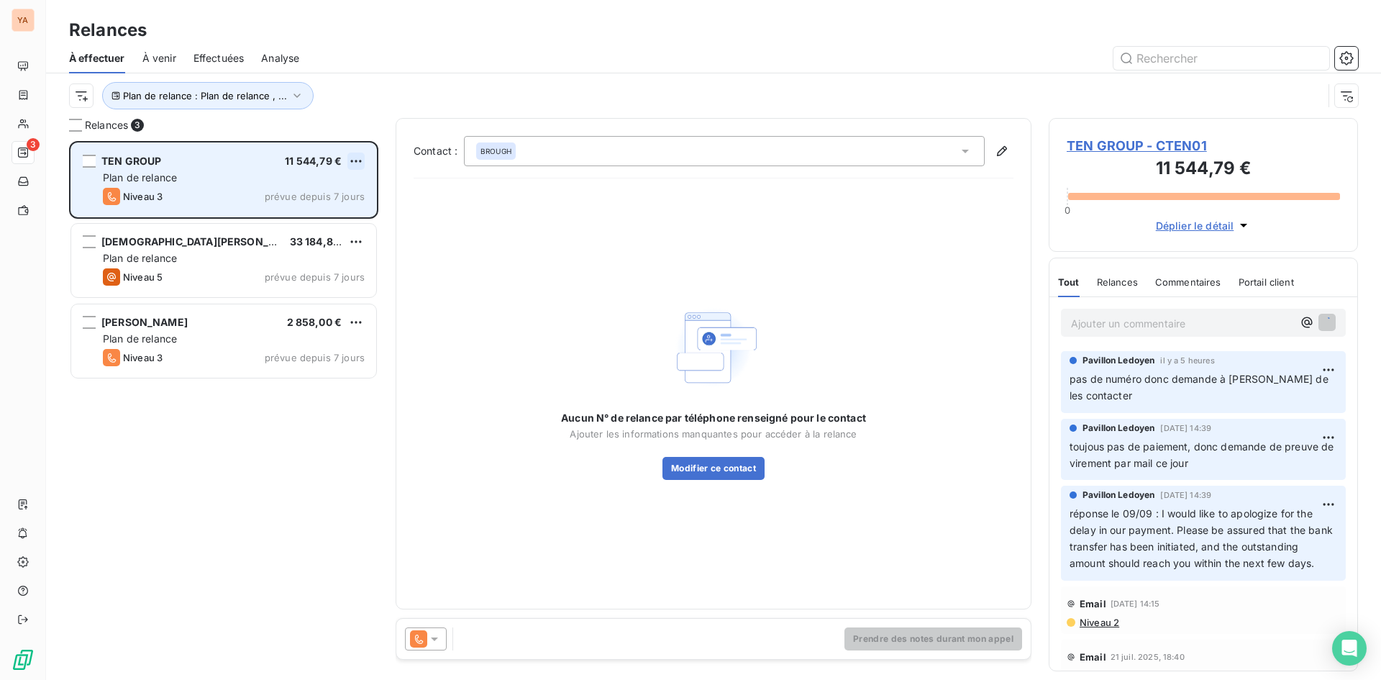
click at [348, 156] on html "YA 3 Relances À effectuer À venir Effectuées Analyse Plan de relance : Plan de …" at bounding box center [690, 340] width 1381 height 680
click at [301, 219] on div "Passer cette action" at bounding box center [293, 215] width 129 height 23
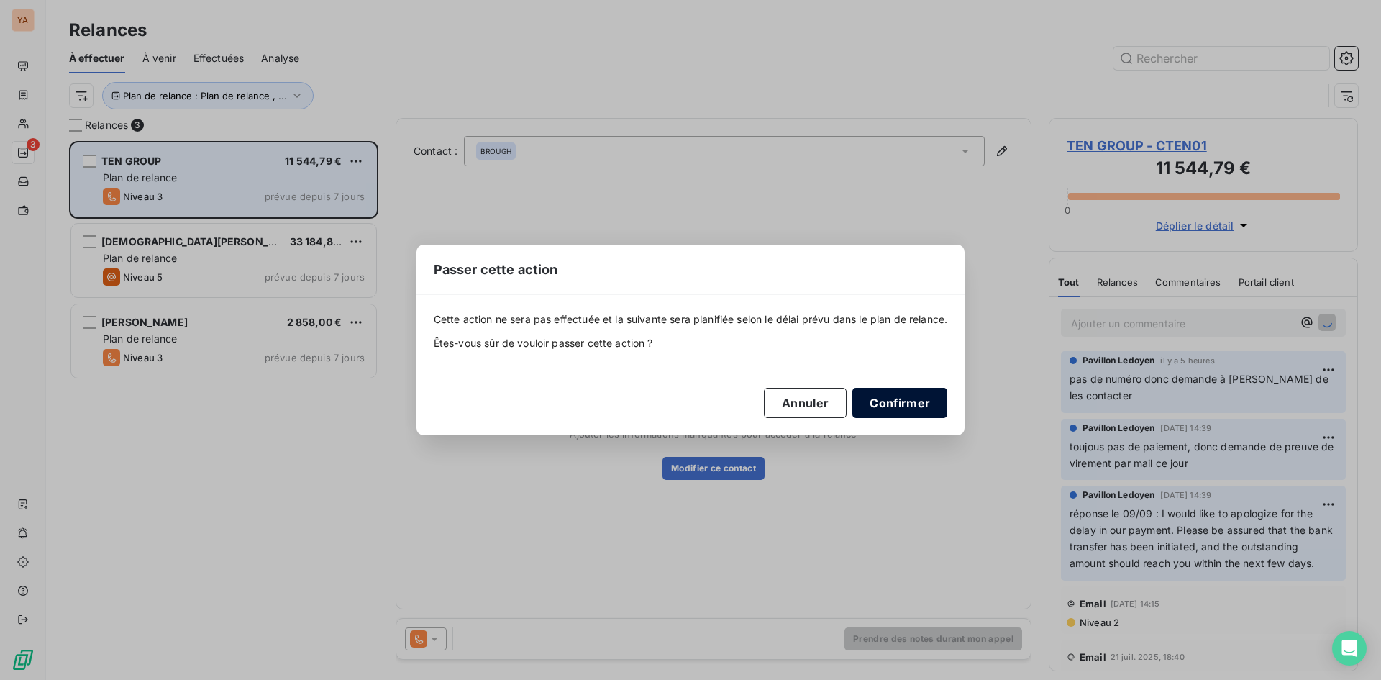
click at [919, 411] on button "Confirmer" at bounding box center [899, 403] width 95 height 30
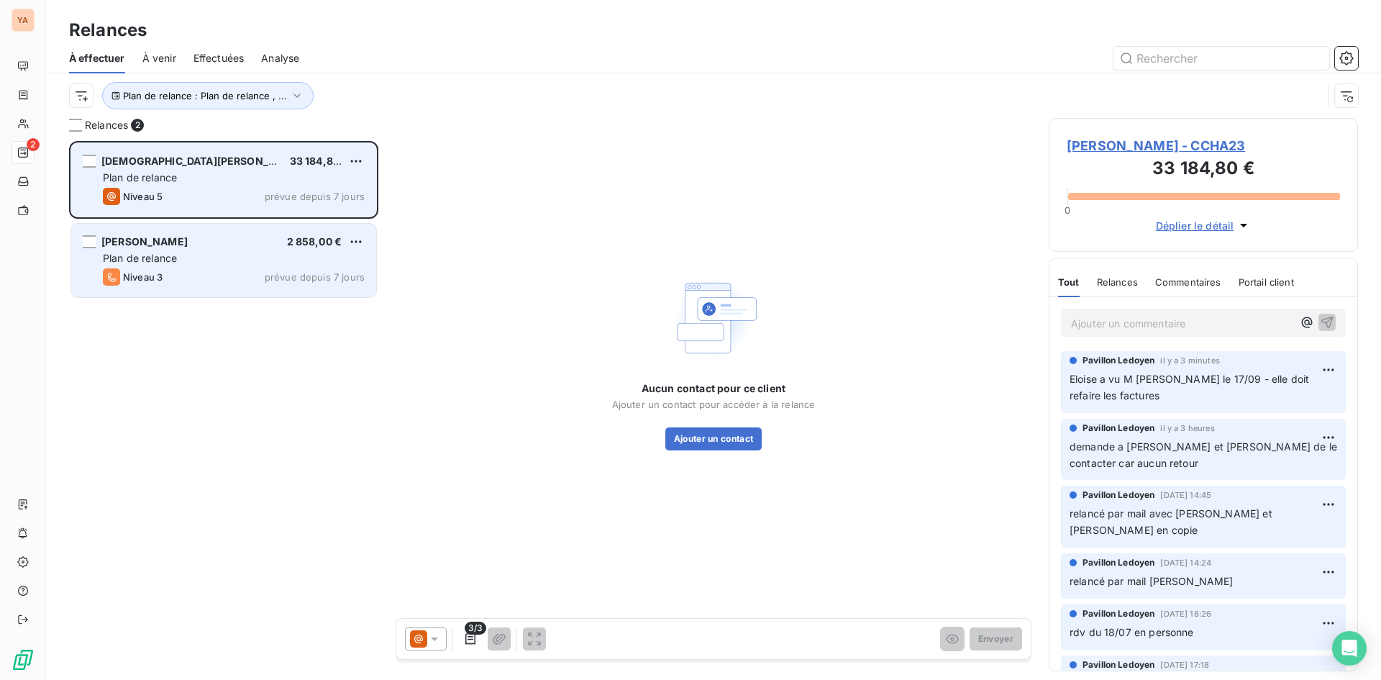
click at [169, 252] on span "Plan de relance" at bounding box center [140, 258] width 74 height 12
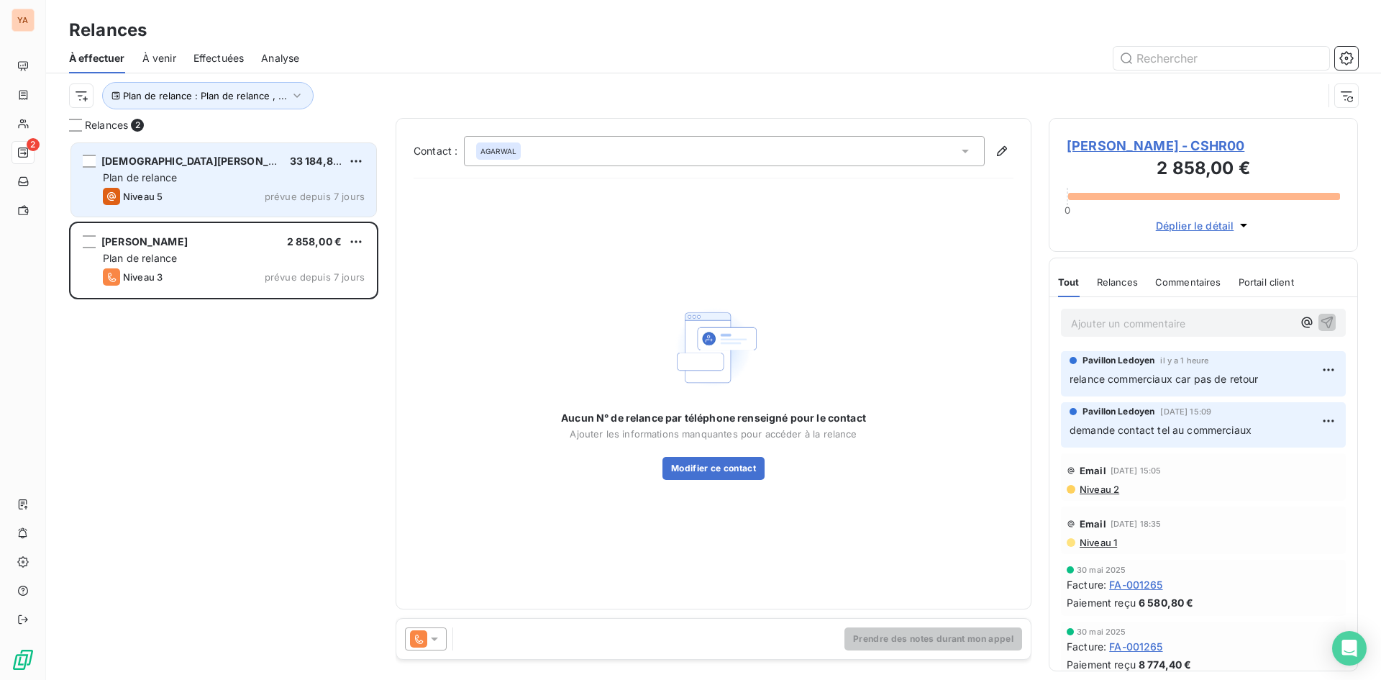
click at [173, 60] on span "À venir" at bounding box center [159, 58] width 34 height 14
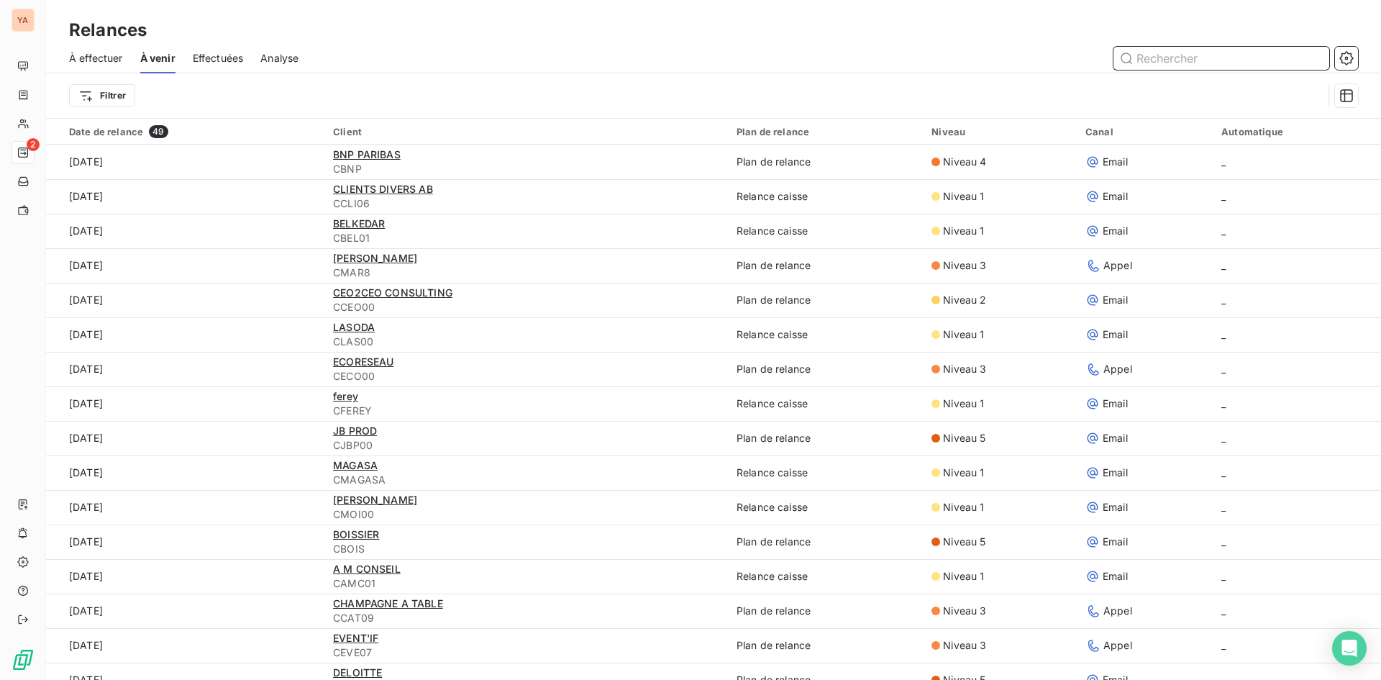
click at [1169, 63] on input "text" at bounding box center [1221, 58] width 216 height 23
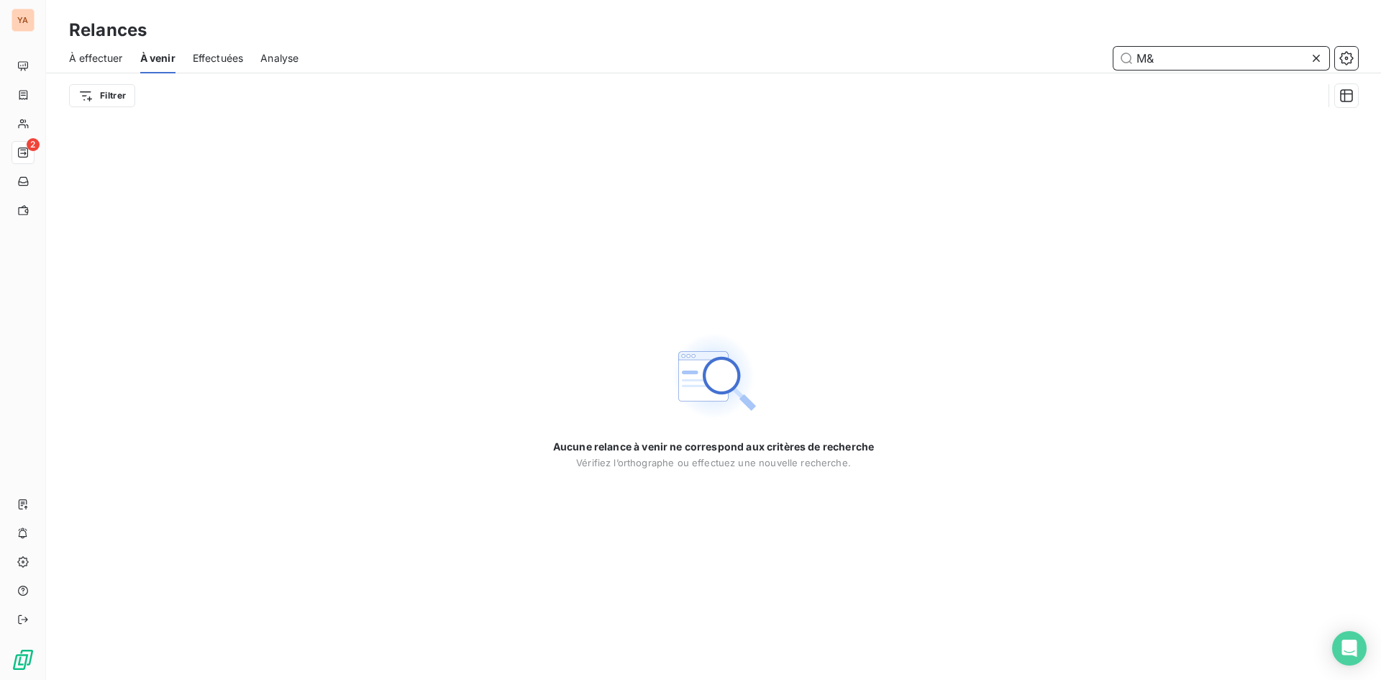
click at [227, 65] on div "Effectuées" at bounding box center [218, 58] width 51 height 30
type input "M&"
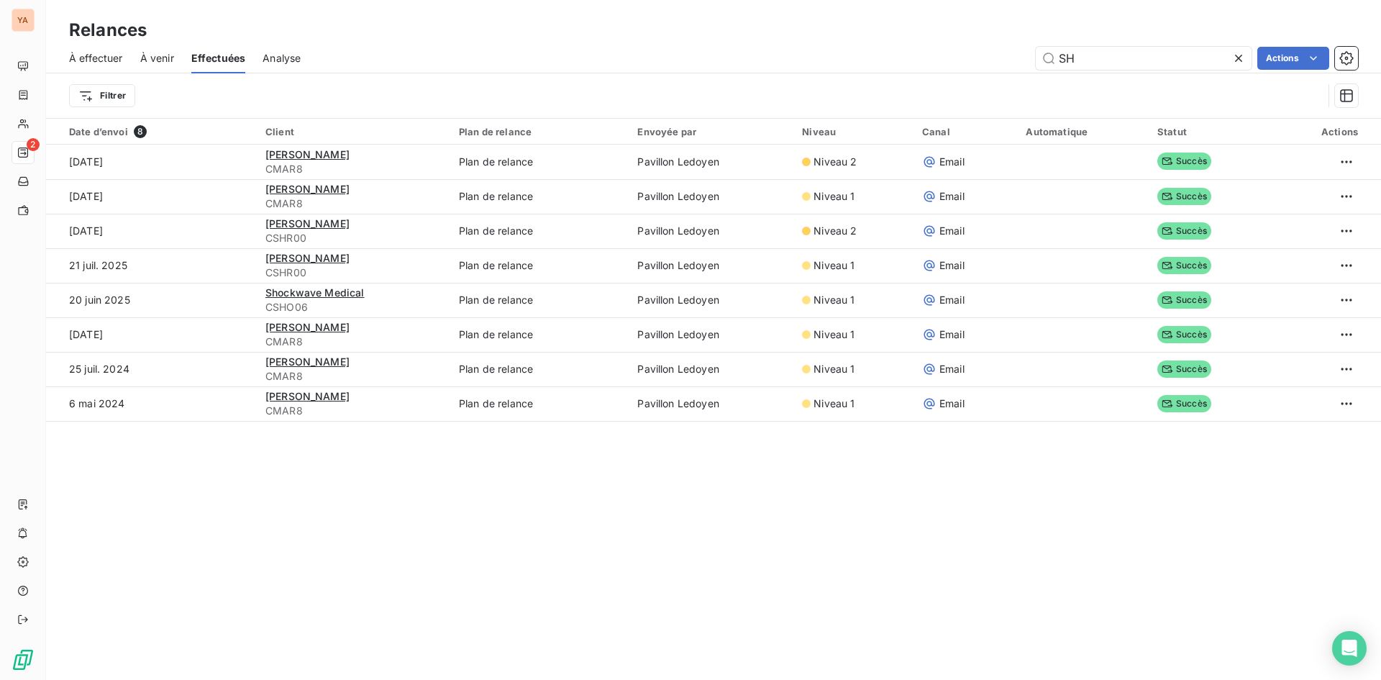
click at [1235, 56] on icon at bounding box center [1238, 58] width 14 height 14
click at [1147, 63] on input "text" at bounding box center [1144, 58] width 216 height 23
type input "M&"
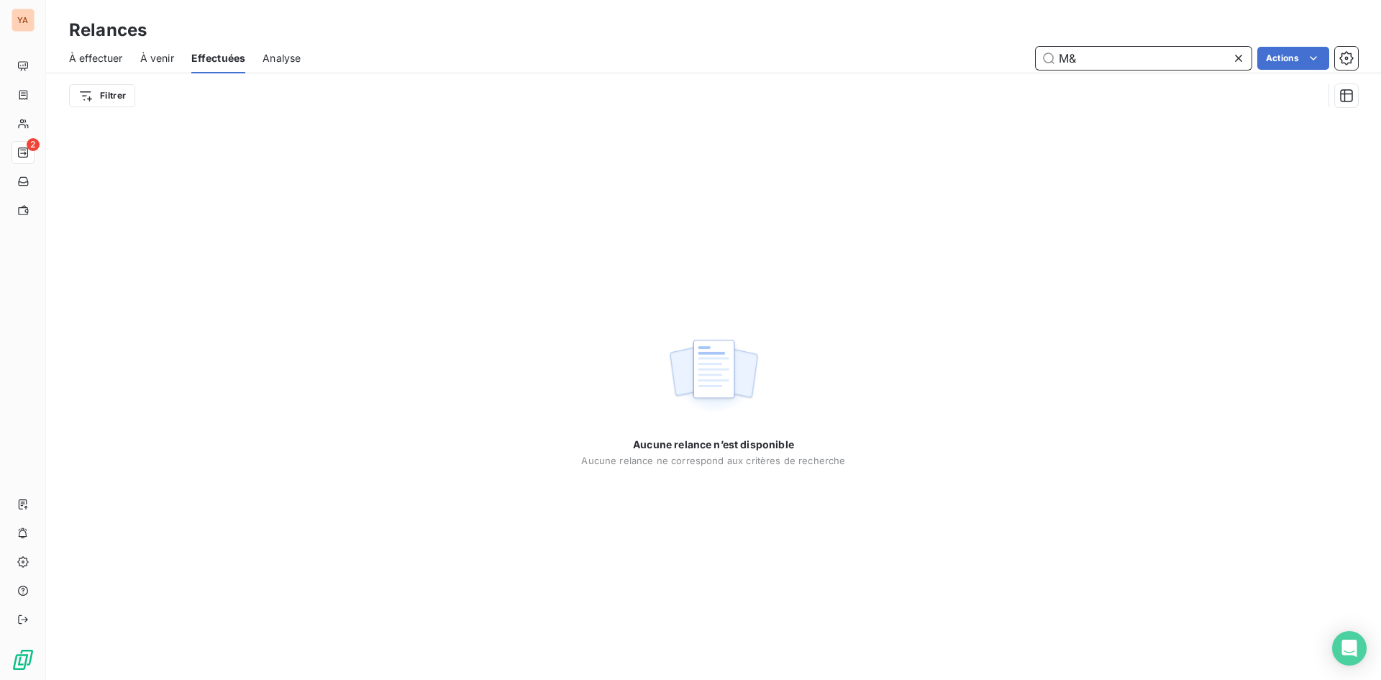
click at [99, 72] on div "À effectuer" at bounding box center [96, 58] width 54 height 30
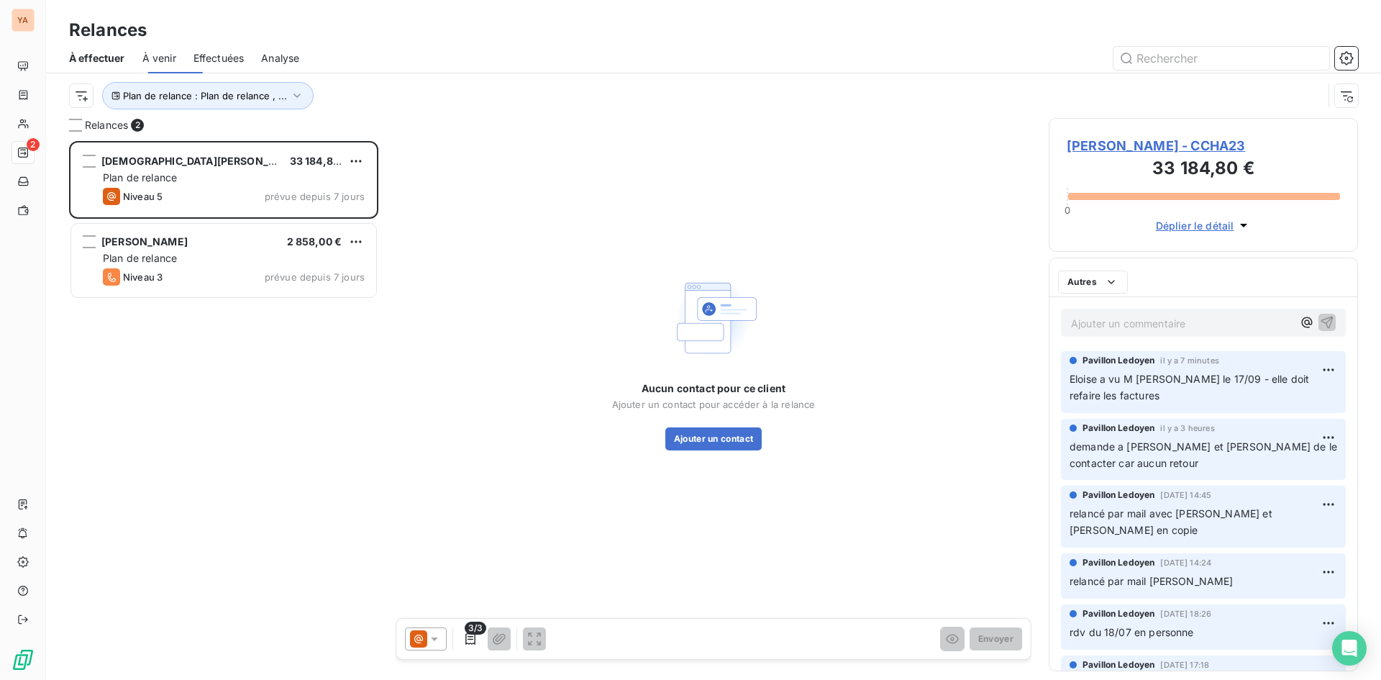
scroll to position [528, 299]
click at [1168, 55] on input "text" at bounding box center [1221, 58] width 216 height 23
type input "VA"
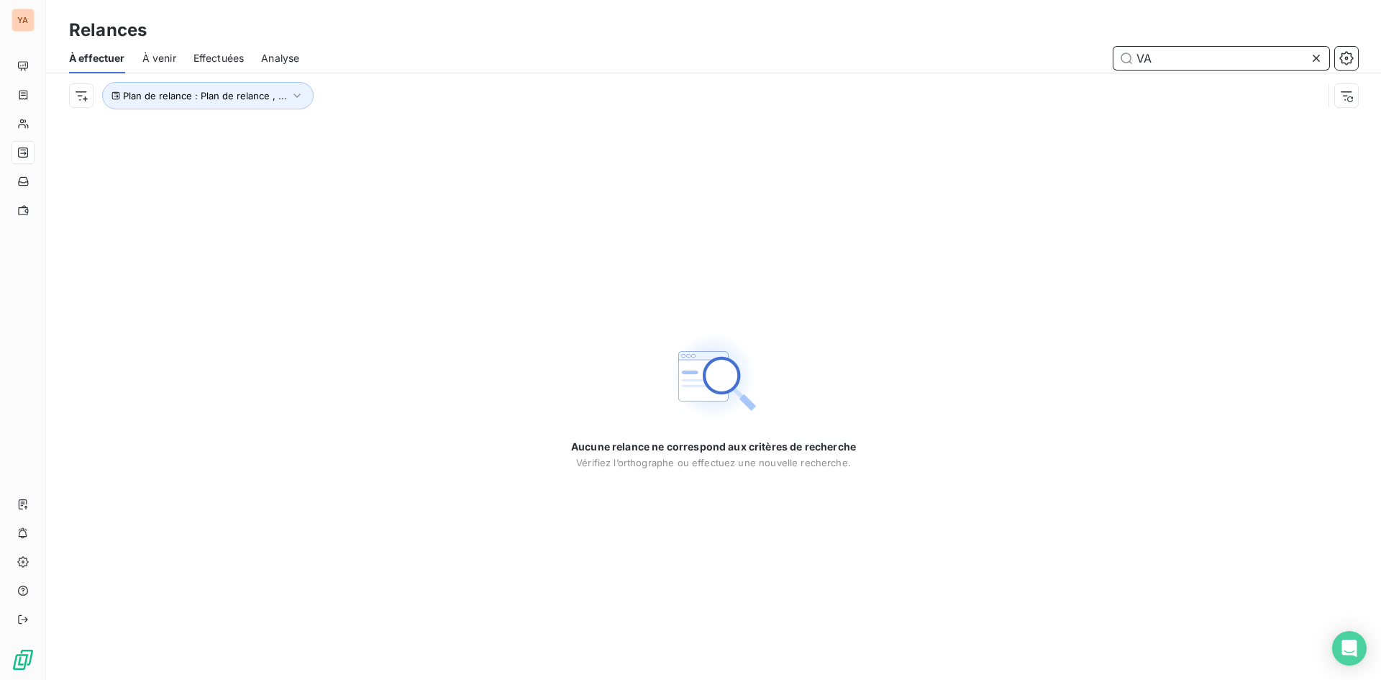
click at [169, 59] on span "À venir" at bounding box center [159, 58] width 34 height 14
click at [162, 53] on span "À venir" at bounding box center [159, 58] width 34 height 14
click at [1316, 63] on icon at bounding box center [1316, 58] width 14 height 14
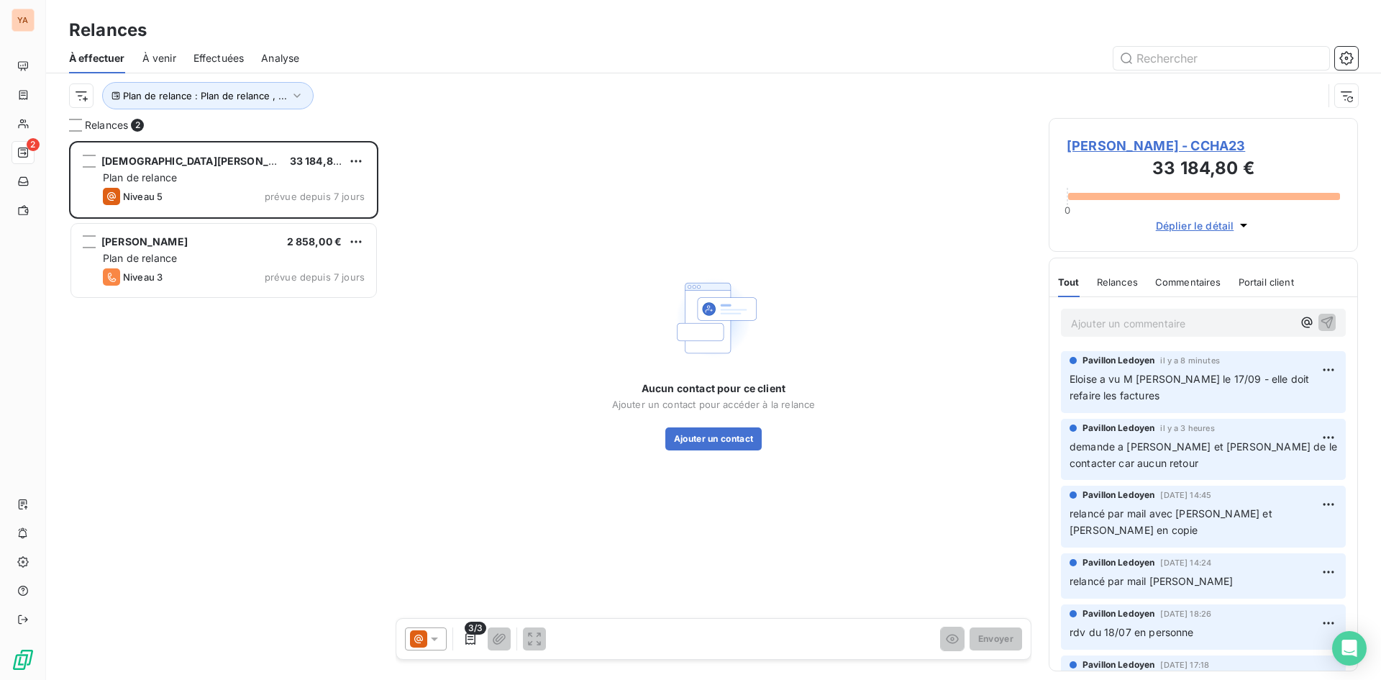
scroll to position [528, 299]
click at [171, 63] on span "À venir" at bounding box center [159, 58] width 34 height 14
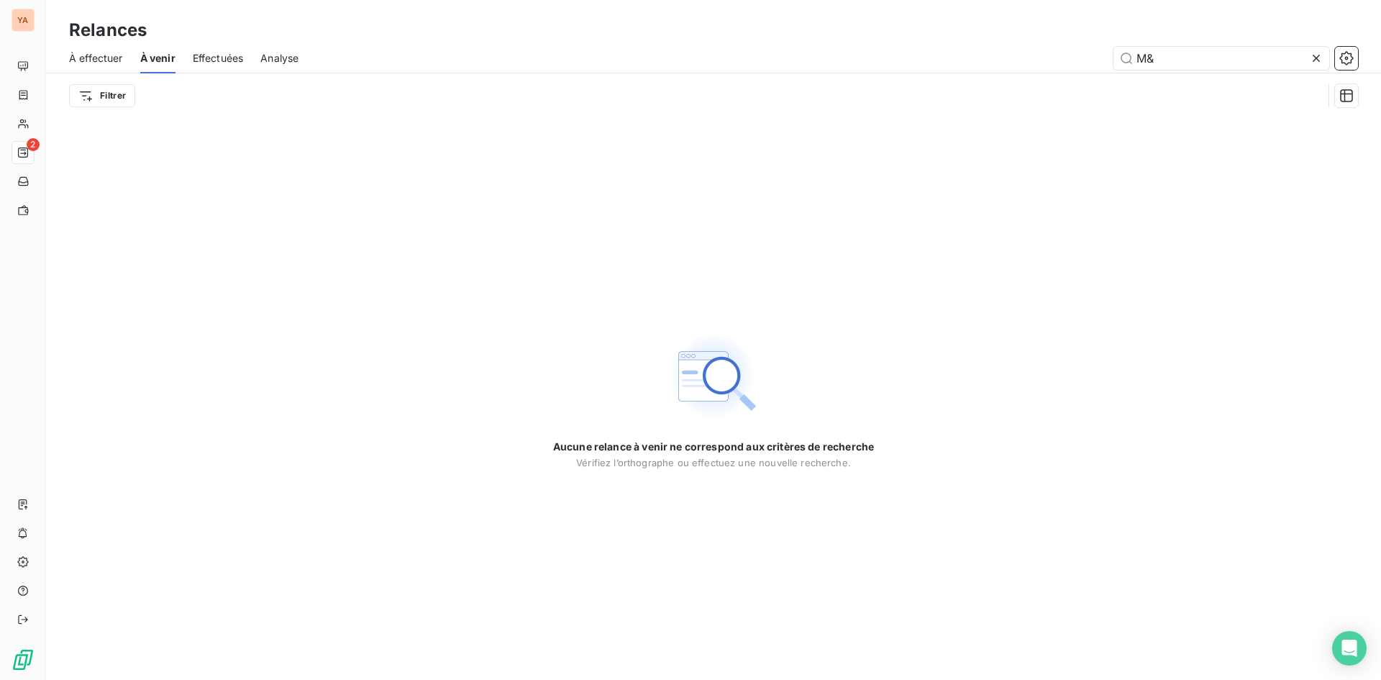
click at [1311, 55] on icon at bounding box center [1316, 58] width 14 height 14
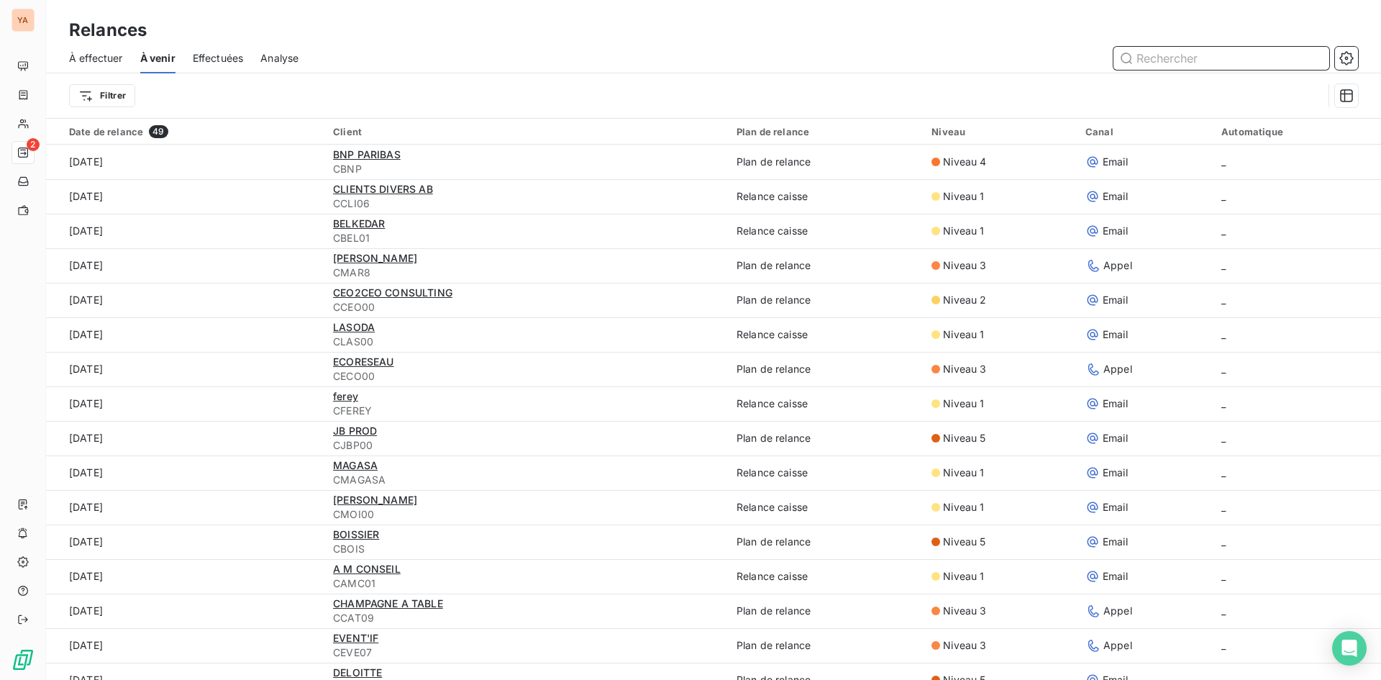
click at [1158, 55] on input "text" at bounding box center [1221, 58] width 216 height 23
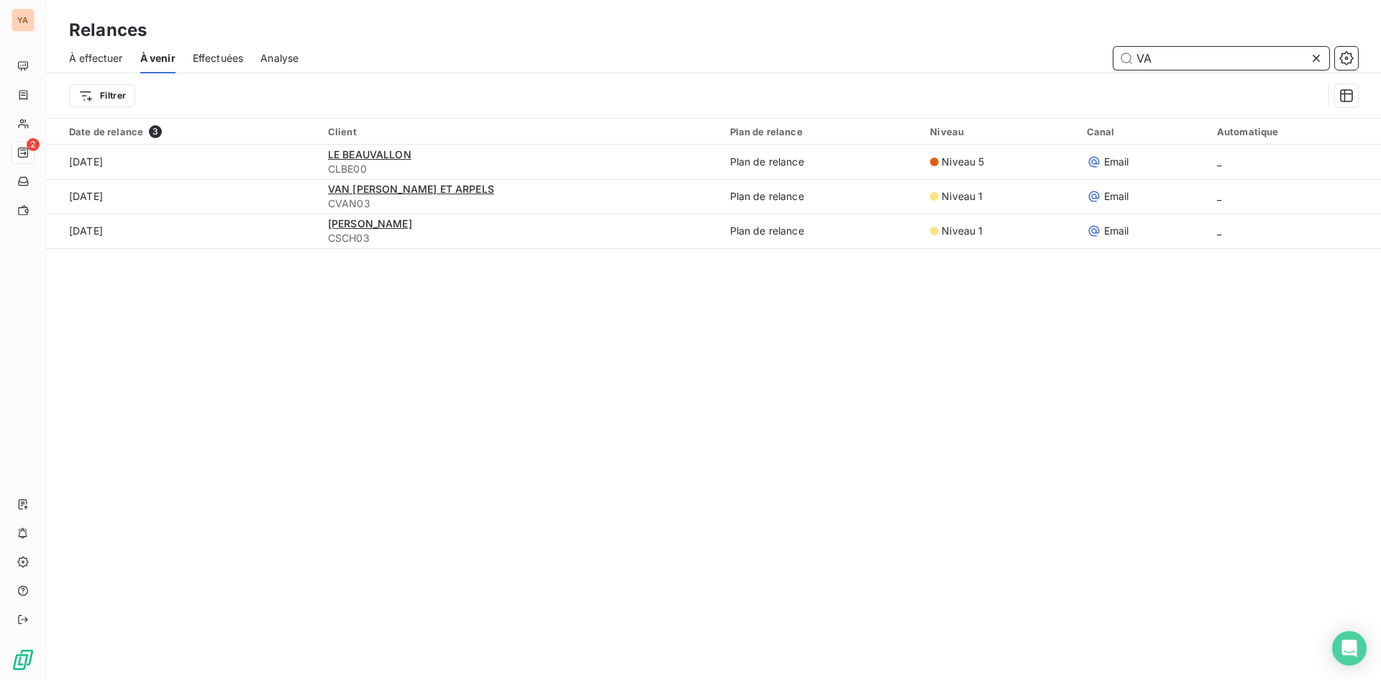
type input "VA"
